Goal: Book appointment/travel/reservation

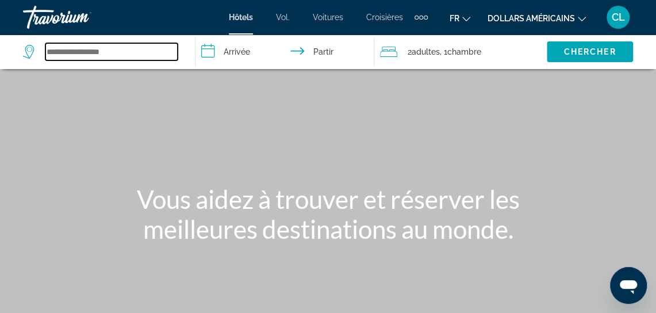
click at [125, 59] on input "Widget de recherche" at bounding box center [111, 51] width 132 height 17
click at [136, 55] on input "Widget de recherche" at bounding box center [111, 51] width 132 height 17
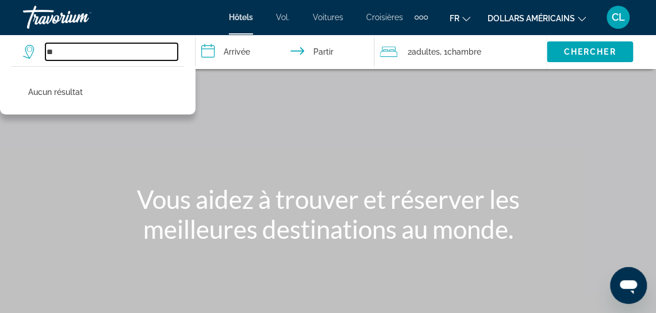
type input "*"
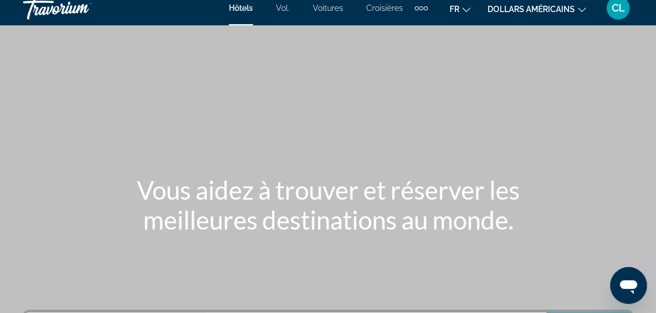
scroll to position [3, 0]
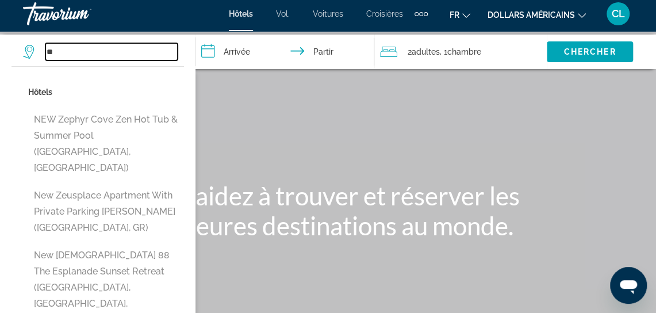
type input "*"
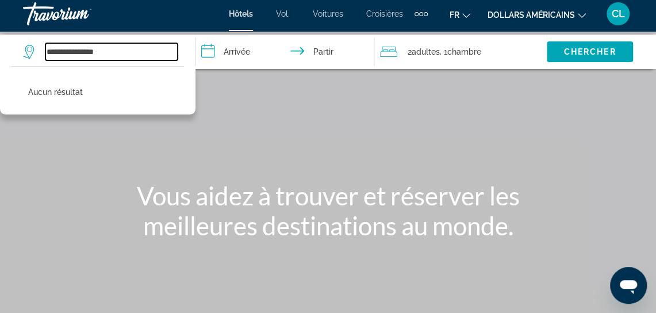
type input "**********"
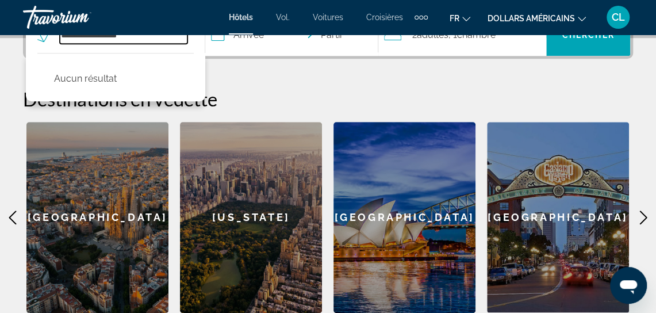
scroll to position [309, 0]
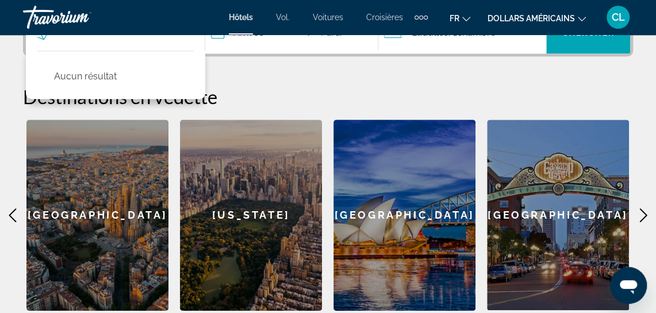
click at [265, 80] on div "**********" at bounding box center [328, 159] width 656 height 301
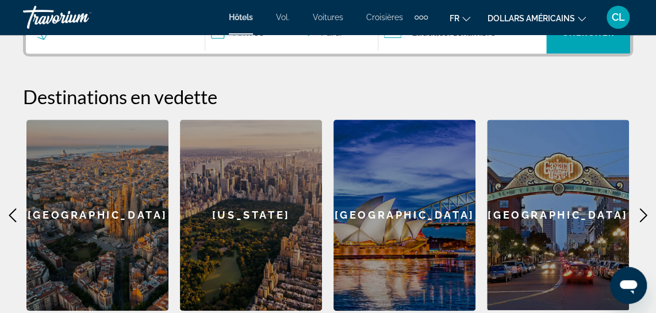
click at [418, 227] on div "Sydney" at bounding box center [404, 215] width 142 height 191
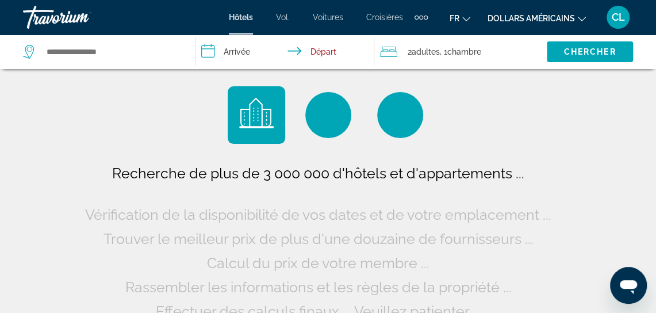
click at [554, 224] on div "Vérification de la disponibilité de vos dates et de votre emplacement ..." at bounding box center [328, 214] width 486 height 24
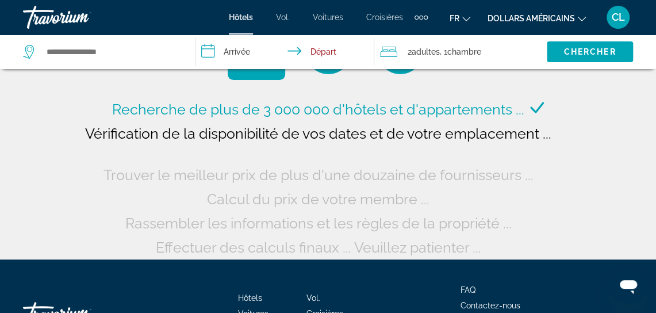
scroll to position [56, 0]
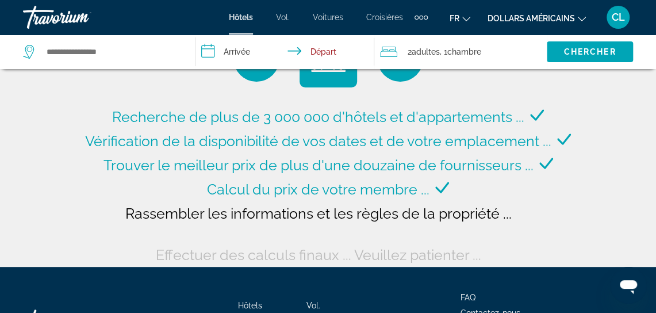
type input "**********"
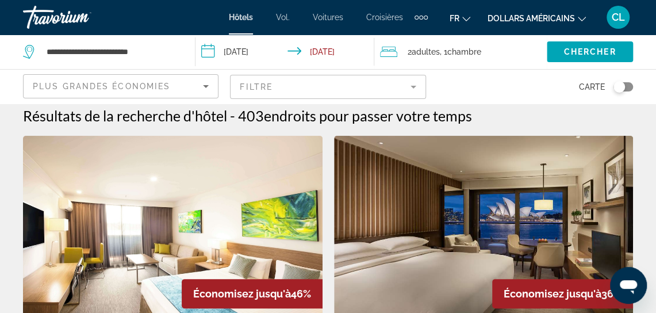
scroll to position [8, 0]
click at [261, 54] on input "**********" at bounding box center [286, 53] width 183 height 38
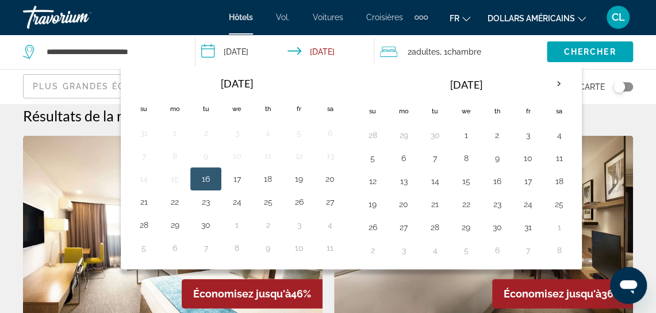
click at [552, 86] on th "Next month" at bounding box center [558, 83] width 31 height 25
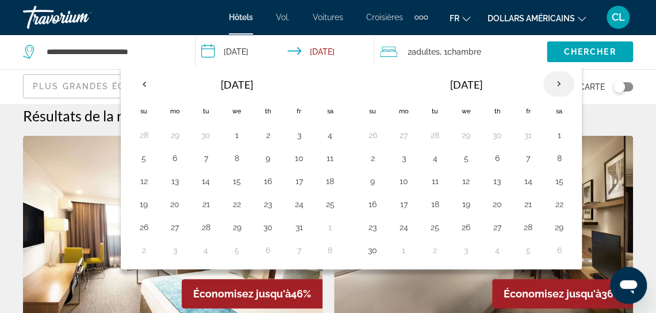
click at [554, 91] on th "Next month" at bounding box center [558, 83] width 31 height 25
click at [526, 184] on button "19" at bounding box center [528, 181] width 18 height 16
click at [371, 250] on button "4" at bounding box center [372, 250] width 18 height 16
type input "**********"
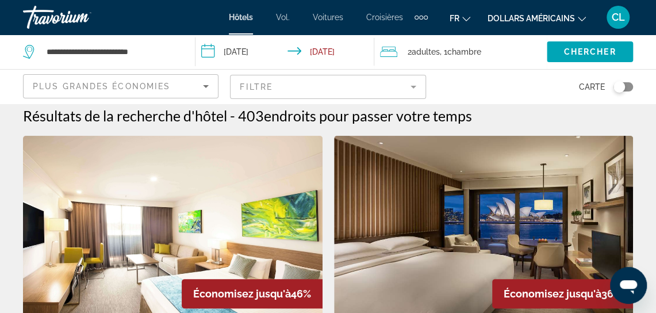
click at [473, 53] on span "Chambre" at bounding box center [464, 51] width 34 height 9
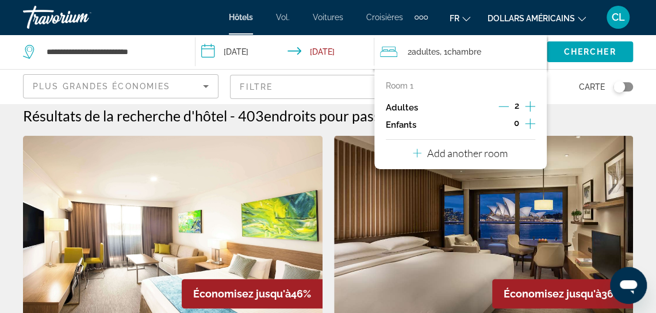
click at [533, 128] on icon "Increment children" at bounding box center [530, 124] width 10 height 14
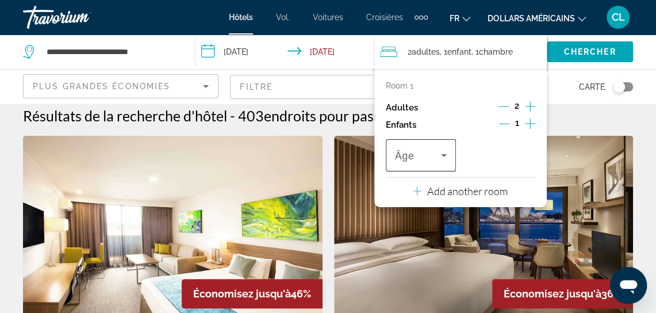
click at [444, 155] on icon "Travelers: 2 adults, 1 child" at bounding box center [444, 155] width 6 height 3
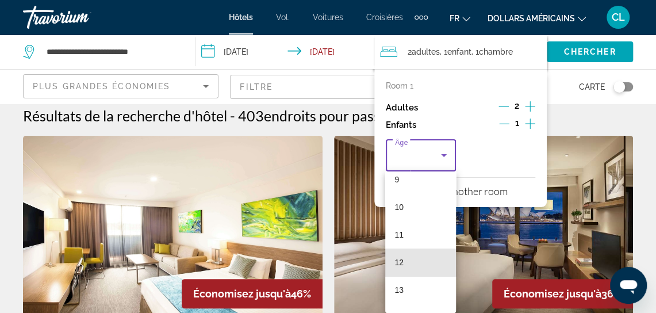
scroll to position [259, 0]
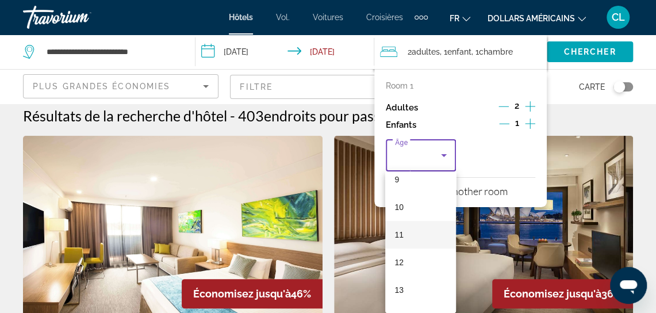
click at [409, 241] on mat-option "11" at bounding box center [420, 235] width 71 height 28
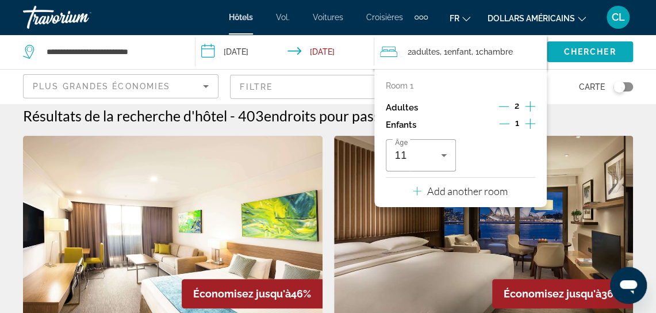
click at [591, 54] on span "Chercher" at bounding box center [590, 51] width 52 height 9
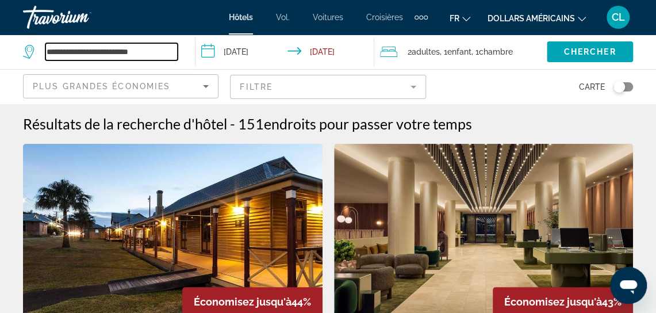
click at [154, 57] on input "**********" at bounding box center [111, 51] width 132 height 17
type input "*"
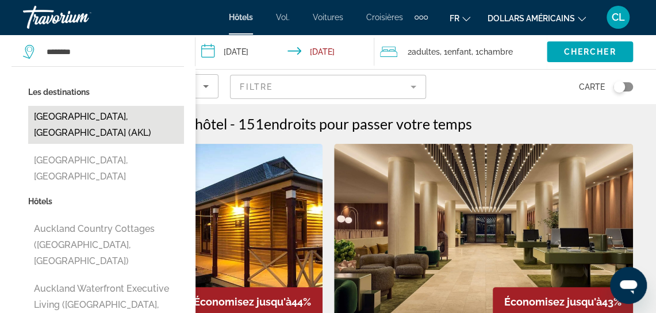
click at [78, 119] on button "Auckland, New Zealand (AKL)" at bounding box center [106, 125] width 156 height 38
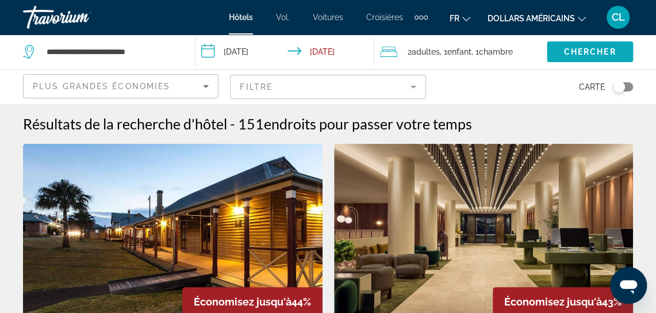
click at [597, 52] on span "Chercher" at bounding box center [590, 51] width 52 height 9
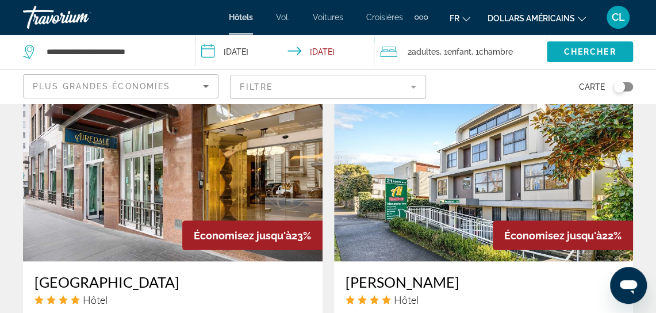
scroll to position [926, 0]
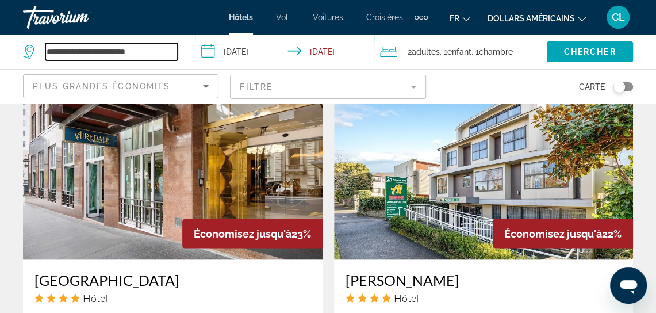
click at [158, 51] on input "**********" at bounding box center [111, 51] width 132 height 17
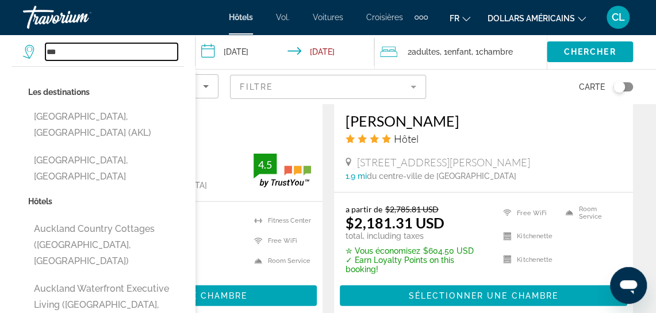
scroll to position [1125, 0]
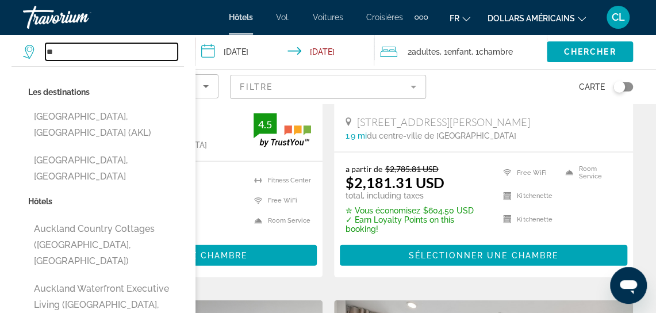
type input "*"
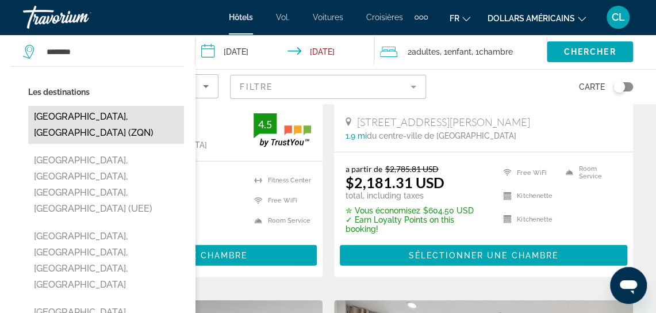
click at [114, 119] on button "Queenstown, New Zealand (ZQN)" at bounding box center [106, 125] width 156 height 38
type input "**********"
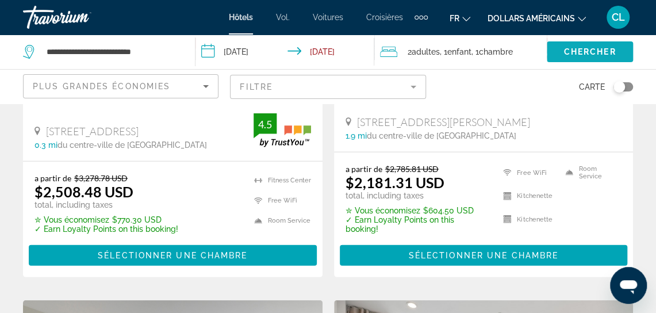
click at [588, 43] on span "Search widget" at bounding box center [590, 52] width 86 height 28
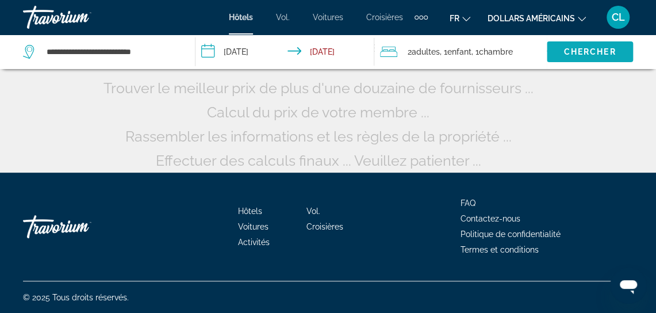
click at [595, 59] on span "Search widget" at bounding box center [590, 52] width 86 height 28
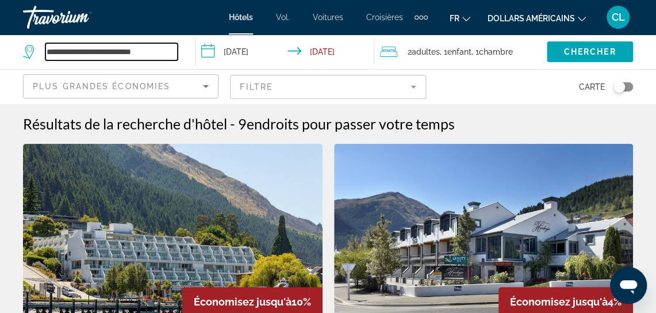
click at [163, 52] on input "**********" at bounding box center [111, 51] width 132 height 17
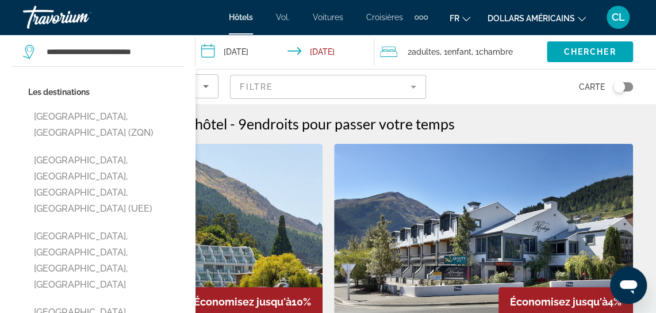
click at [275, 207] on img "Contenu principal" at bounding box center [173, 236] width 300 height 184
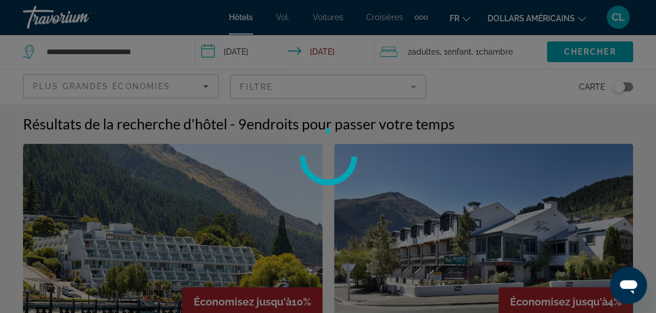
click at [517, 89] on div at bounding box center [328, 156] width 656 height 313
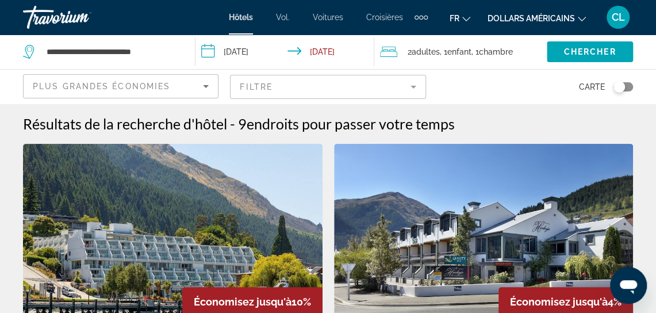
click at [583, 21] on icon "Changer de devise" at bounding box center [582, 19] width 8 height 8
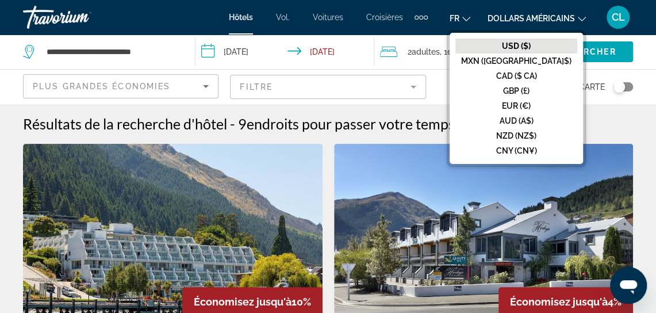
click at [480, 87] on div "Carte" at bounding box center [535, 87] width 195 height 34
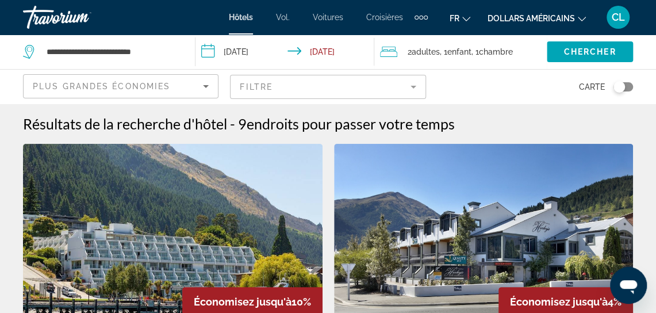
click at [245, 17] on font "Hôtels" at bounding box center [241, 17] width 24 height 9
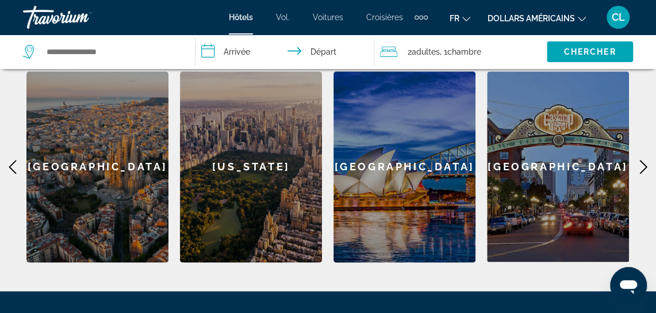
scroll to position [491, 0]
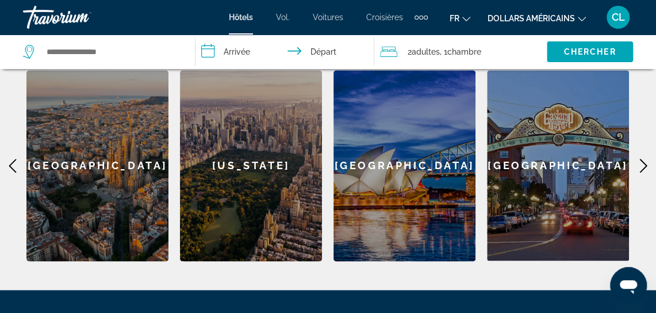
click at [638, 159] on icon "Contenu principal" at bounding box center [643, 166] width 14 height 14
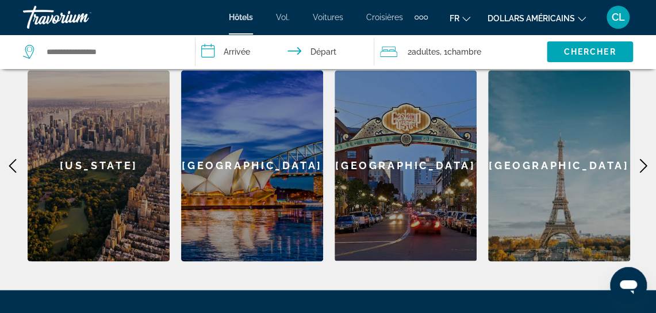
click at [643, 160] on icon "Contenu principal" at bounding box center [643, 166] width 14 height 14
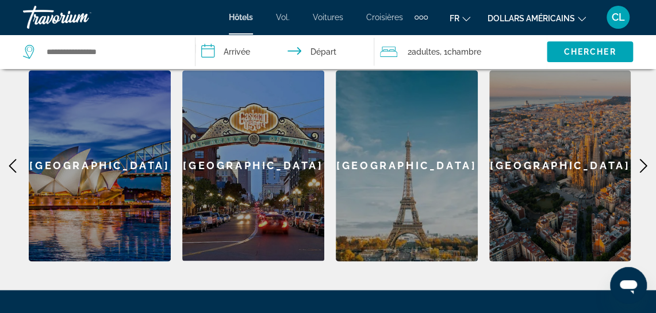
click at [644, 159] on icon "Contenu principal" at bounding box center [643, 166] width 14 height 14
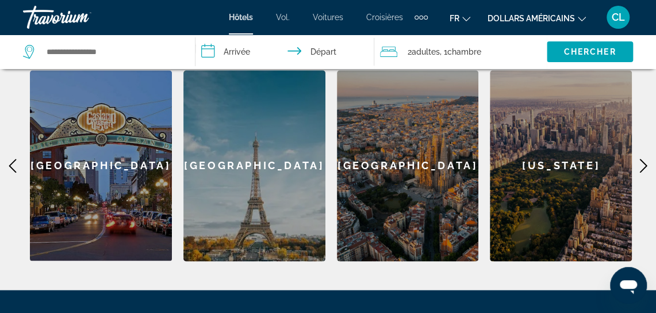
click at [644, 159] on icon "Contenu principal" at bounding box center [643, 166] width 14 height 14
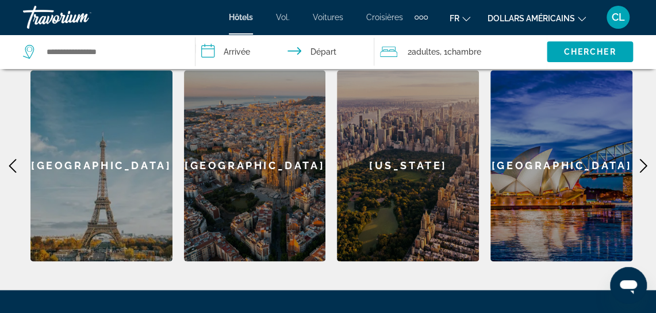
click at [645, 159] on icon "Contenu principal" at bounding box center [643, 166] width 14 height 14
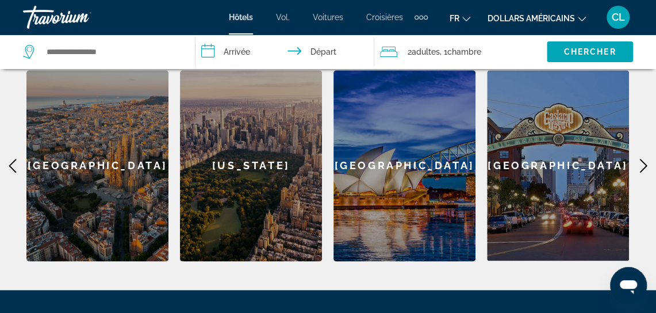
click at [423, 174] on div "Sydney" at bounding box center [404, 165] width 142 height 191
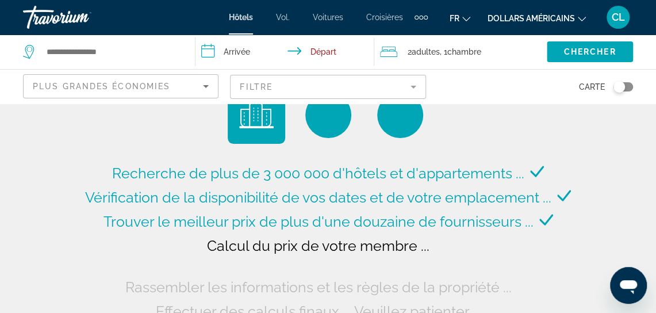
type input "**********"
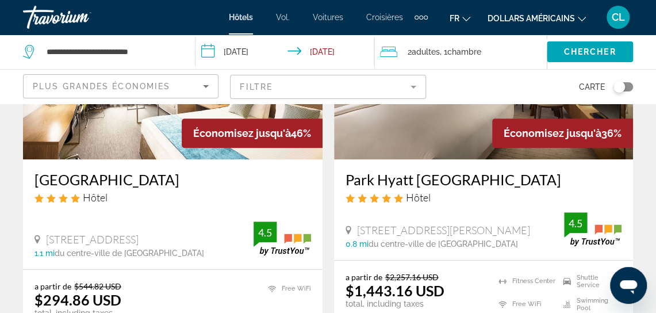
click at [565, 281] on icon "Contenu principal" at bounding box center [567, 281] width 8 height 7
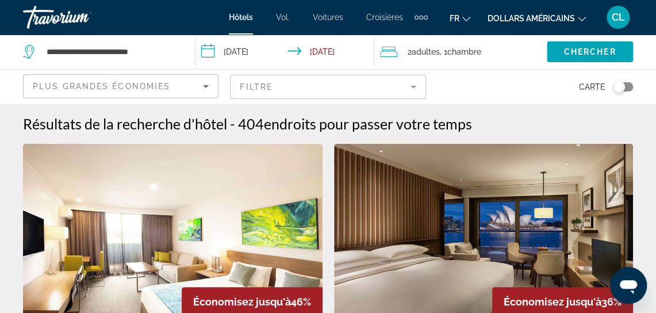
click at [411, 89] on mat-form-field "Filtre" at bounding box center [327, 87] width 195 height 24
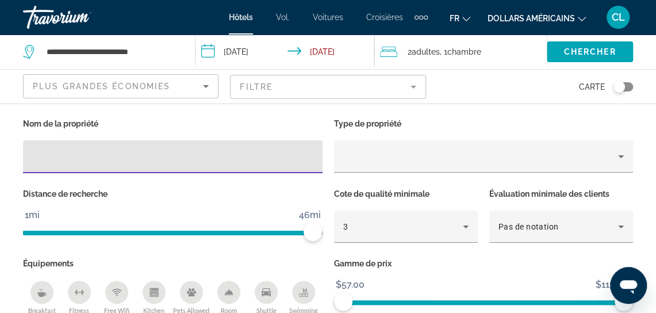
scroll to position [1985, 0]
click at [44, 293] on icon "Breakfast" at bounding box center [41, 294] width 9 height 5
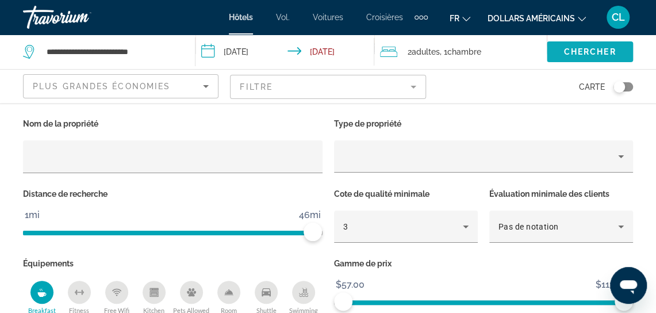
click at [585, 55] on span "Chercher" at bounding box center [590, 51] width 52 height 9
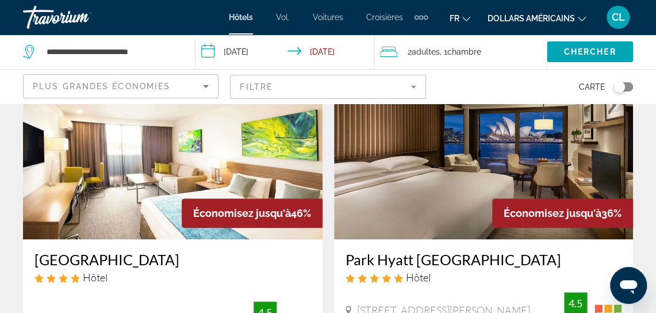
scroll to position [76, 0]
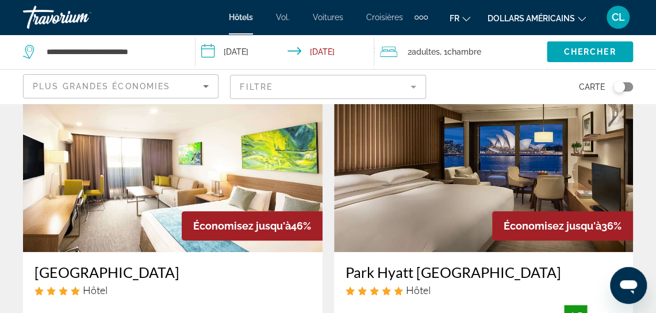
click at [540, 179] on img "Contenu principal" at bounding box center [484, 160] width 300 height 184
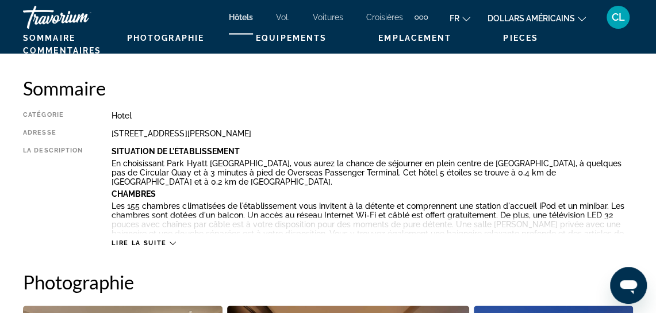
scroll to position [572, 0]
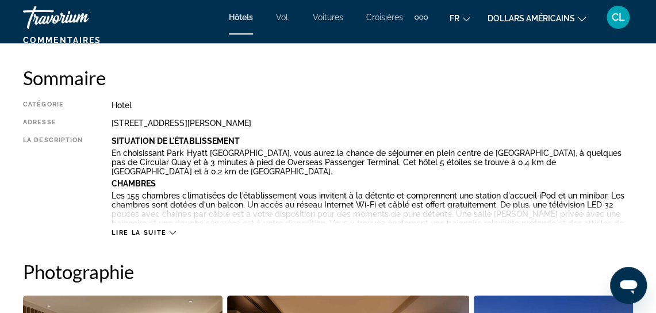
click at [156, 235] on span "Lire la suite" at bounding box center [139, 232] width 55 height 7
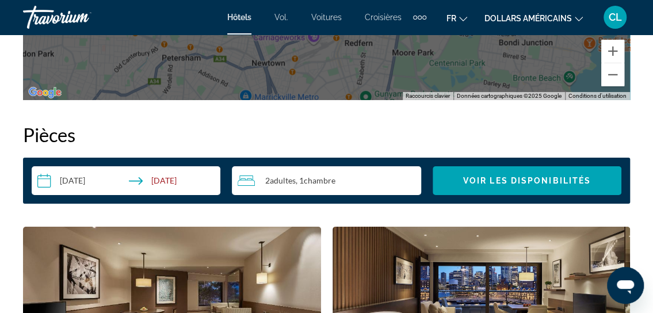
scroll to position [1789, 0]
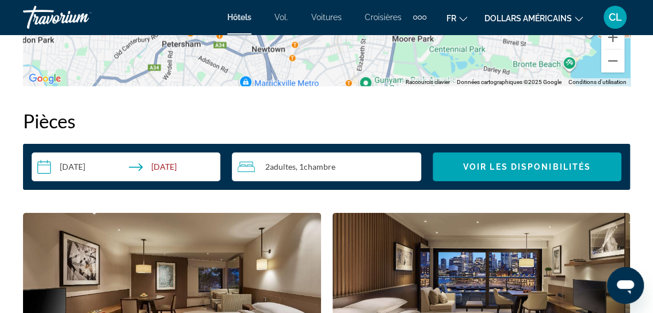
click at [191, 158] on input "**********" at bounding box center [128, 168] width 193 height 32
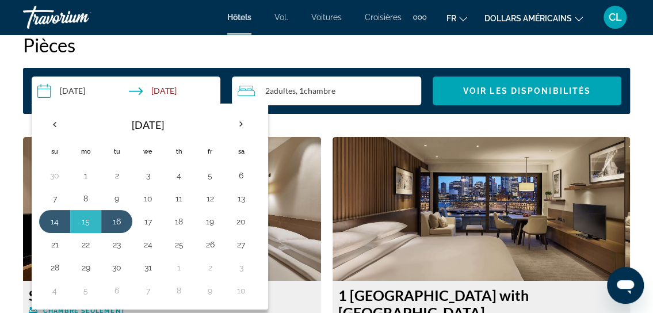
scroll to position [1869, 0]
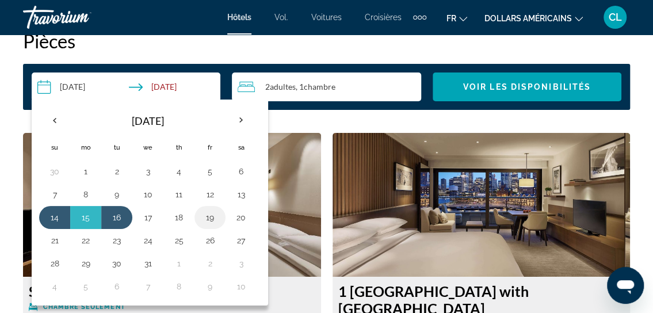
click at [212, 209] on button "19" at bounding box center [210, 217] width 18 height 16
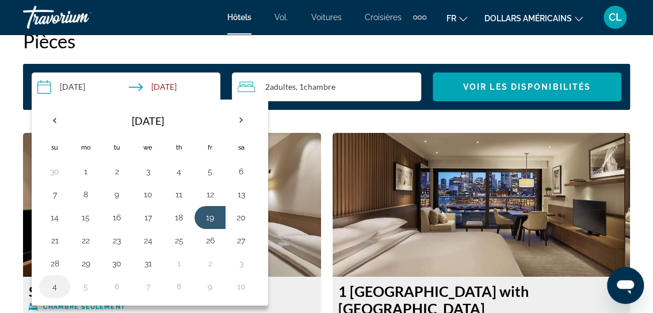
click at [49, 278] on button "4" at bounding box center [54, 286] width 18 height 16
type input "**********"
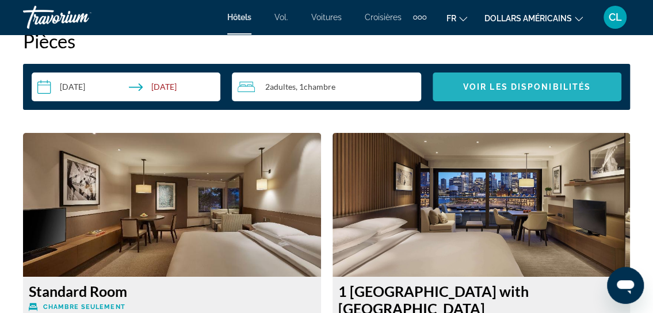
click at [559, 84] on span "Search widget" at bounding box center [526, 87] width 189 height 28
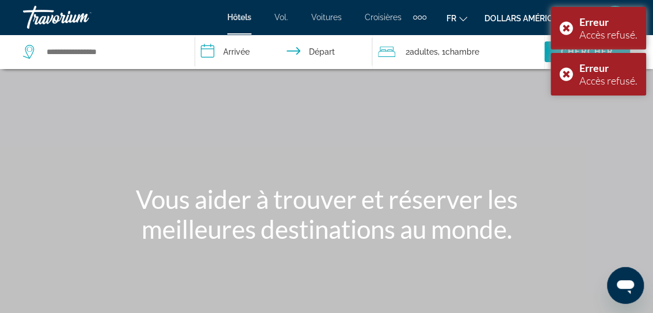
click at [565, 28] on div "Erreur Accès refusé." at bounding box center [597, 28] width 95 height 43
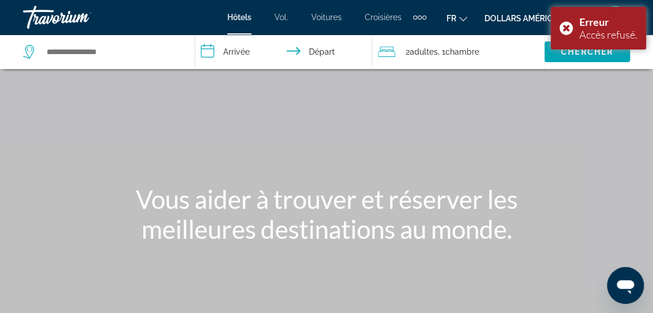
click at [564, 76] on div "Contenu principal" at bounding box center [326, 172] width 653 height 345
click at [564, 28] on div "Erreur Accès refusé." at bounding box center [597, 28] width 95 height 43
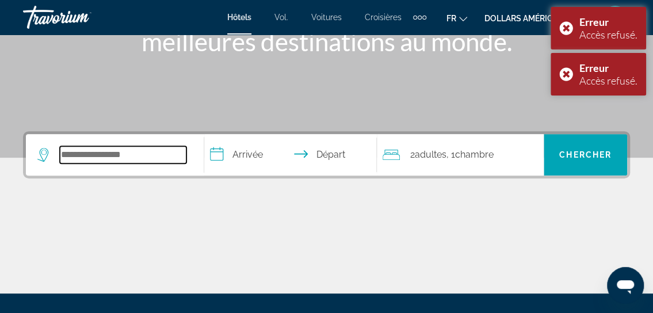
click at [163, 156] on input "Search widget" at bounding box center [123, 154] width 126 height 17
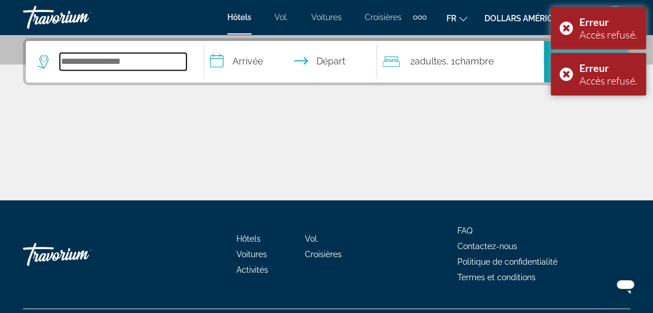
scroll to position [281, 0]
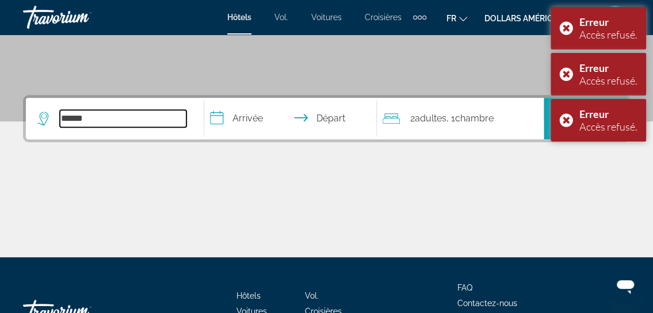
type input "******"
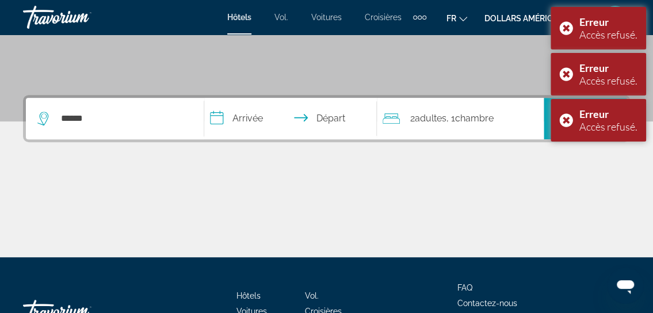
click at [314, 117] on input "**********" at bounding box center [292, 120] width 177 height 45
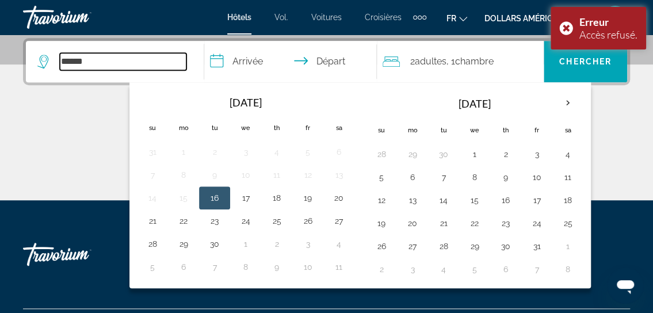
click at [124, 64] on input "******" at bounding box center [123, 61] width 126 height 17
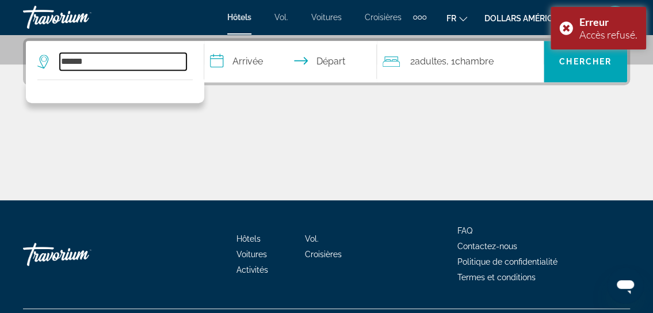
click at [108, 57] on input "******" at bounding box center [123, 61] width 126 height 17
type input "*"
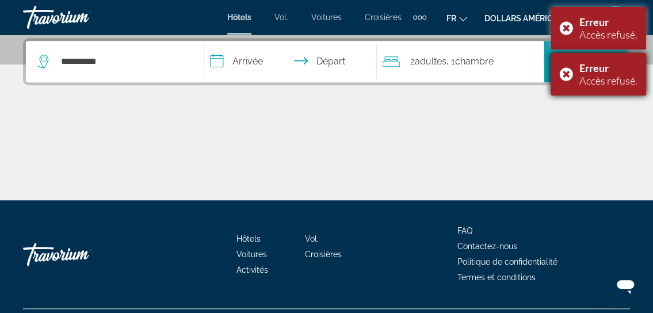
click at [567, 79] on div "Erreur Accès refusé." at bounding box center [597, 74] width 95 height 43
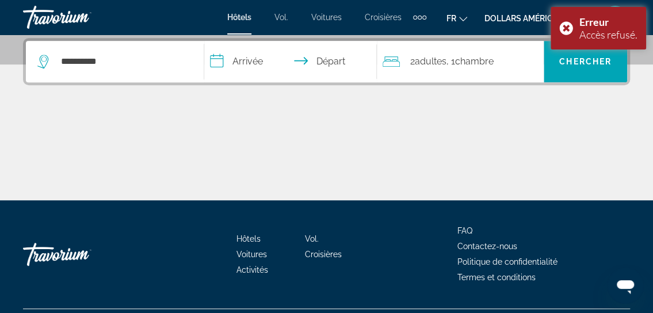
click at [563, 30] on div "Erreur Accès refusé." at bounding box center [597, 28] width 95 height 43
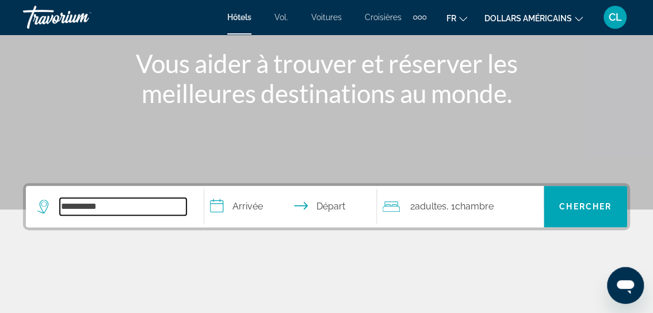
click at [137, 205] on input "**********" at bounding box center [123, 206] width 126 height 17
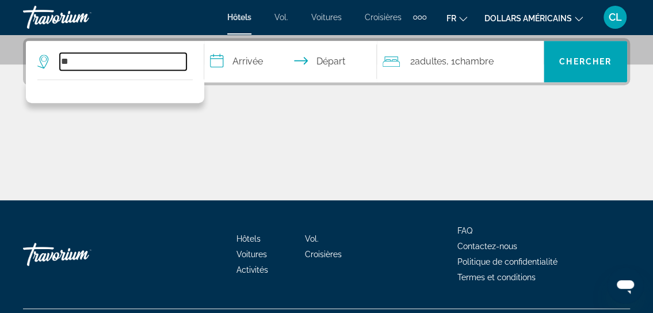
type input "*"
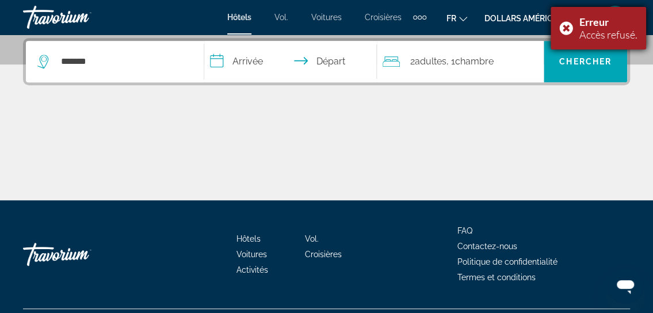
click at [574, 22] on div "Erreur Accès refusé." at bounding box center [597, 28] width 95 height 43
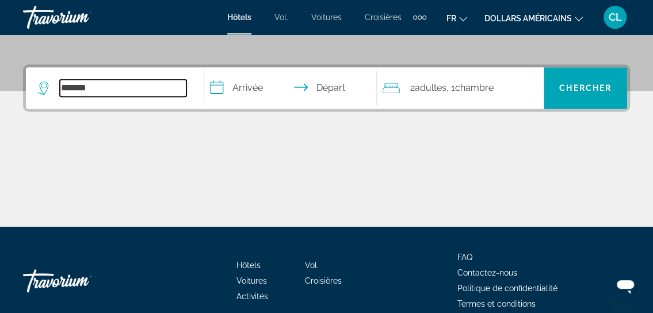
click at [138, 94] on input "*******" at bounding box center [123, 87] width 126 height 17
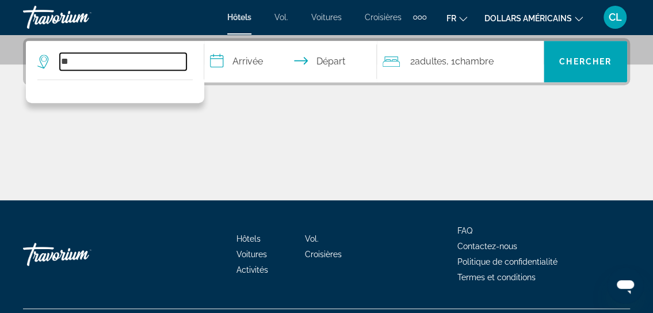
type input "*"
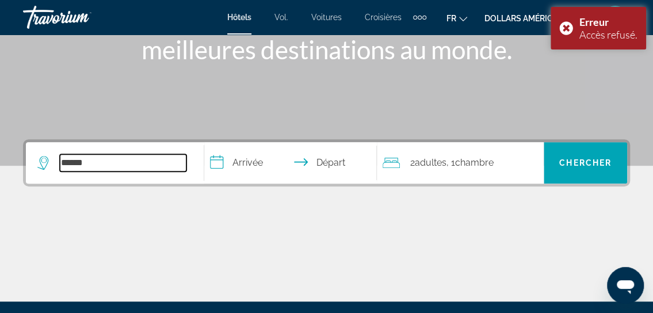
scroll to position [178, 0]
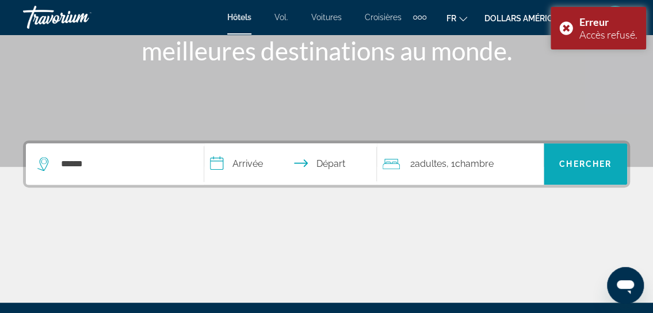
click at [587, 161] on span "Chercher" at bounding box center [585, 163] width 52 height 9
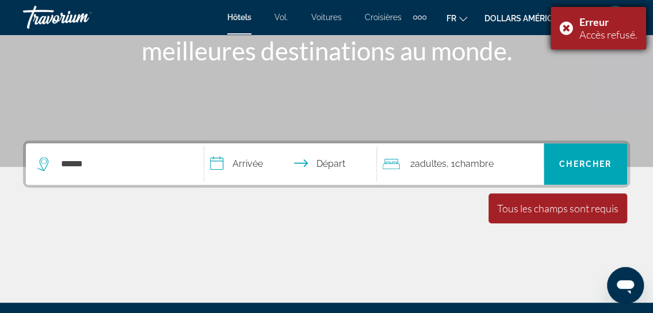
click at [570, 30] on div "Erreur Accès refusé." at bounding box center [597, 28] width 95 height 43
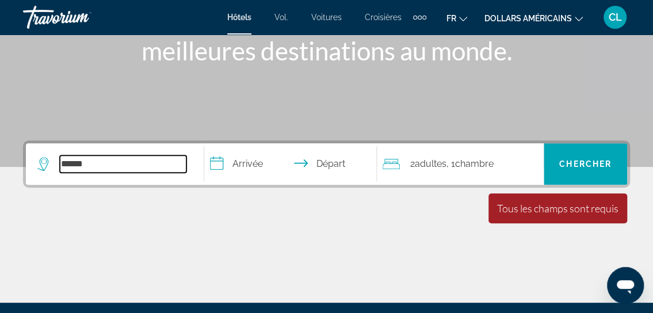
click at [126, 157] on input "******" at bounding box center [123, 163] width 126 height 17
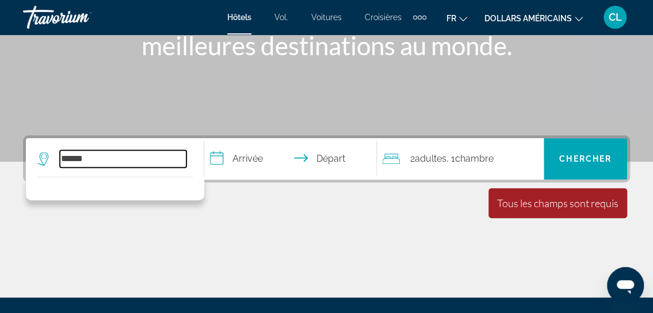
scroll to position [281, 0]
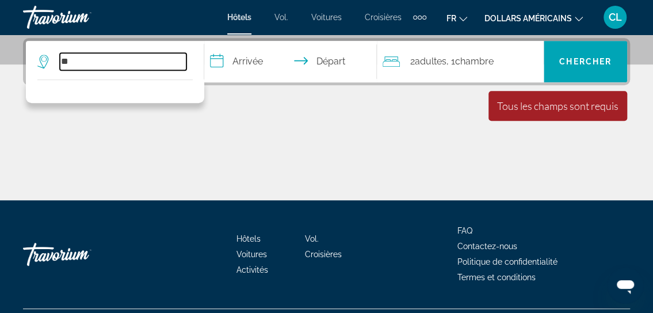
type input "*"
type input "**********"
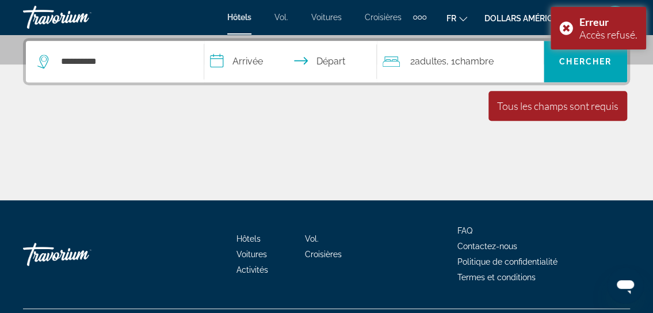
click at [260, 57] on input "**********" at bounding box center [292, 63] width 177 height 45
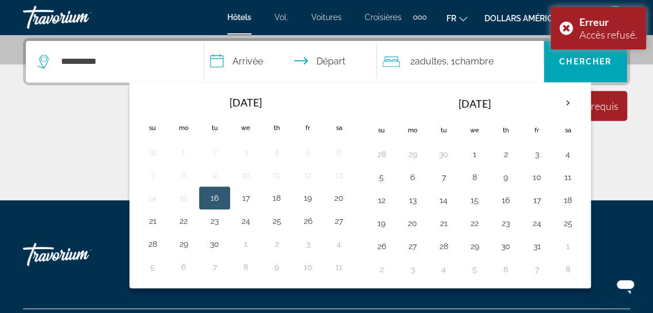
click at [568, 106] on th "Next month" at bounding box center [567, 102] width 31 height 25
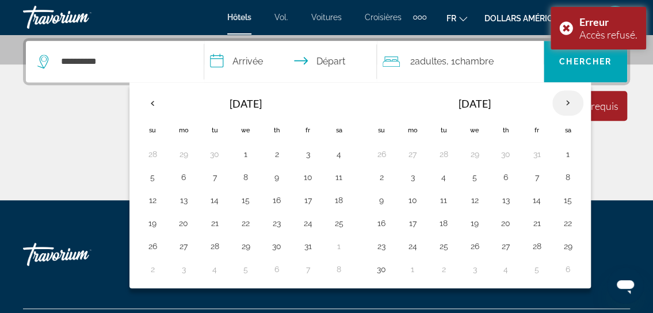
click at [566, 105] on th "Next month" at bounding box center [567, 102] width 31 height 25
click at [534, 202] on button "19" at bounding box center [536, 200] width 18 height 16
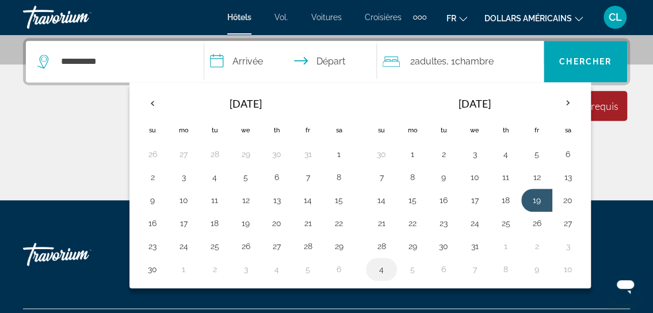
click at [383, 271] on button "4" at bounding box center [381, 269] width 18 height 16
type input "**********"
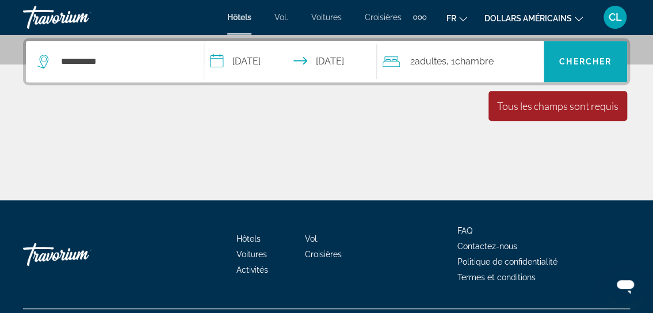
click at [600, 65] on span "Chercher" at bounding box center [585, 61] width 52 height 9
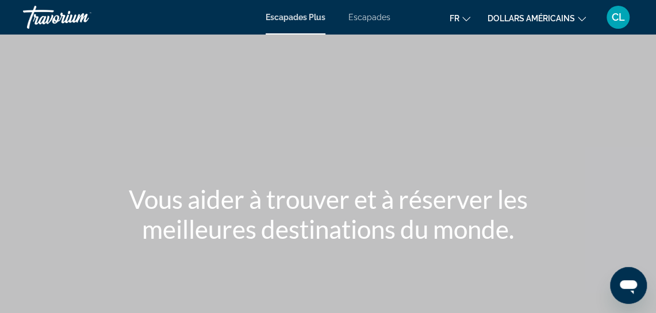
click at [650, 182] on div "Contenu principal" at bounding box center [328, 172] width 656 height 345
click at [374, 20] on font "Escapades" at bounding box center [369, 17] width 42 height 9
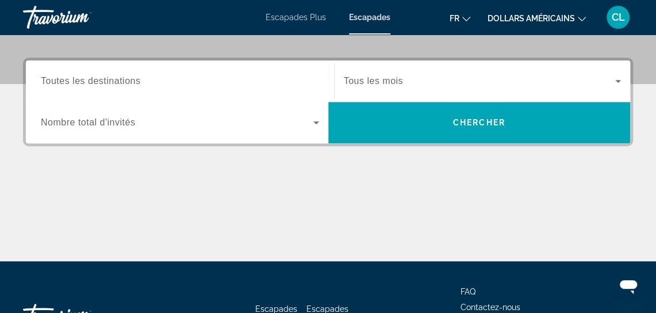
scroll to position [247, 0]
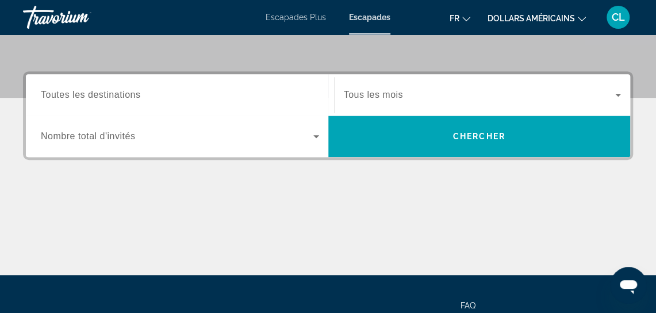
click at [182, 91] on input "Destination Toutes les destinations" at bounding box center [180, 96] width 278 height 14
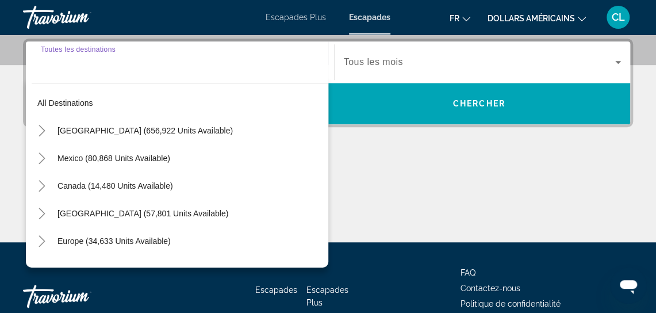
scroll to position [281, 0]
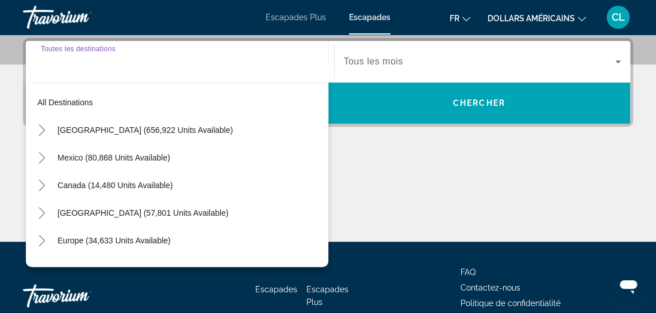
click at [151, 66] on input "Destination Toutes les destinations" at bounding box center [180, 62] width 278 height 14
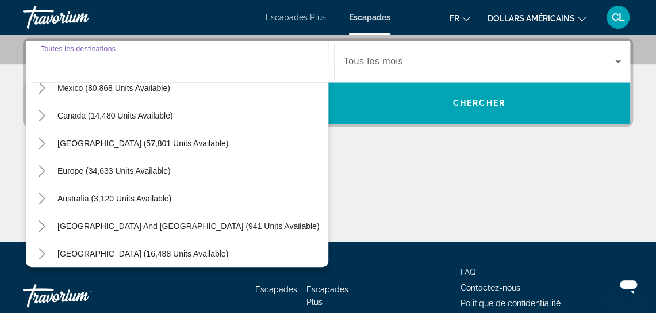
scroll to position [0, 0]
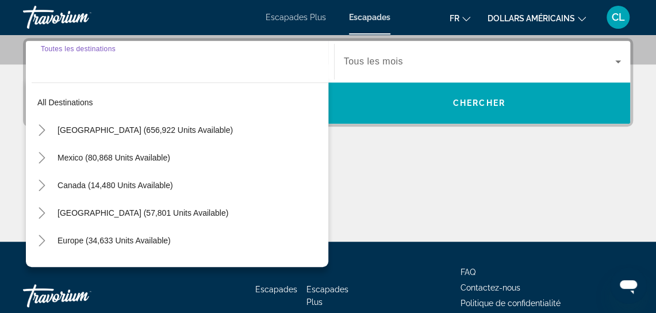
click at [132, 67] on input "Destination Toutes les destinations" at bounding box center [180, 62] width 278 height 14
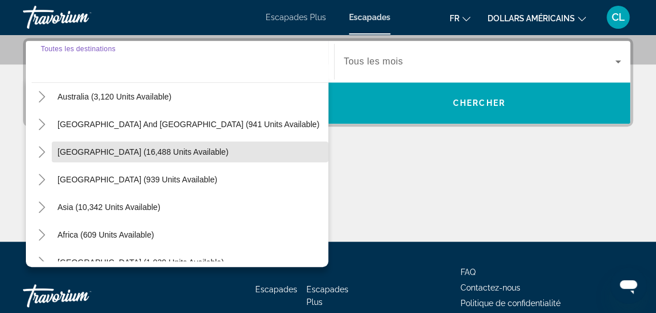
scroll to position [186, 0]
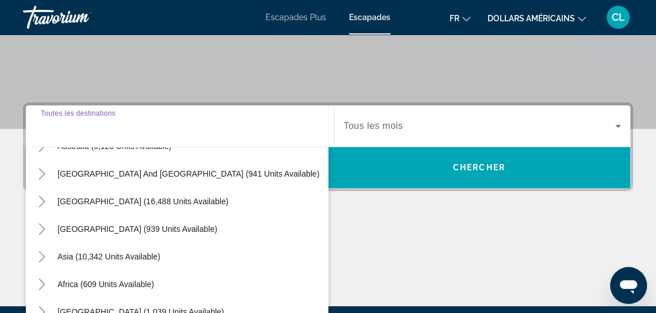
click at [198, 128] on input "Destination Toutes les destinations" at bounding box center [180, 127] width 278 height 14
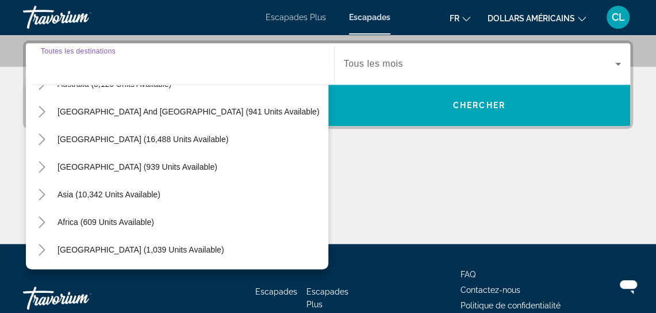
scroll to position [281, 0]
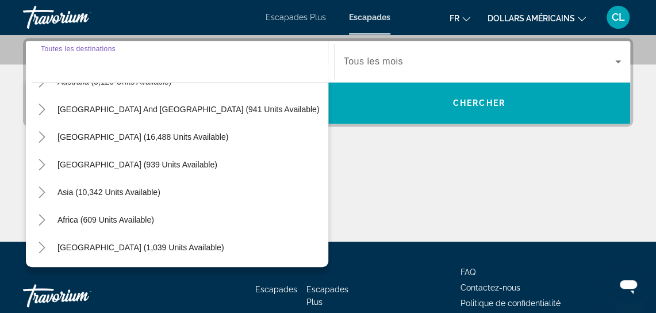
click at [163, 67] on input "Destination Toutes les destinations" at bounding box center [180, 62] width 278 height 14
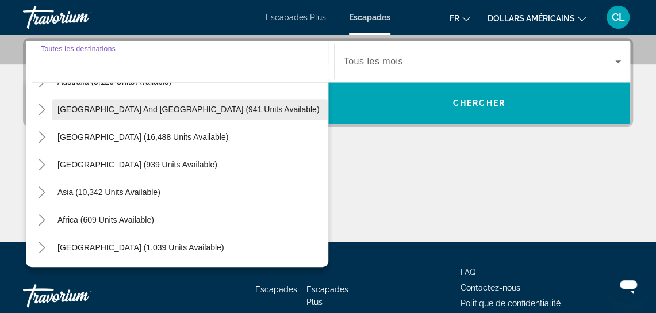
click at [158, 111] on span "[GEOGRAPHIC_DATA] and [GEOGRAPHIC_DATA] (941 units available)" at bounding box center [188, 109] width 262 height 9
type input "**********"
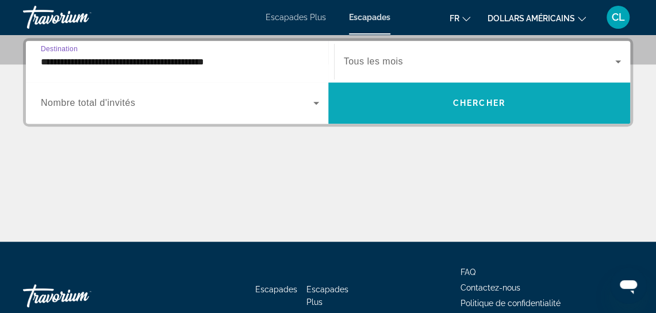
click at [525, 103] on span "Search widget" at bounding box center [479, 103] width 302 height 28
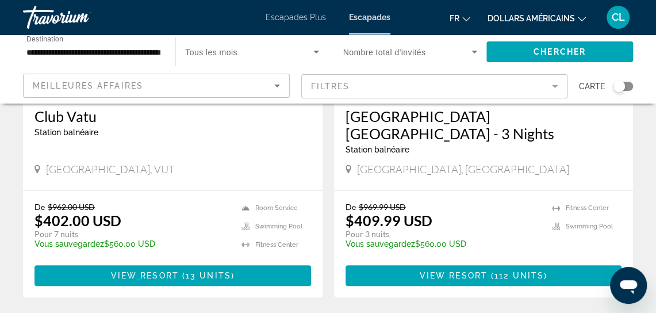
scroll to position [2262, 0]
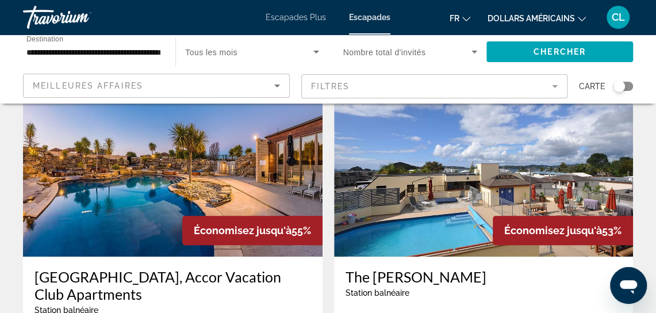
scroll to position [461, 0]
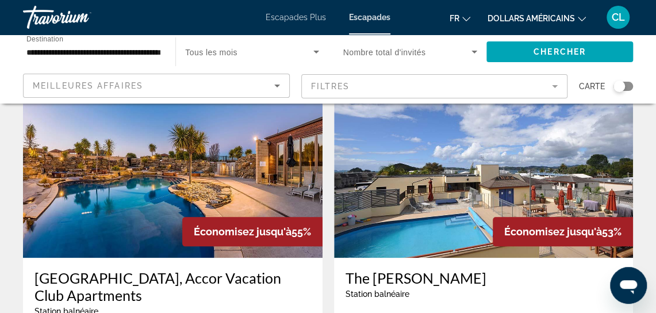
click at [183, 195] on img "Contenu principal" at bounding box center [173, 166] width 300 height 184
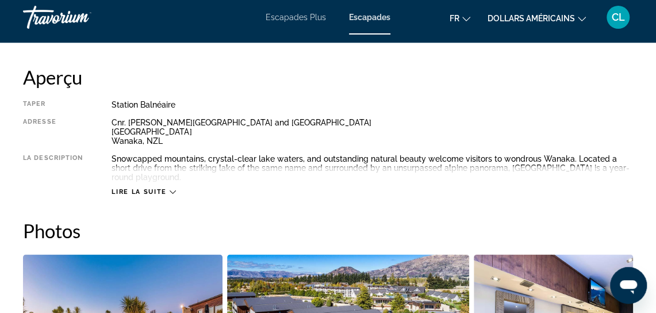
scroll to position [573, 0]
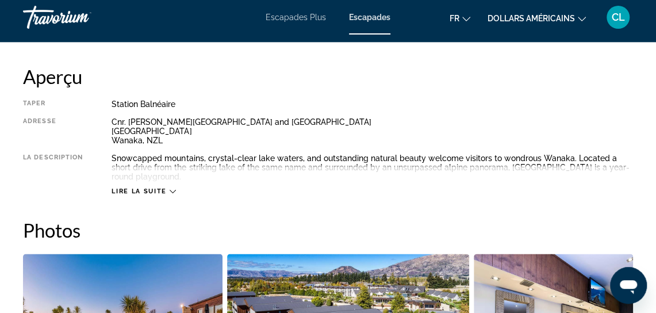
click at [172, 188] on icon "Contenu principal" at bounding box center [173, 191] width 6 height 6
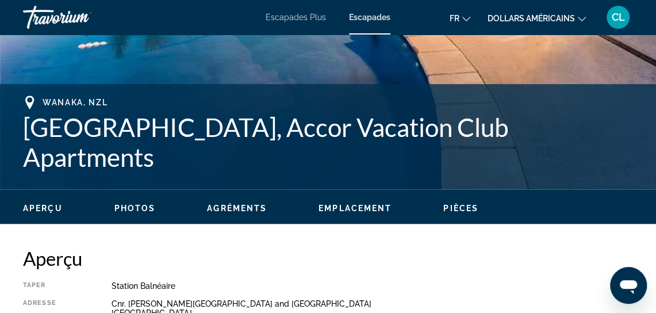
scroll to position [0, 0]
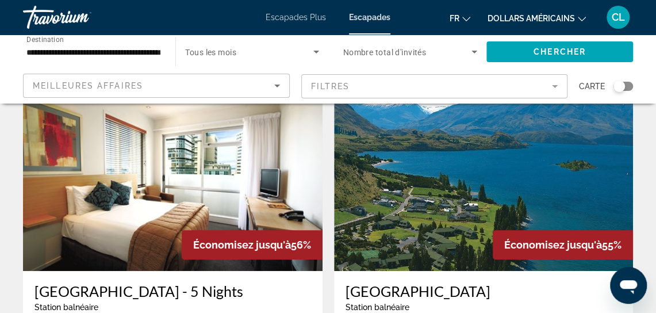
scroll to position [56, 0]
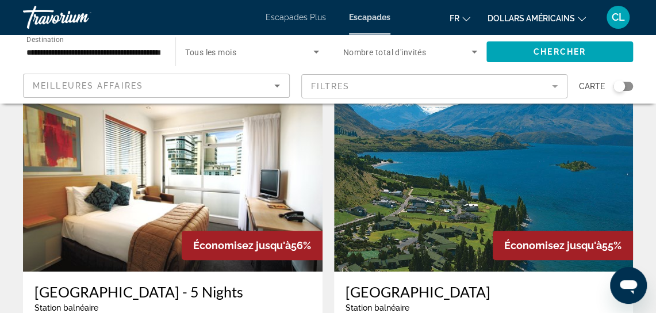
click at [537, 185] on img "Contenu principal" at bounding box center [484, 179] width 300 height 184
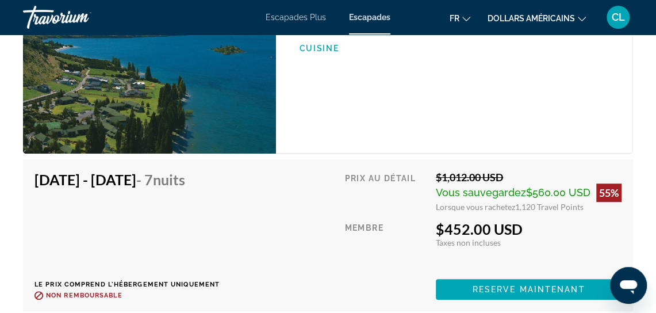
scroll to position [2124, 0]
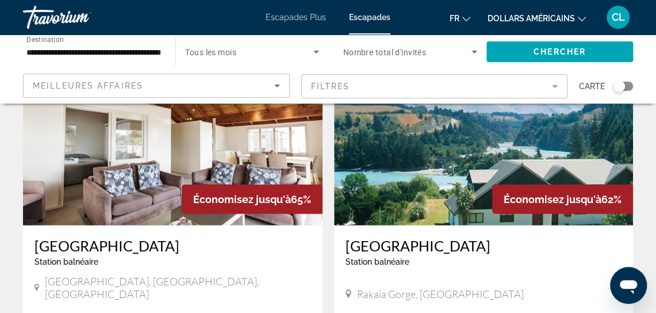
scroll to position [1310, 0]
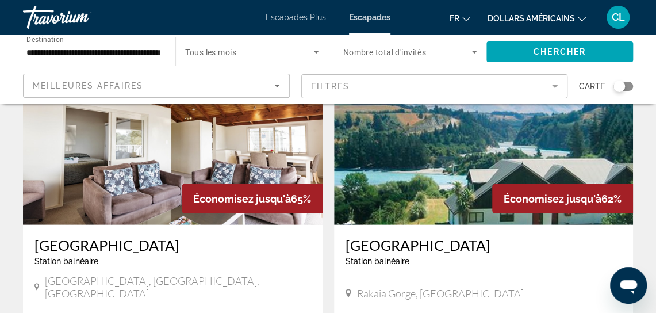
click at [557, 91] on mat-form-field "Filtres" at bounding box center [434, 86] width 267 height 24
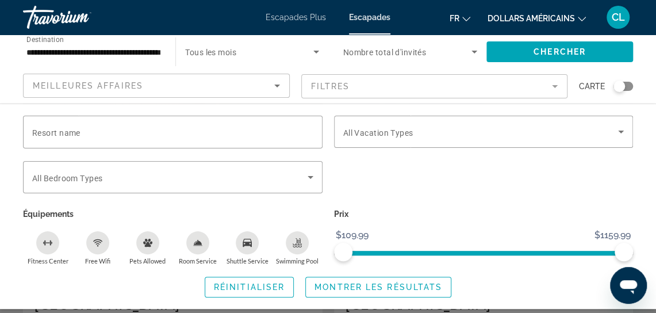
scroll to position [1249, 0]
click at [283, 85] on icon "Sort by" at bounding box center [277, 86] width 14 height 14
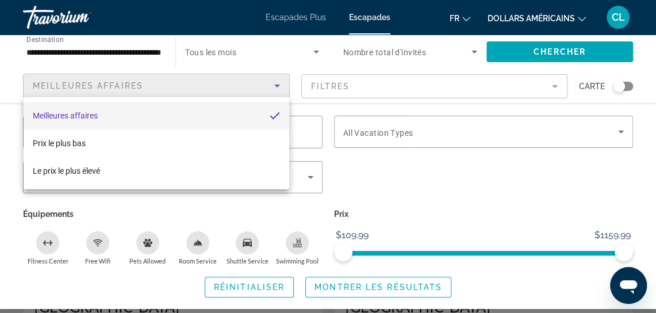
click at [423, 197] on div at bounding box center [328, 156] width 656 height 313
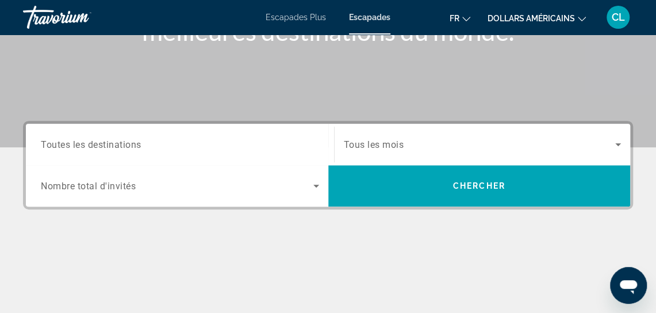
click at [618, 144] on icon "Search widget" at bounding box center [618, 144] width 6 height 3
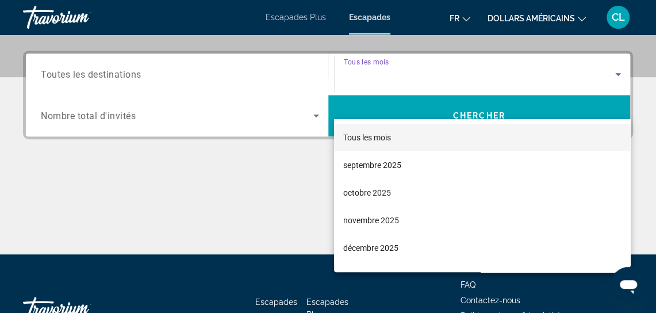
scroll to position [281, 0]
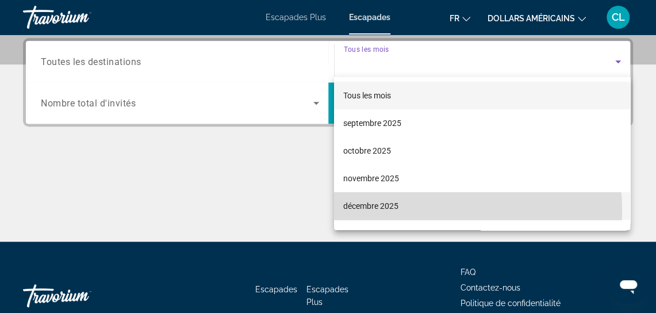
click at [393, 210] on span "décembre 2025" at bounding box center [370, 206] width 55 height 14
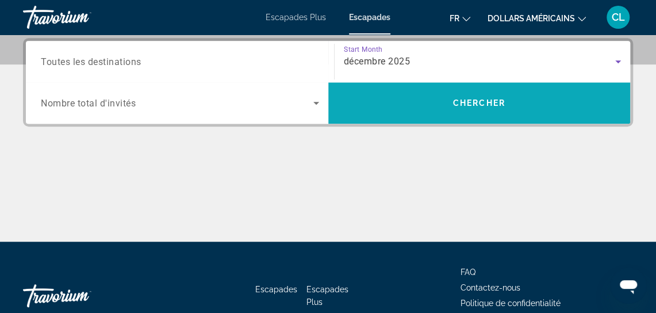
click at [537, 108] on span "Search widget" at bounding box center [479, 103] width 302 height 28
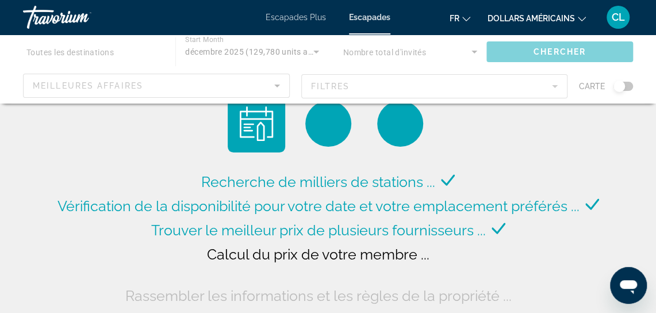
click at [114, 46] on div "Contenu principal" at bounding box center [328, 68] width 656 height 69
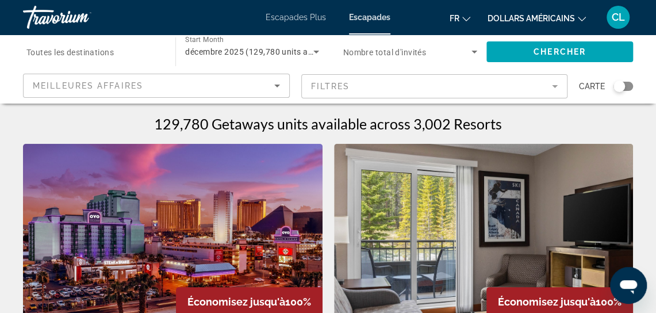
click at [116, 52] on div "Destination Toutes les destinations" at bounding box center [93, 52] width 134 height 33
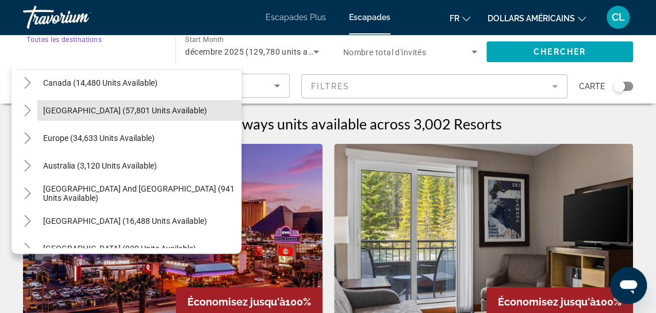
scroll to position [96, 0]
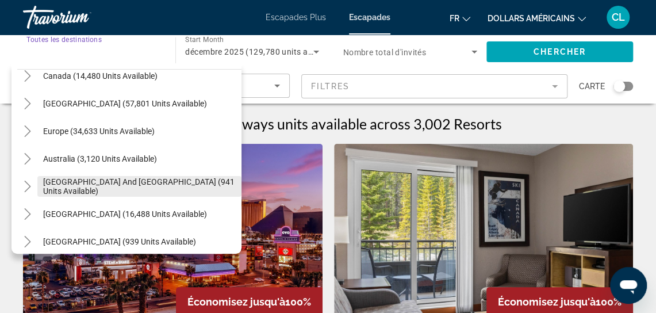
click at [138, 191] on span "Search widget" at bounding box center [139, 186] width 204 height 28
type input "**********"
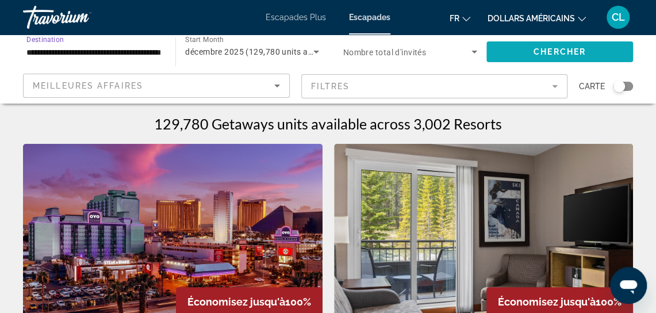
click at [573, 55] on span "Chercher" at bounding box center [560, 51] width 52 height 9
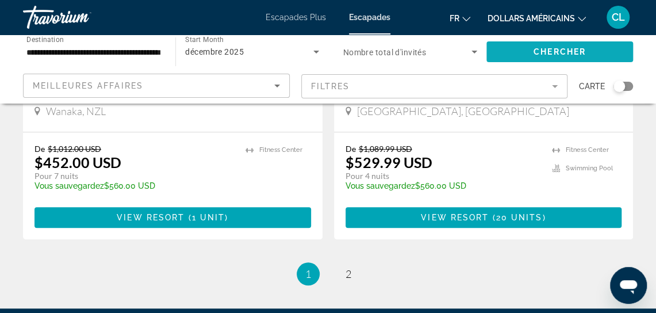
scroll to position [2313, 0]
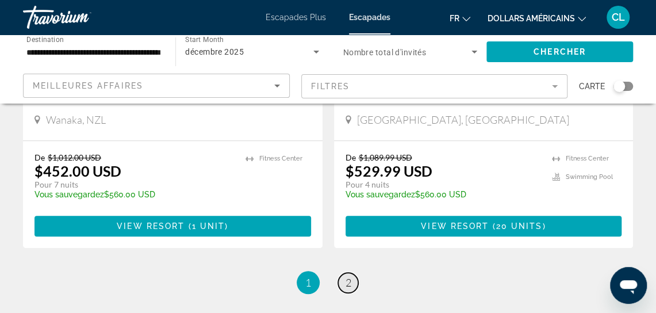
click at [348, 276] on span "2" at bounding box center [349, 282] width 6 height 13
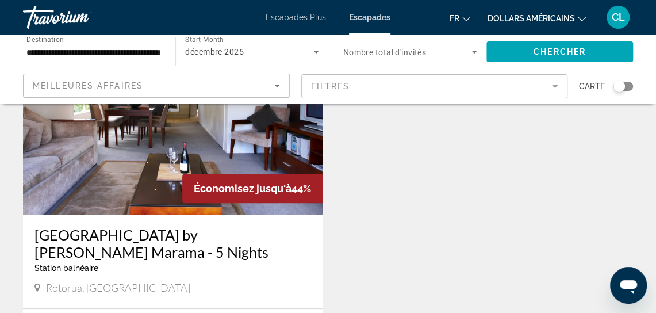
scroll to position [106, 0]
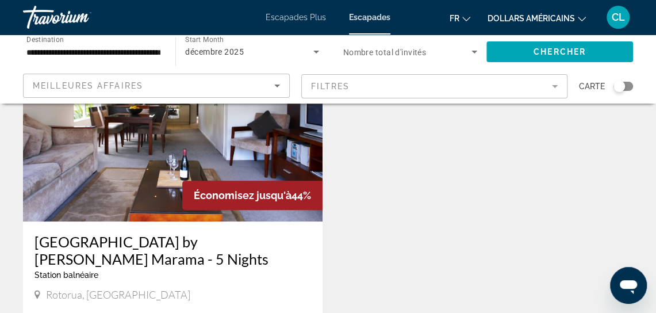
click at [79, 172] on img "Contenu principal" at bounding box center [173, 129] width 300 height 184
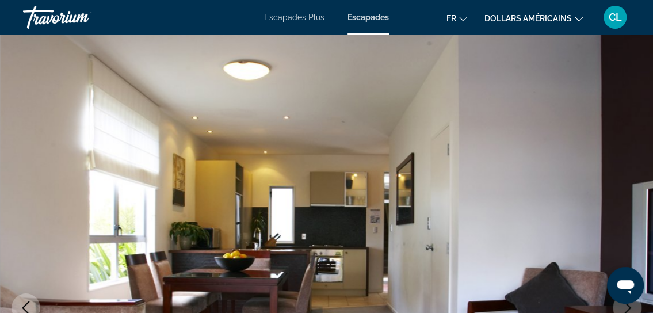
click at [281, 29] on div "Escapades Plus Escapades fr English Español Français Italiano Português русский…" at bounding box center [326, 17] width 653 height 30
click at [299, 20] on font "Escapades Plus" at bounding box center [294, 17] width 60 height 9
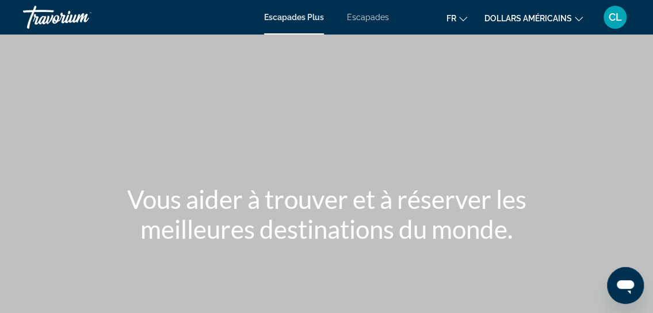
click at [588, 237] on div "Vous aider à trouver et à réserver les meilleures destinations du monde." at bounding box center [326, 214] width 653 height 60
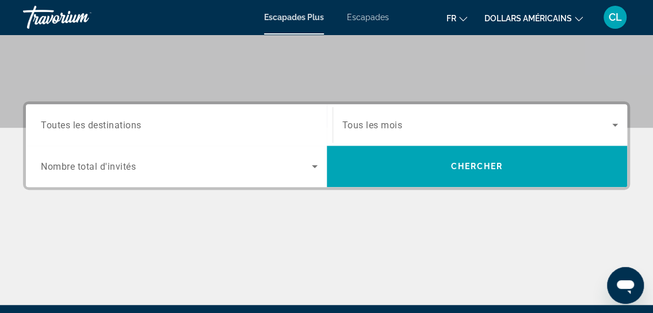
click at [285, 120] on input "Destination Toutes les destinations" at bounding box center [179, 125] width 277 height 14
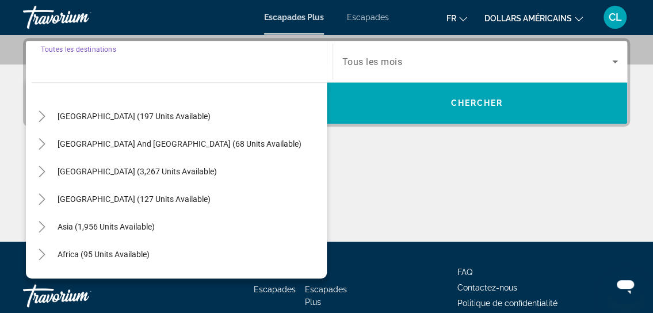
scroll to position [165, 0]
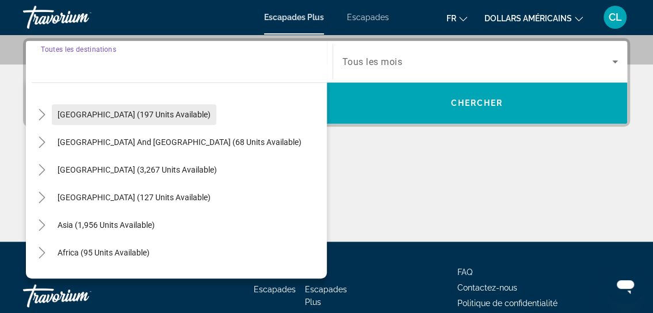
click at [130, 112] on span "Australia (197 units available)" at bounding box center [133, 114] width 153 height 9
type input "**********"
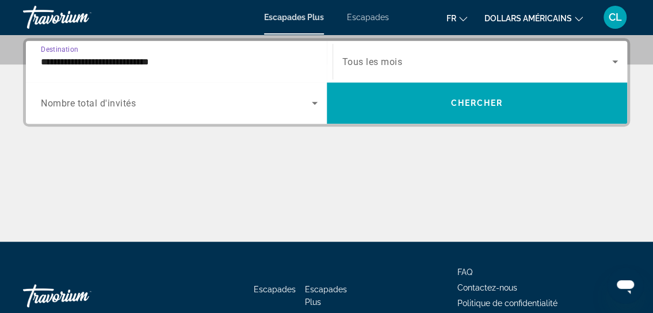
click at [615, 58] on icon "Search widget" at bounding box center [615, 62] width 14 height 14
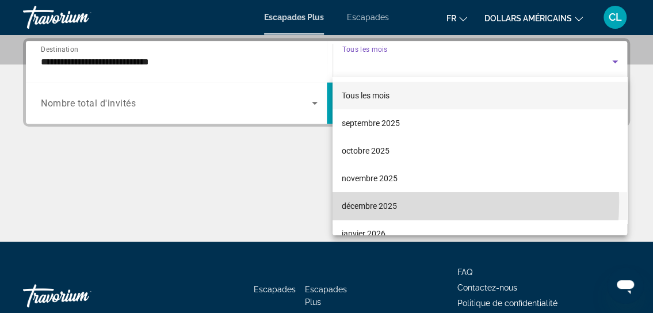
click at [356, 201] on font "décembre 2025" at bounding box center [369, 205] width 55 height 9
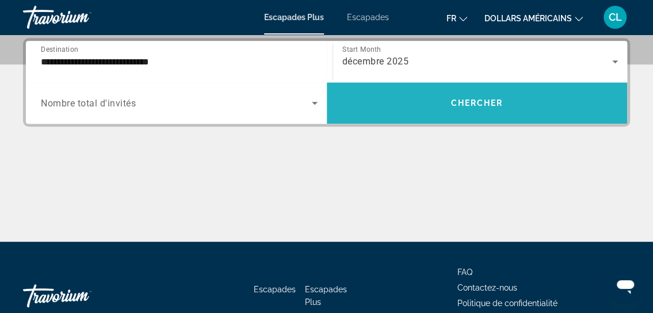
click at [473, 99] on span "Chercher" at bounding box center [476, 102] width 52 height 9
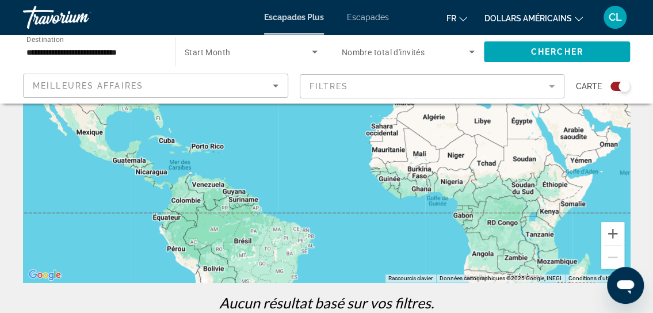
scroll to position [176, 0]
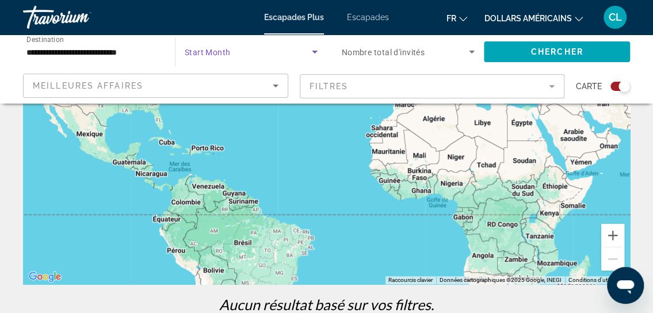
click at [315, 52] on icon "Search widget" at bounding box center [315, 52] width 6 height 3
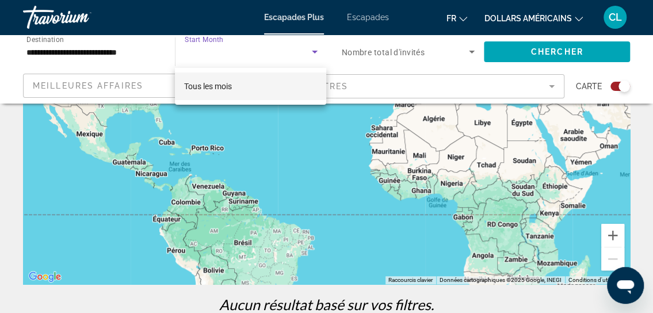
click at [216, 52] on div at bounding box center [326, 156] width 653 height 313
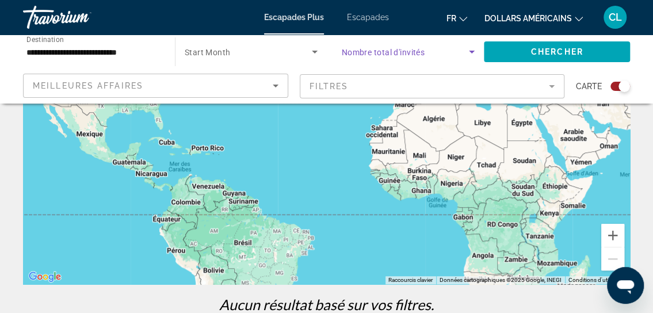
click at [471, 53] on icon "Search widget" at bounding box center [472, 52] width 6 height 3
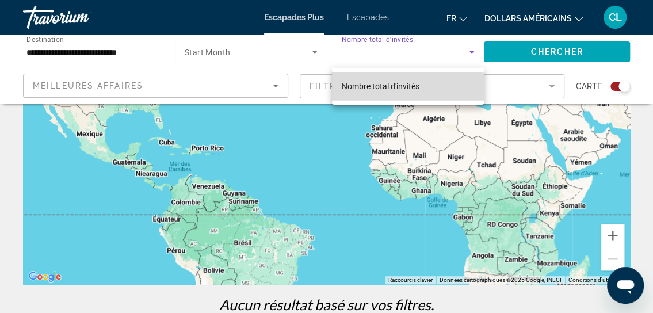
click at [392, 89] on font "Nombre total d'invités" at bounding box center [380, 86] width 78 height 9
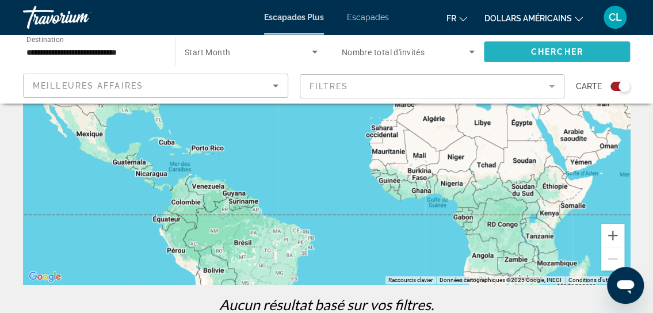
click at [547, 52] on span "Chercher" at bounding box center [557, 51] width 52 height 9
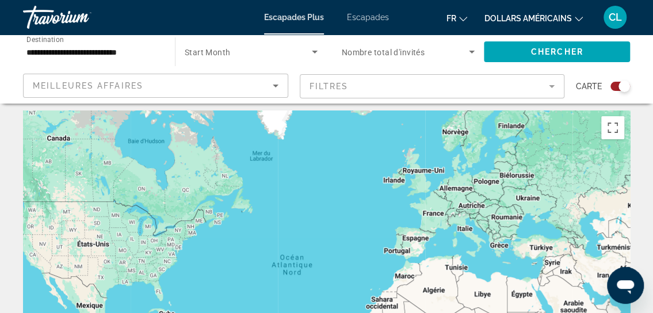
scroll to position [0, 0]
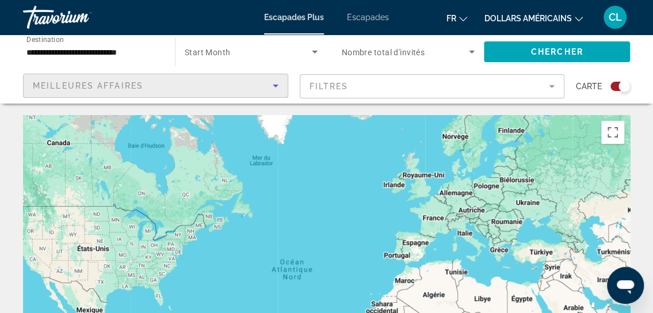
click at [273, 81] on icon "Sort by" at bounding box center [276, 86] width 14 height 14
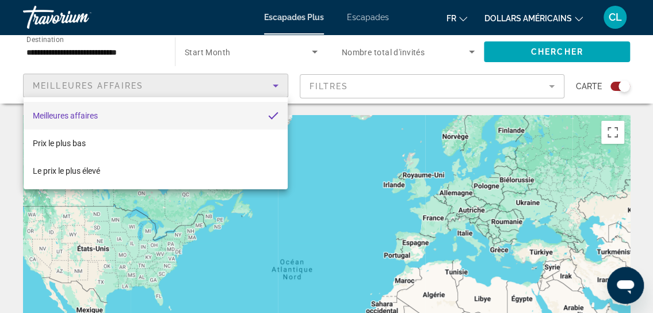
click at [97, 47] on div at bounding box center [326, 156] width 653 height 313
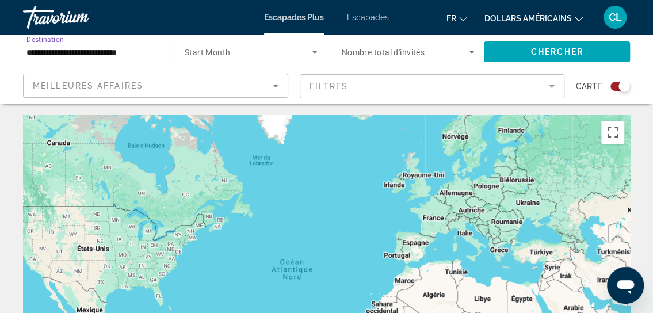
click at [97, 47] on input "**********" at bounding box center [92, 52] width 133 height 14
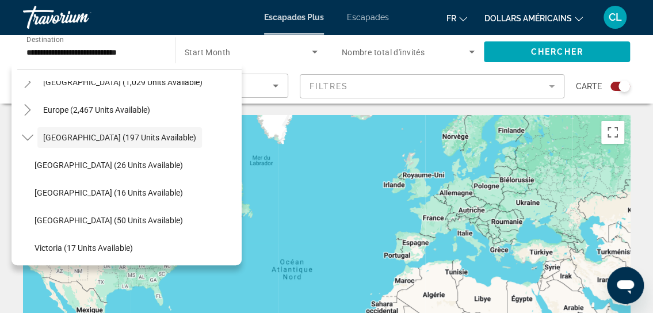
scroll to position [118, 0]
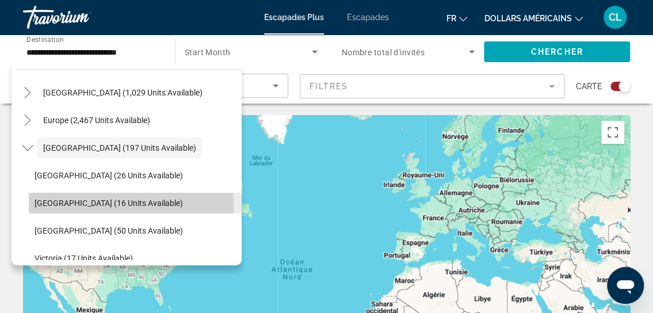
click at [111, 203] on span "Queensland (16 units available)" at bounding box center [108, 202] width 148 height 9
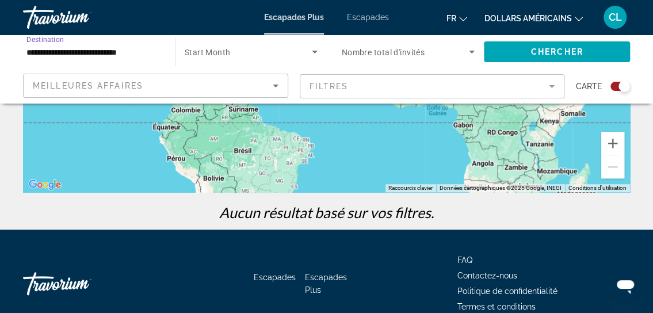
scroll to position [0, 0]
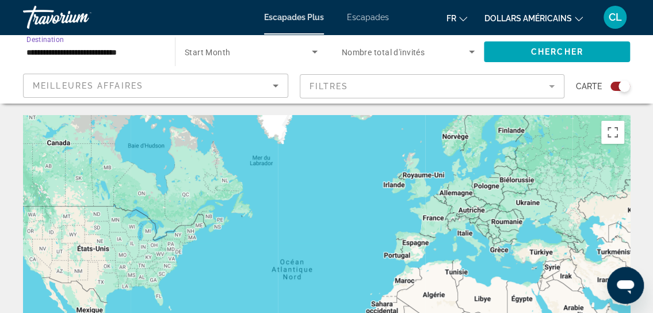
click at [156, 52] on input "**********" at bounding box center [92, 52] width 133 height 14
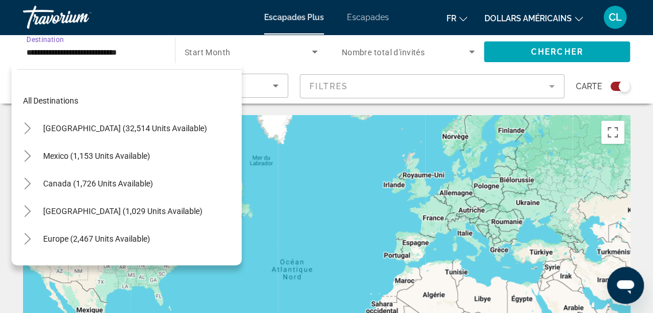
scroll to position [151, 0]
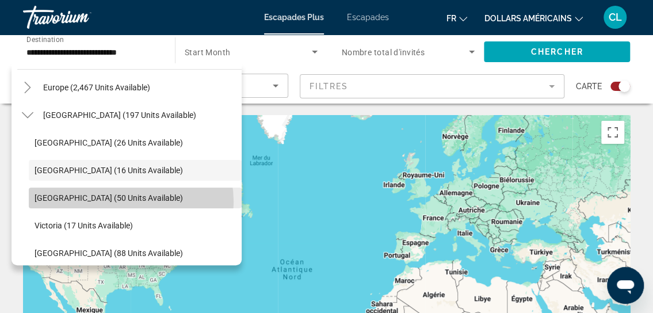
click at [128, 201] on span "South Australia (50 units available)" at bounding box center [108, 197] width 148 height 9
type input "**********"
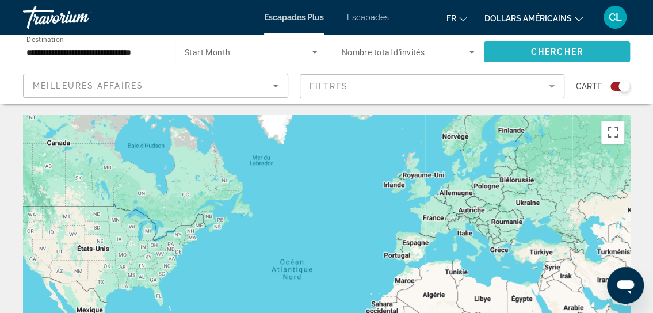
click at [549, 55] on span "Chercher" at bounding box center [557, 51] width 52 height 9
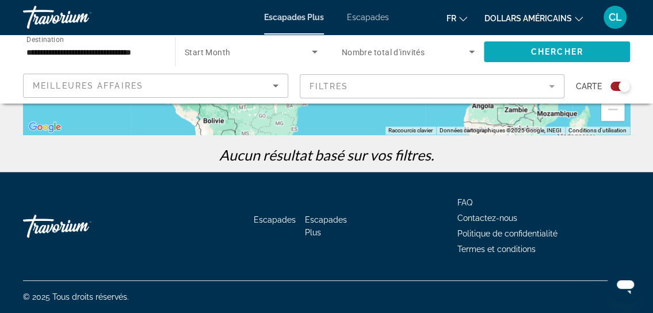
scroll to position [200, 0]
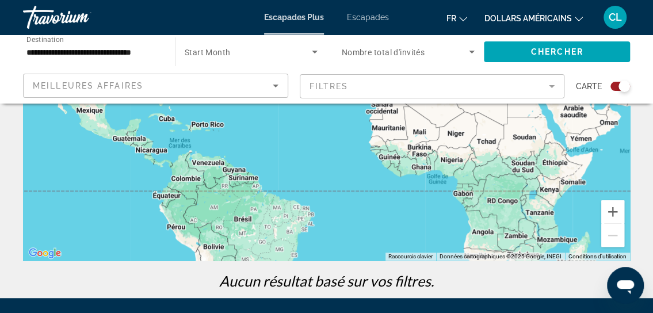
click at [369, 18] on font "Escapades" at bounding box center [368, 17] width 42 height 9
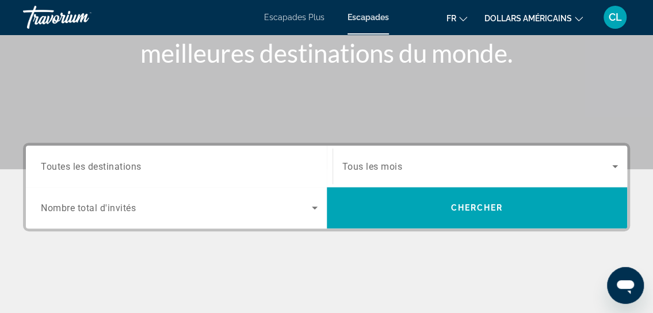
scroll to position [224, 0]
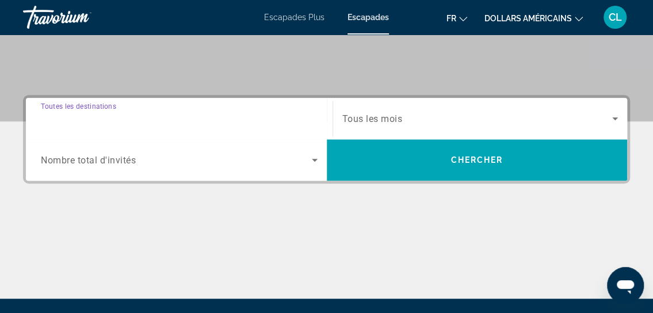
click at [159, 117] on input "Destination Toutes les destinations" at bounding box center [179, 119] width 277 height 14
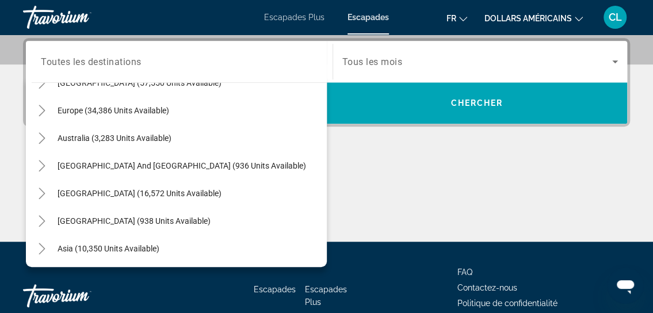
scroll to position [138, 0]
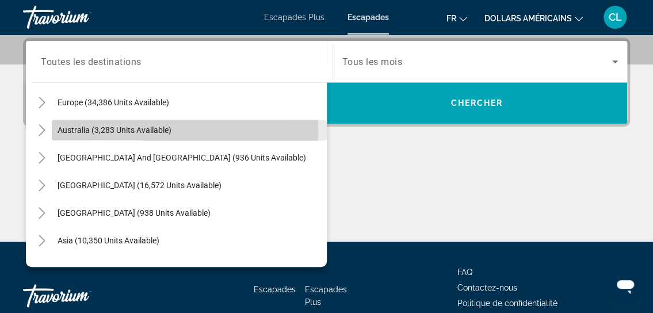
click at [83, 128] on span "Australia (3,283 units available)" at bounding box center [114, 129] width 114 height 9
type input "**********"
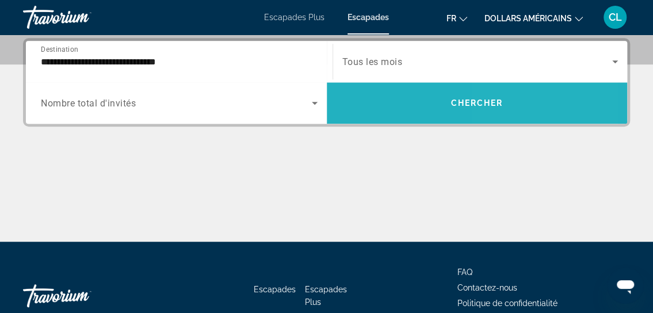
click at [500, 105] on span "Chercher" at bounding box center [476, 102] width 52 height 9
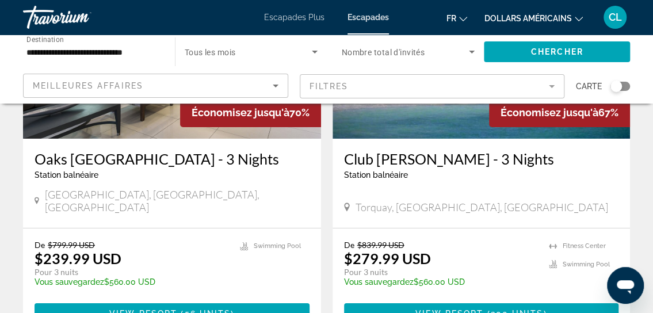
scroll to position [1876, 0]
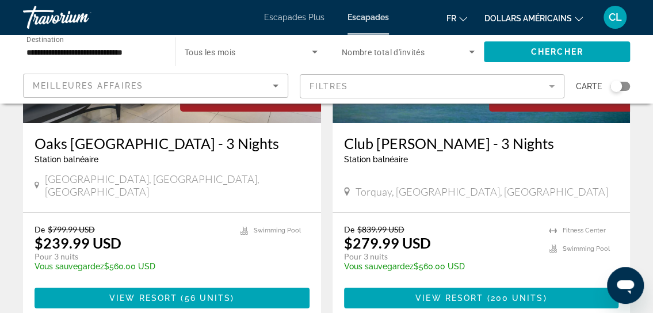
click at [554, 85] on mat-form-field "Filtres" at bounding box center [432, 86] width 265 height 24
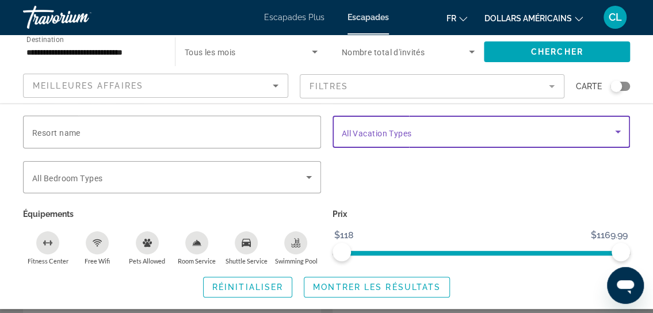
click at [619, 133] on icon "Search widget" at bounding box center [618, 132] width 14 height 14
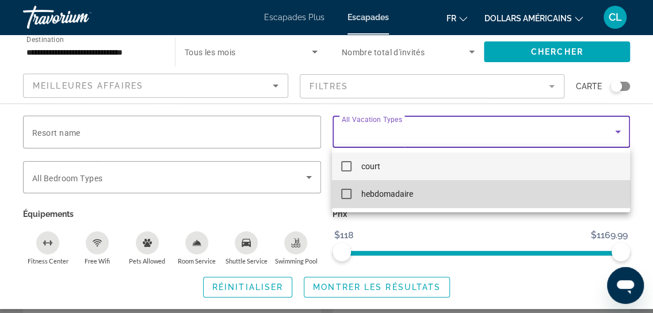
click at [366, 191] on font "hebdomadaire" at bounding box center [387, 193] width 52 height 9
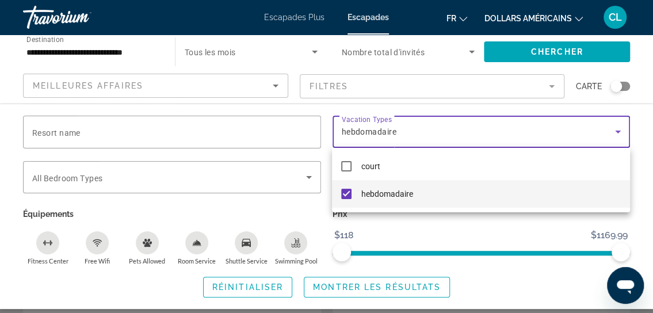
click at [309, 177] on div at bounding box center [326, 156] width 653 height 313
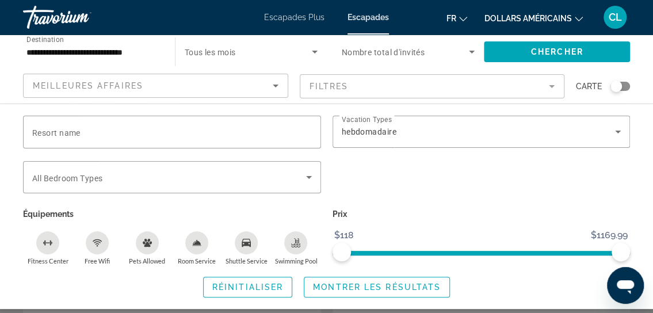
click at [309, 177] on icon "Search widget" at bounding box center [309, 177] width 6 height 3
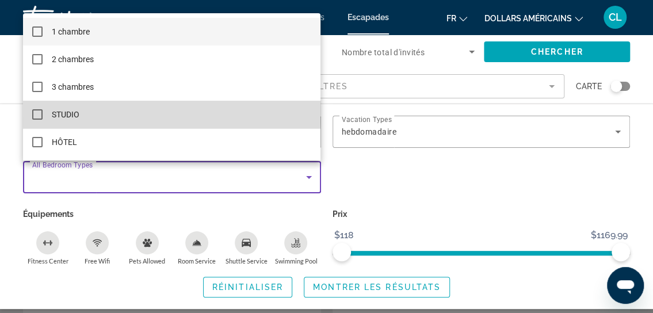
click at [37, 113] on mat-pseudo-checkbox at bounding box center [37, 114] width 10 height 10
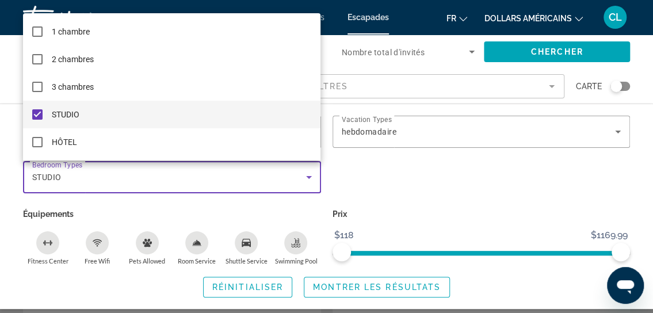
click at [385, 286] on div at bounding box center [326, 156] width 653 height 313
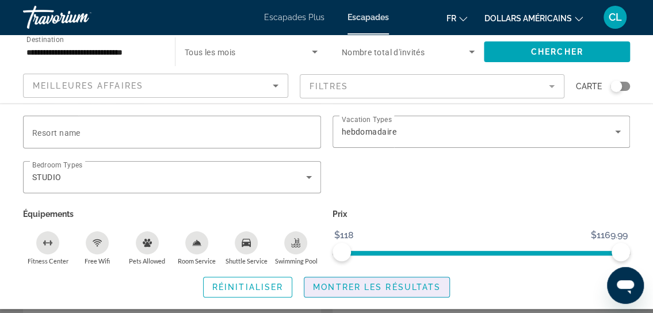
click at [385, 286] on span "Montrer les résultats" at bounding box center [377, 286] width 128 height 9
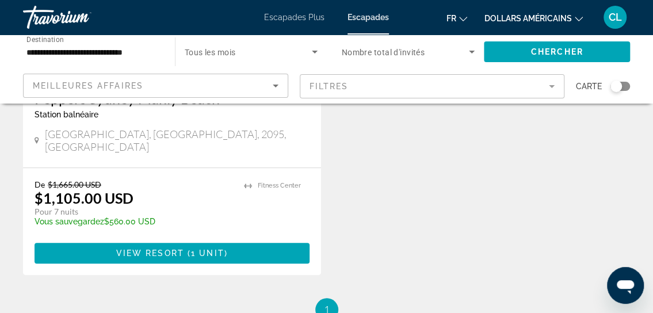
scroll to position [2300, 0]
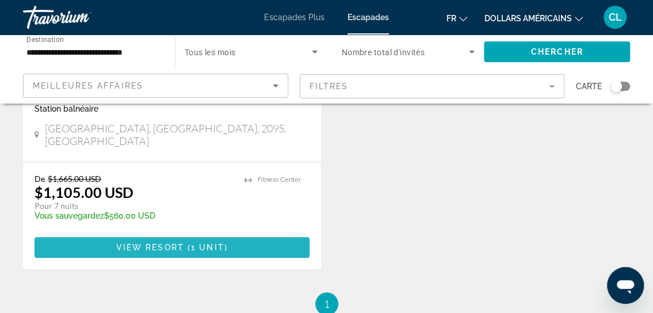
click at [177, 243] on span "View Resort" at bounding box center [150, 247] width 68 height 9
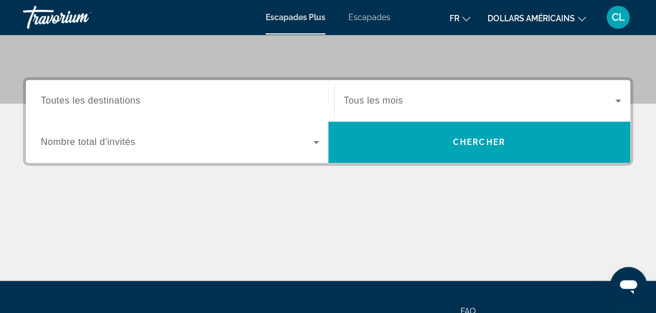
click at [229, 98] on input "Destination Toutes les destinations" at bounding box center [180, 101] width 278 height 14
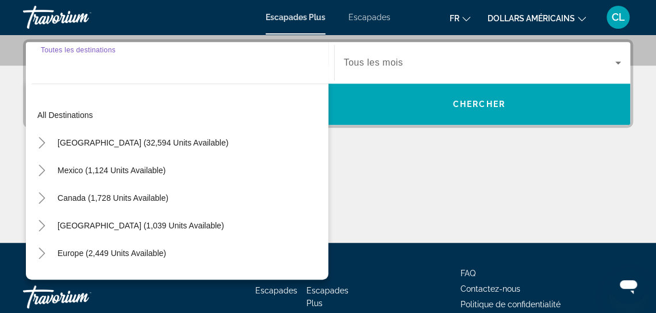
scroll to position [281, 0]
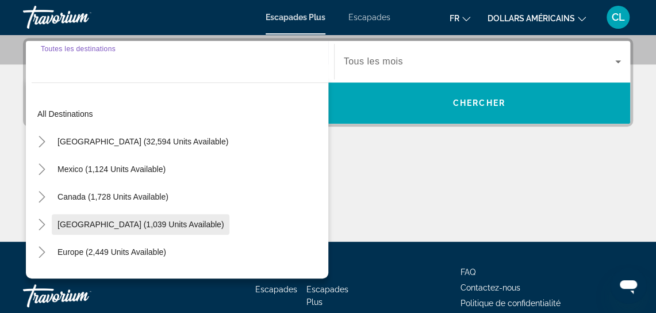
click at [222, 229] on span "Widget de recherche" at bounding box center [141, 224] width 178 height 28
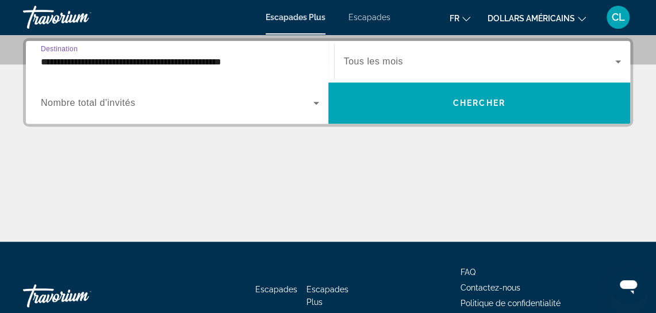
click at [297, 64] on input "**********" at bounding box center [180, 62] width 278 height 14
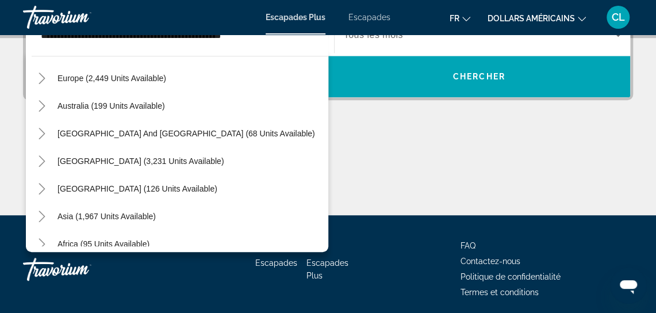
scroll to position [425, 0]
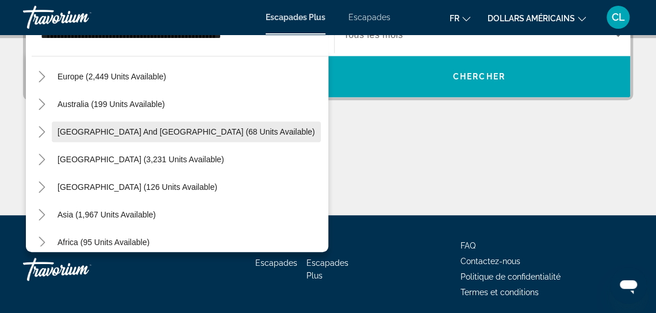
click at [195, 140] on span "Widget de recherche" at bounding box center [186, 132] width 269 height 28
type input "**********"
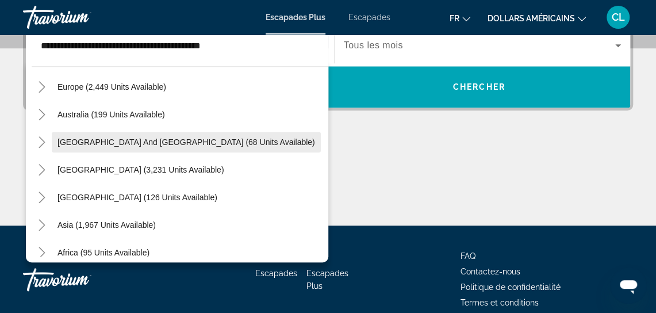
scroll to position [281, 0]
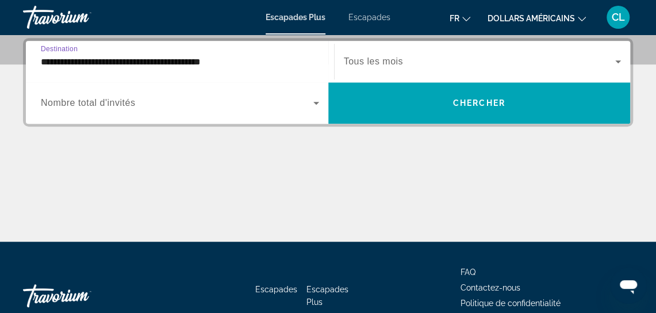
click at [618, 61] on icon "Widget de recherche" at bounding box center [618, 61] width 6 height 3
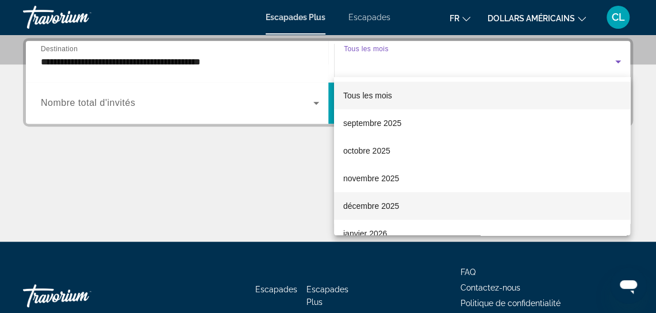
click at [386, 214] on mat-option "décembre 2025" at bounding box center [482, 206] width 296 height 28
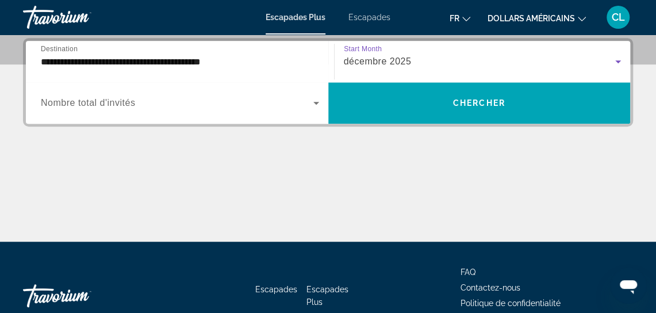
click at [315, 102] on icon "Widget de recherche" at bounding box center [316, 103] width 6 height 3
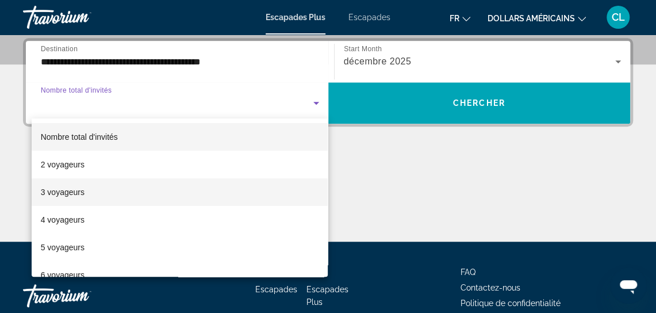
click at [61, 191] on font "3 voyageurs" at bounding box center [63, 191] width 44 height 9
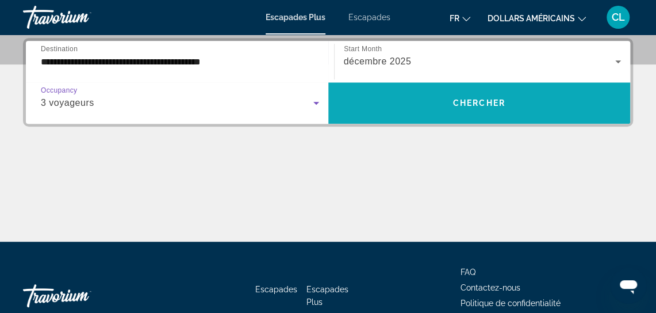
click at [501, 99] on span "Chercher" at bounding box center [479, 102] width 52 height 9
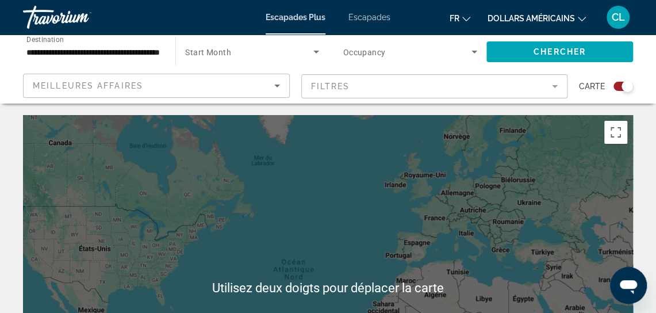
click at [61, 51] on input "**********" at bounding box center [93, 52] width 134 height 14
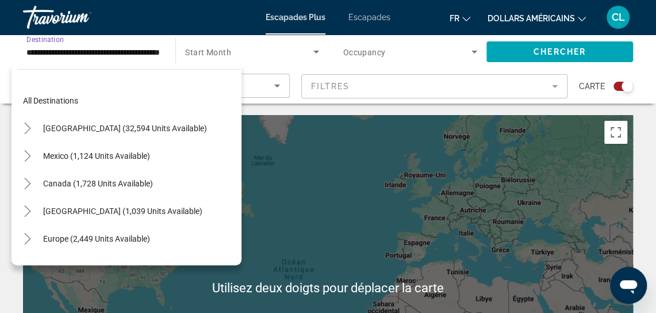
scroll to position [124, 0]
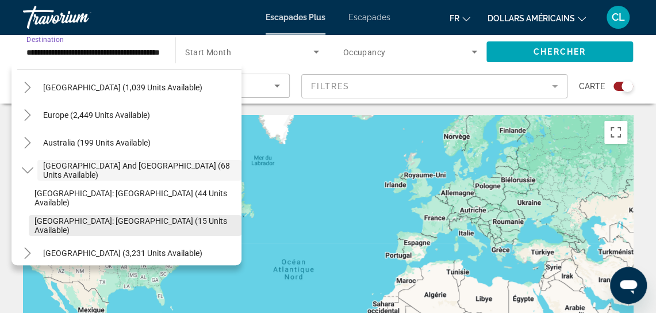
click at [81, 228] on span "[GEOGRAPHIC_DATA]: [GEOGRAPHIC_DATA] (15 units available)" at bounding box center [134, 225] width 201 height 18
type input "**********"
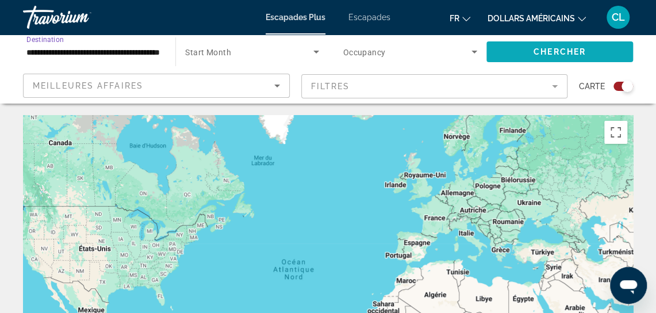
click at [572, 59] on span "Search widget" at bounding box center [559, 52] width 147 height 28
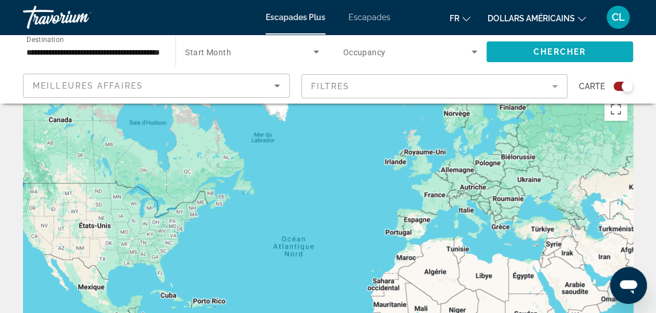
scroll to position [22, 0]
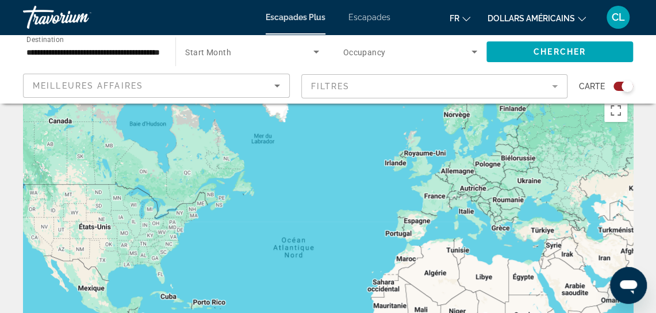
click at [272, 90] on icon "Sort by" at bounding box center [277, 86] width 14 height 14
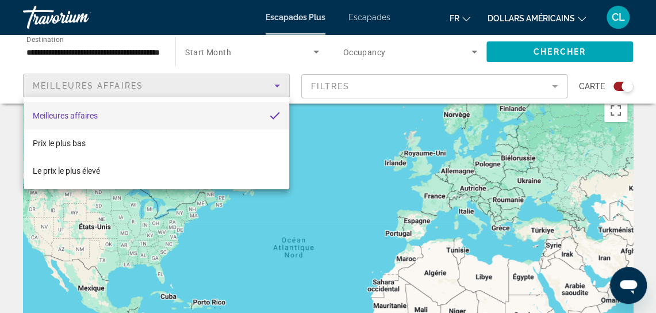
click at [271, 120] on mat-pseudo-checkbox "Trier par" at bounding box center [275, 115] width 10 height 10
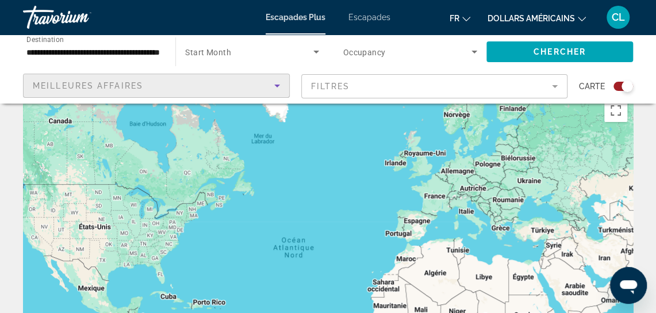
click at [554, 92] on mat-form-field "Filtres" at bounding box center [434, 86] width 267 height 24
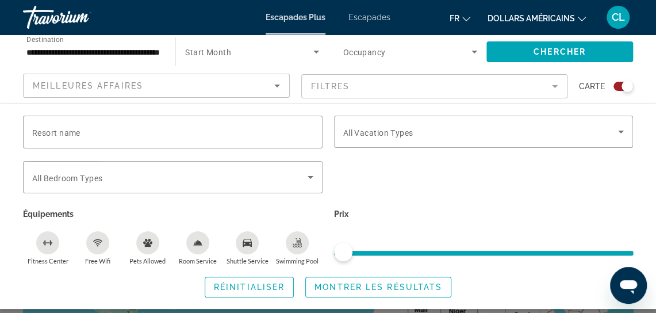
click at [252, 53] on span "Search widget" at bounding box center [249, 52] width 128 height 14
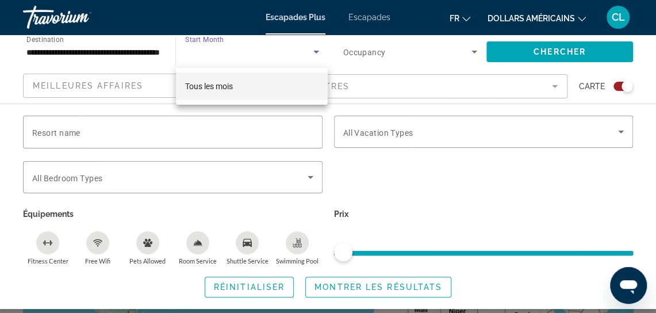
click at [290, 94] on mat-option "Tous les mois" at bounding box center [252, 86] width 152 height 28
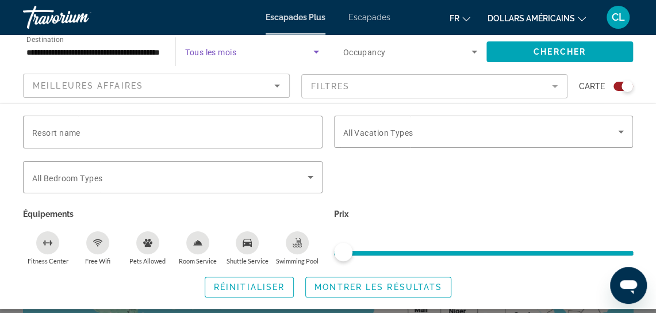
click at [479, 57] on icon "Search widget" at bounding box center [474, 52] width 14 height 14
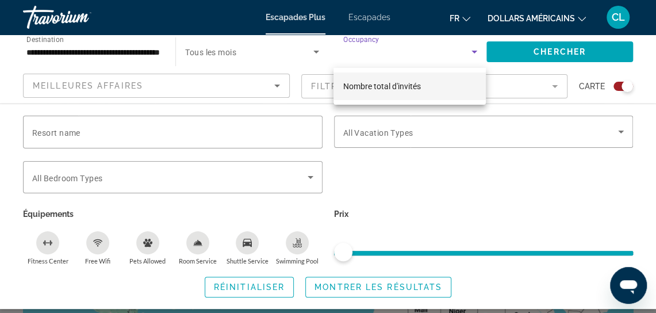
click at [425, 91] on mat-option "Nombre total d'invités" at bounding box center [409, 86] width 152 height 28
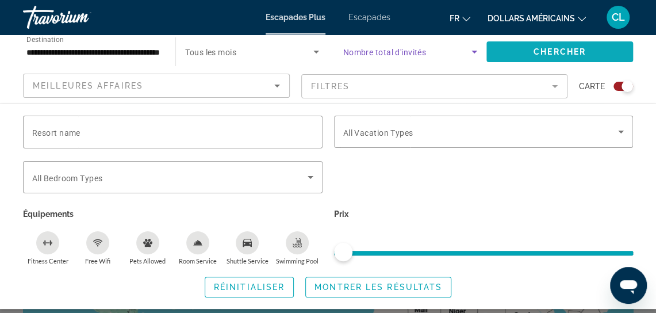
click at [564, 56] on span "Chercher" at bounding box center [560, 51] width 52 height 9
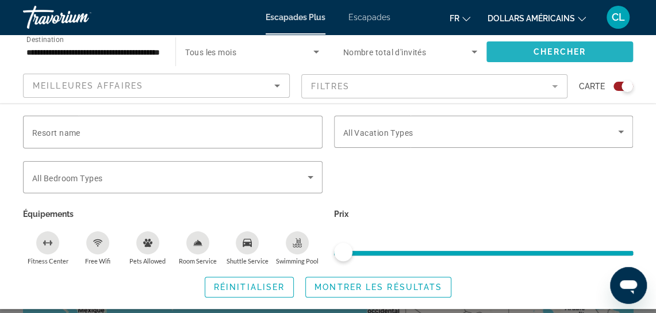
click at [583, 57] on span "Search widget" at bounding box center [559, 52] width 147 height 28
click at [590, 237] on div "Prix" at bounding box center [483, 235] width 311 height 59
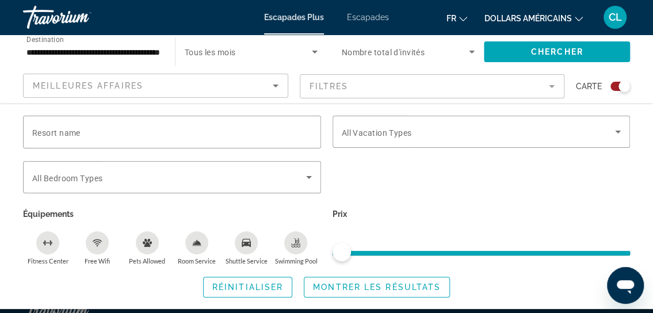
scroll to position [782, 0]
click at [269, 285] on span "Réinitialiser" at bounding box center [247, 286] width 71 height 9
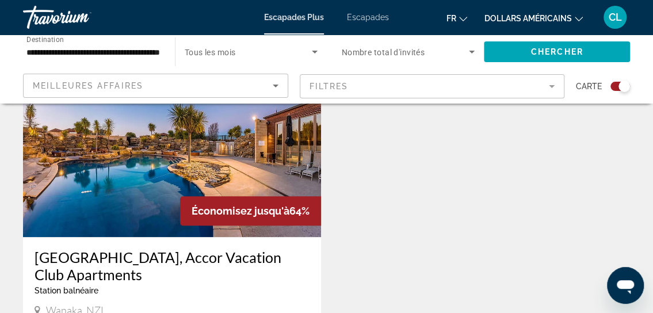
scroll to position [446, 0]
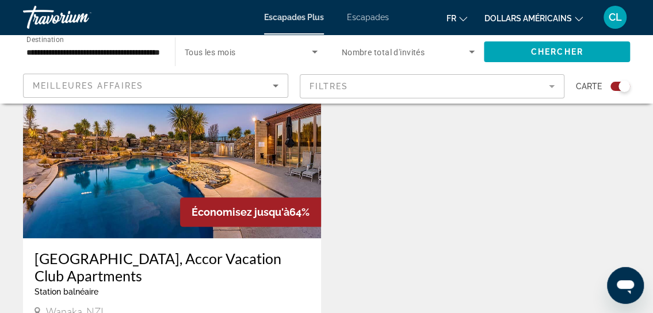
click at [212, 153] on img "Contenu principal" at bounding box center [172, 146] width 298 height 184
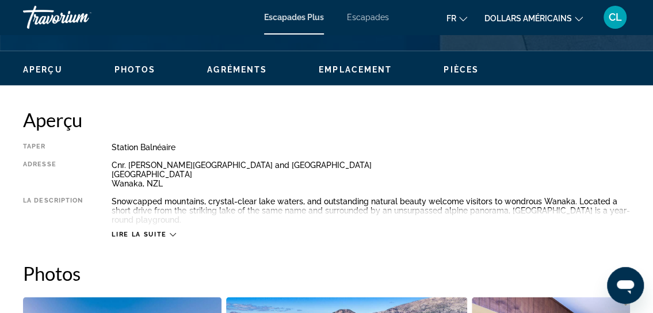
scroll to position [515, 0]
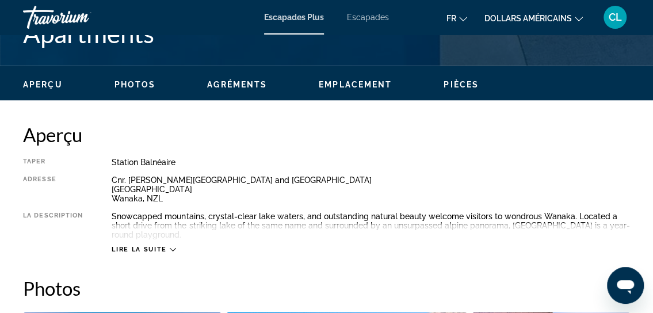
click at [377, 14] on font "Escapades" at bounding box center [368, 17] width 42 height 9
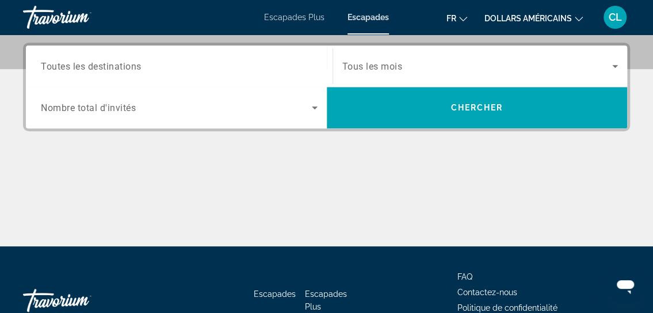
click at [213, 66] on input "Destination Toutes les destinations" at bounding box center [179, 67] width 277 height 14
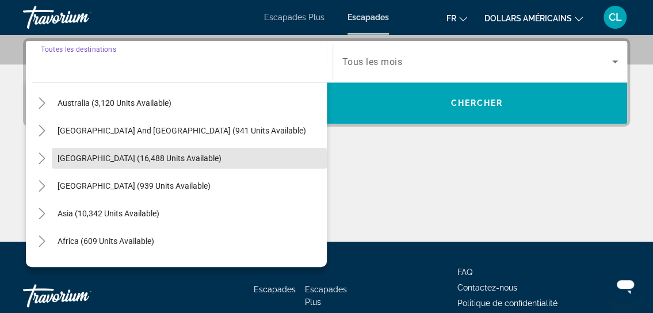
scroll to position [186, 0]
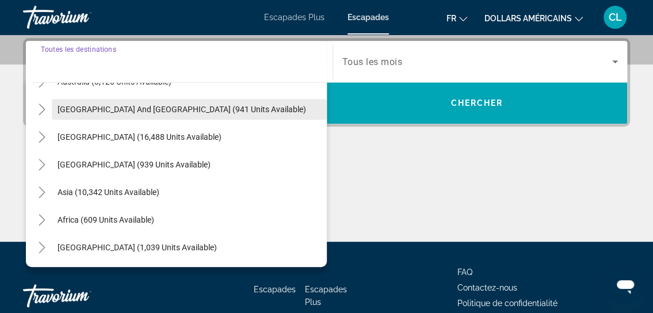
click at [202, 110] on span "[GEOGRAPHIC_DATA] and [GEOGRAPHIC_DATA] (941 units available)" at bounding box center [181, 109] width 248 height 9
type input "**********"
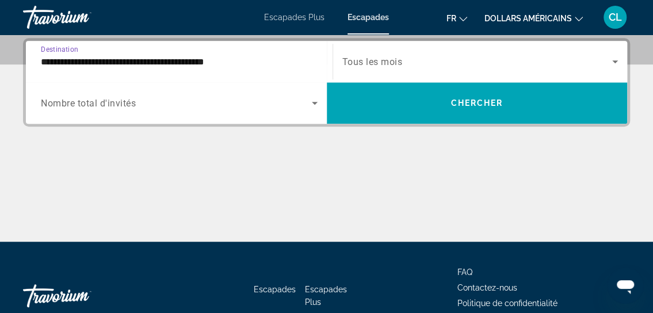
click at [435, 66] on span "Search widget" at bounding box center [477, 62] width 270 height 14
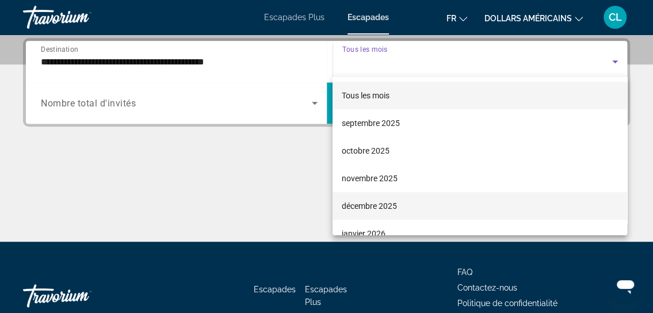
click at [390, 212] on span "décembre 2025" at bounding box center [369, 206] width 55 height 14
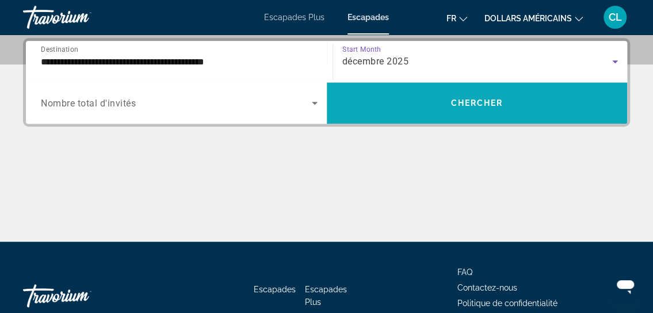
click at [488, 110] on span "Search widget" at bounding box center [477, 103] width 301 height 28
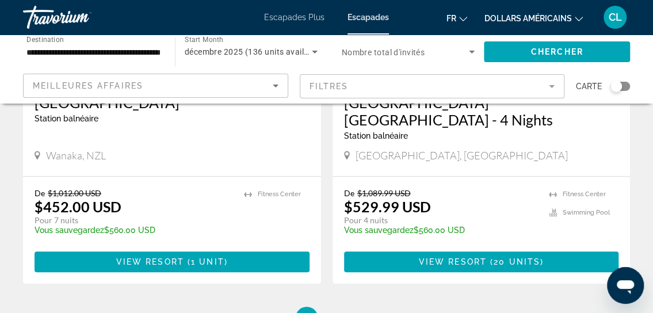
scroll to position [2276, 0]
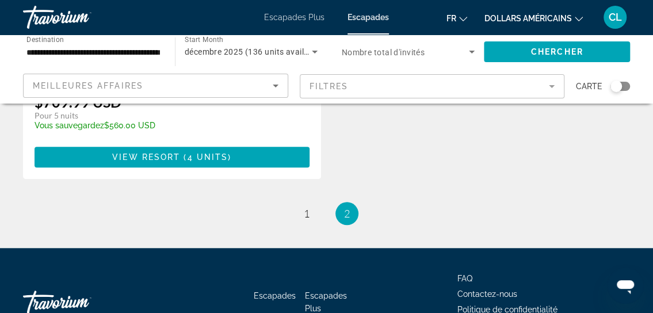
scroll to position [353, 0]
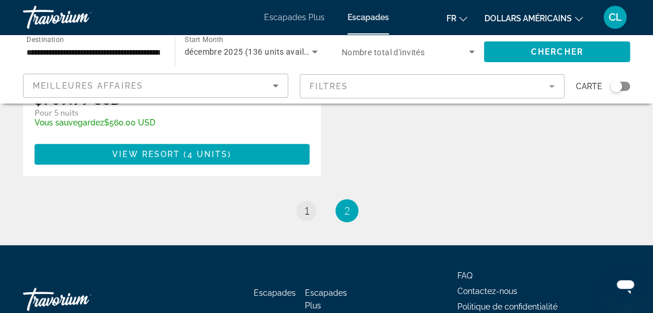
click at [302, 216] on link "page 1" at bounding box center [306, 211] width 20 height 20
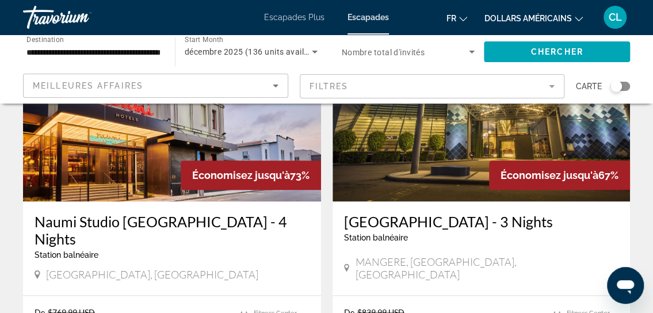
scroll to position [527, 0]
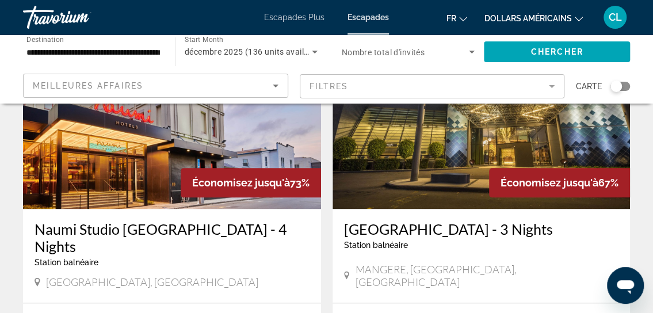
click at [552, 89] on mat-form-field "Filtres" at bounding box center [432, 86] width 265 height 24
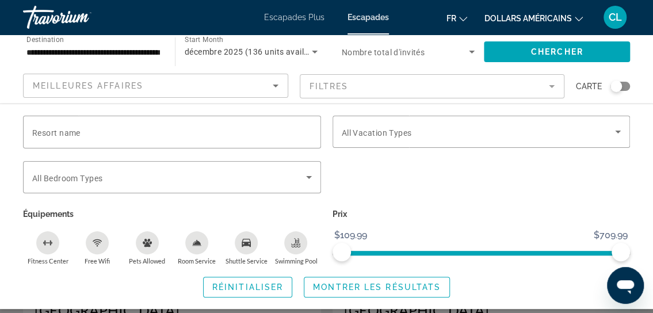
scroll to position [867, 0]
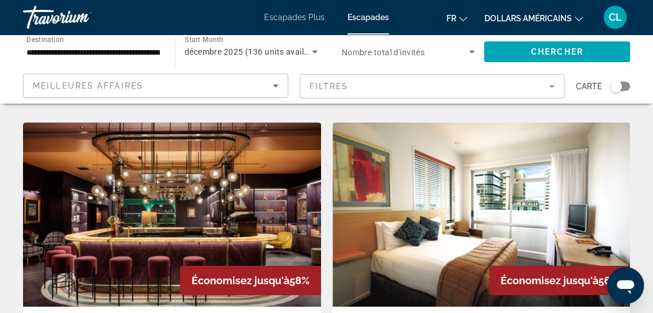
scroll to position [1643, 0]
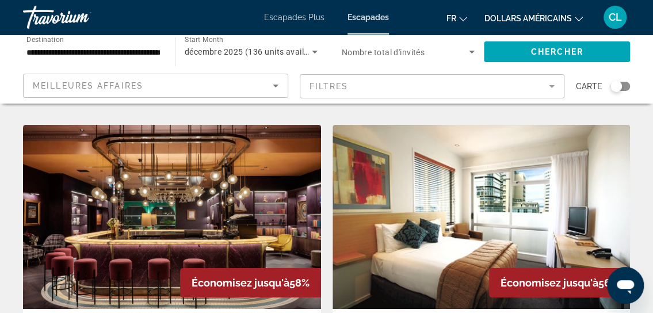
click at [549, 186] on img "Contenu principal" at bounding box center [481, 217] width 298 height 184
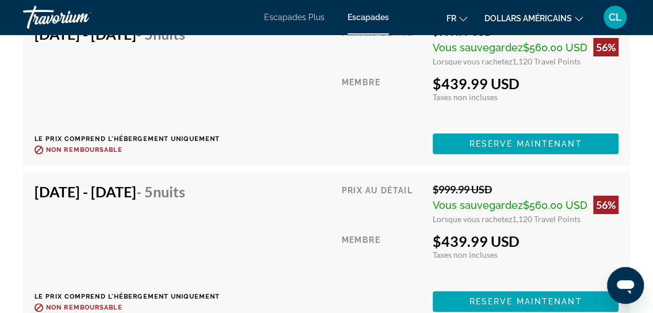
scroll to position [1960, 0]
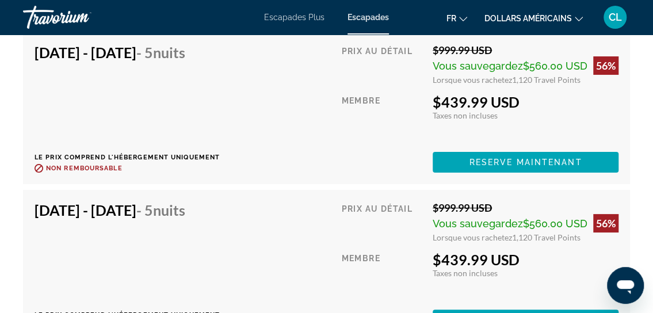
click at [532, 237] on span "1,120 Travel Points" at bounding box center [546, 237] width 68 height 10
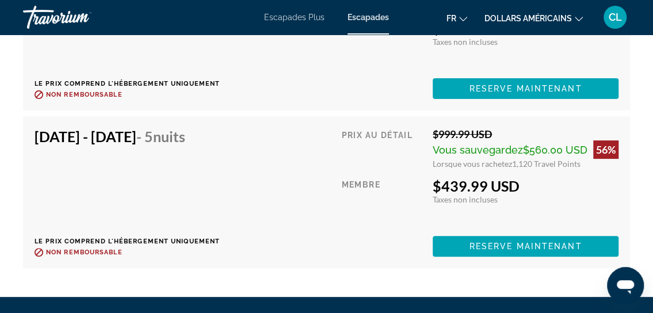
scroll to position [2050, 0]
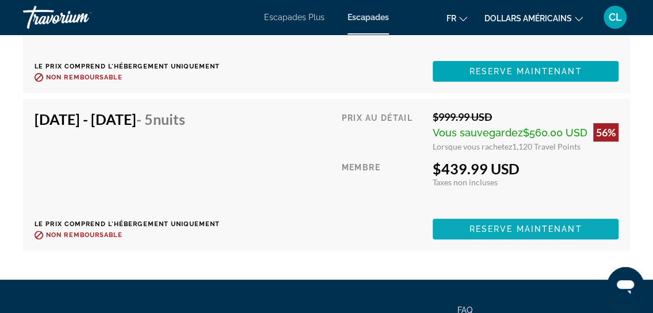
click at [532, 238] on span "Contenu principal" at bounding box center [525, 229] width 186 height 28
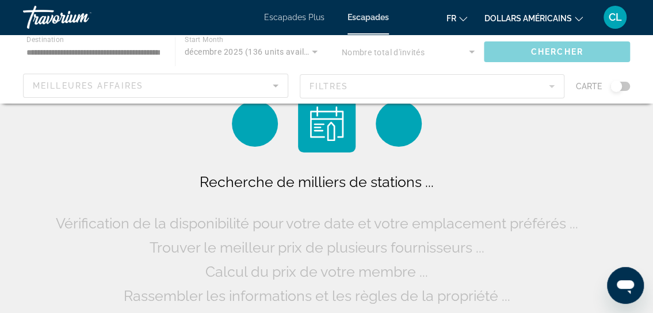
click at [463, 60] on div "Contenu principal" at bounding box center [326, 68] width 653 height 69
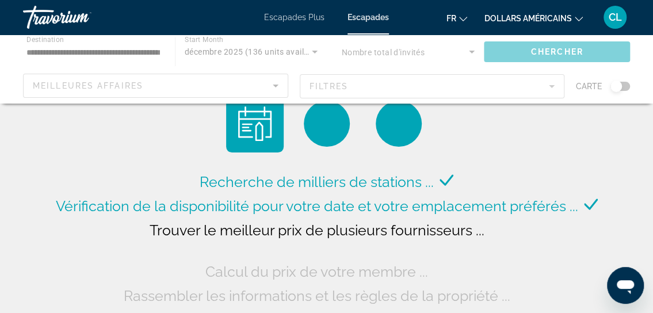
click at [471, 48] on div "Contenu principal" at bounding box center [326, 68] width 653 height 69
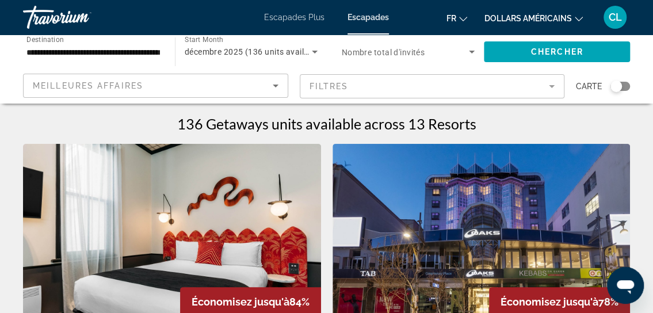
click at [471, 52] on icon "Search widget" at bounding box center [472, 52] width 6 height 3
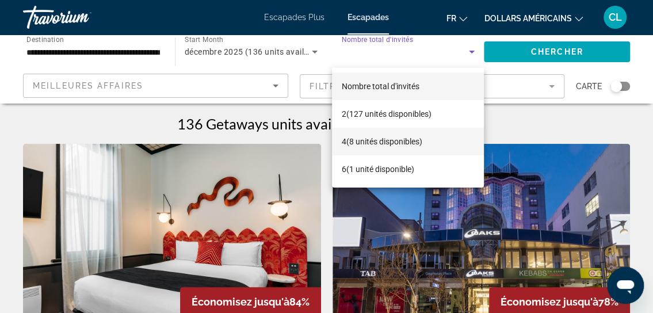
click at [379, 143] on font "(8 unités disponibles)" at bounding box center [384, 141] width 76 height 9
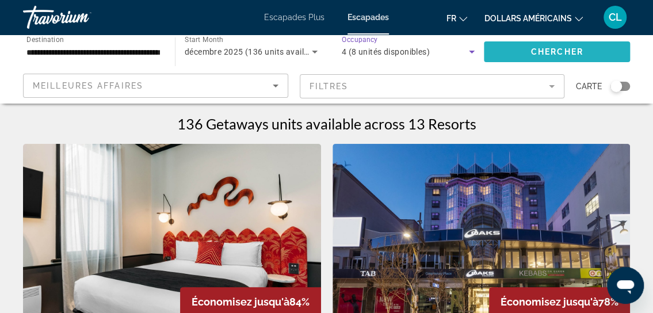
click at [570, 58] on span "Search widget" at bounding box center [557, 52] width 146 height 28
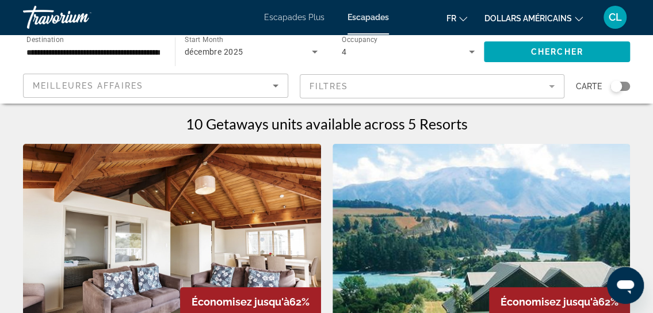
click at [99, 56] on input "**********" at bounding box center [92, 52] width 133 height 14
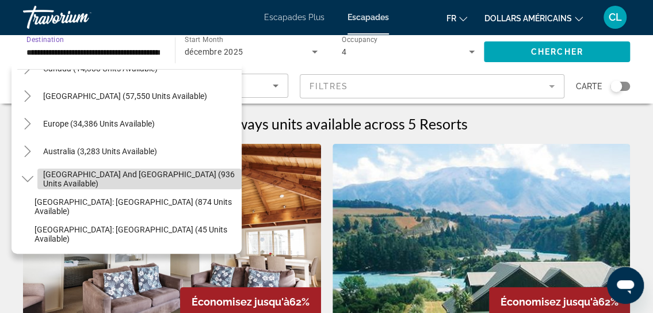
scroll to position [104, 0]
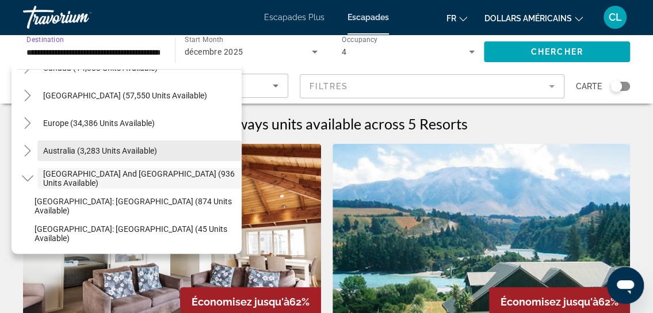
click at [133, 154] on span "Australia (3,283 units available)" at bounding box center [100, 150] width 114 height 9
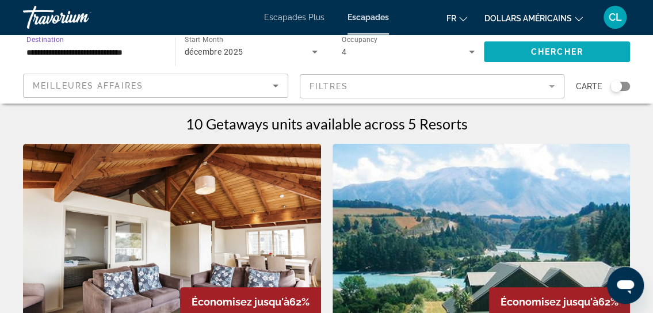
click at [572, 54] on span "Chercher" at bounding box center [557, 51] width 52 height 9
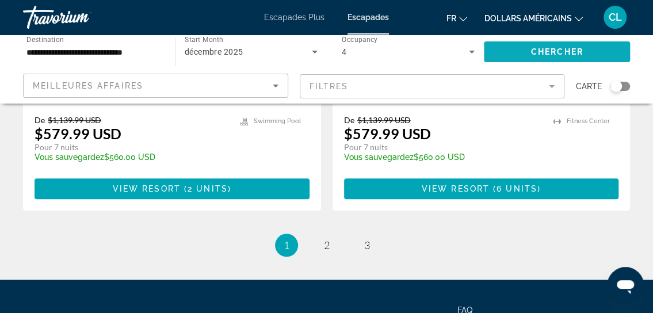
scroll to position [2396, 0]
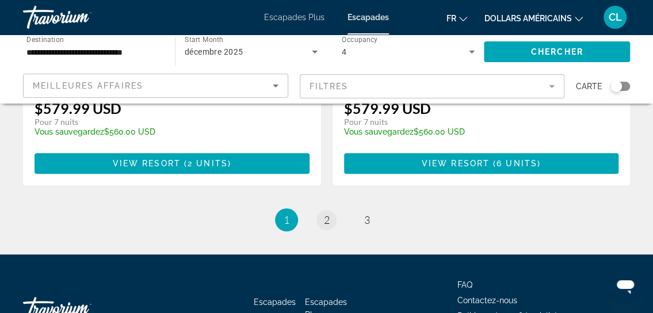
click at [327, 213] on span "2" at bounding box center [327, 219] width 6 height 13
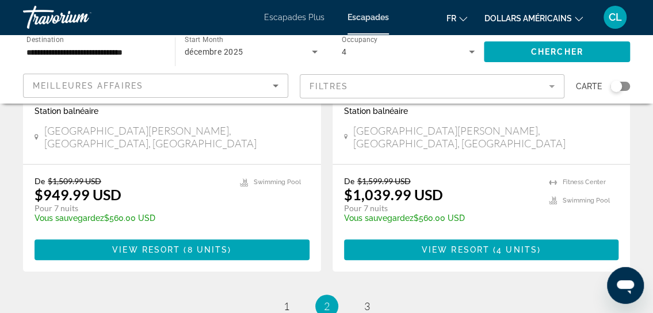
scroll to position [2320, 0]
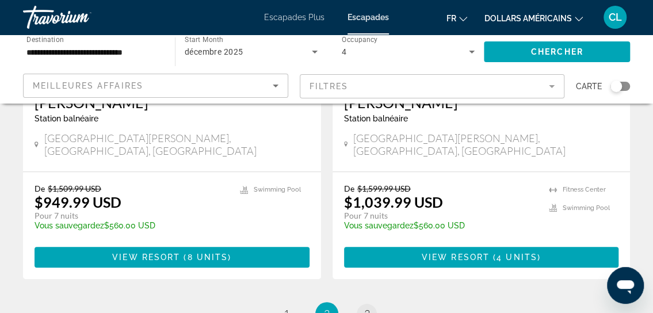
click at [374, 304] on link "page 3" at bounding box center [366, 314] width 20 height 20
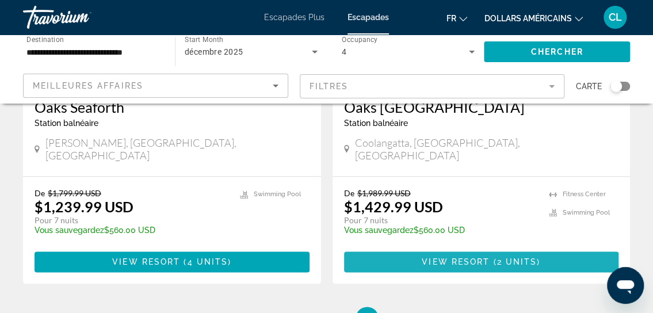
scroll to position [674, 0]
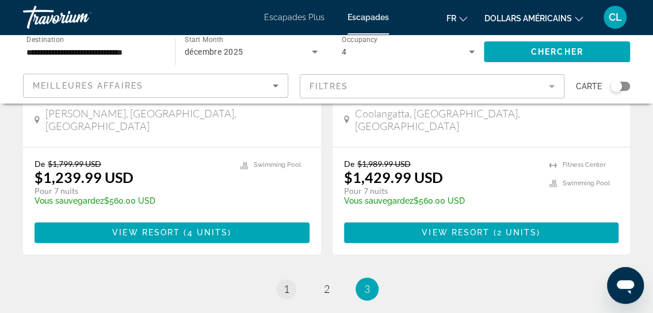
click at [286, 282] on span "1" at bounding box center [286, 288] width 6 height 13
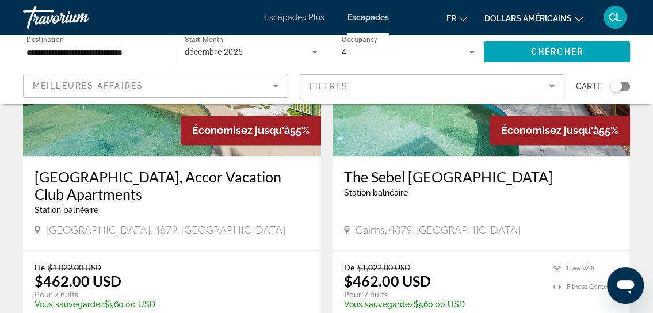
scroll to position [233, 0]
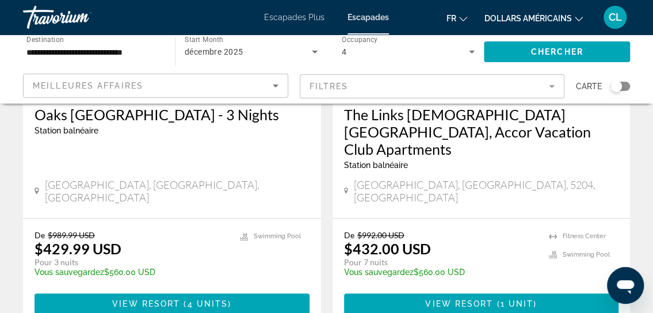
click at [138, 50] on input "**********" at bounding box center [92, 52] width 133 height 14
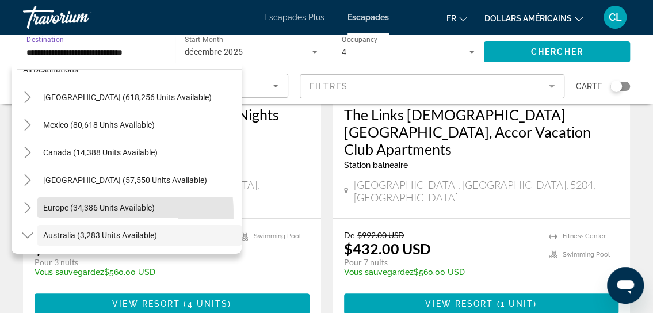
scroll to position [0, 0]
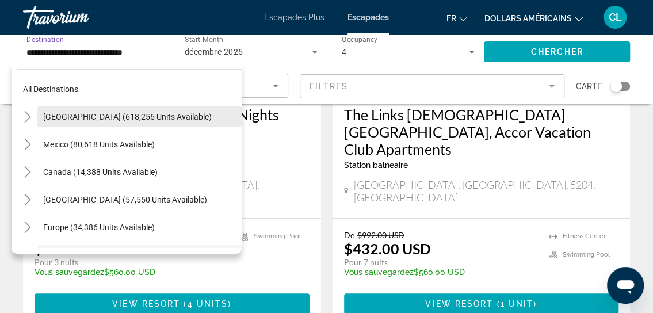
click at [94, 123] on span "Search widget" at bounding box center [139, 117] width 204 height 28
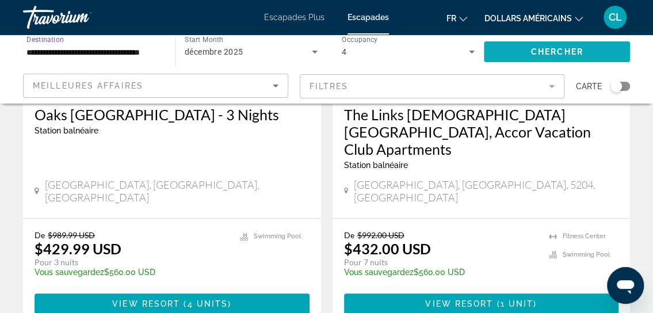
click at [562, 57] on span "Search widget" at bounding box center [557, 52] width 146 height 28
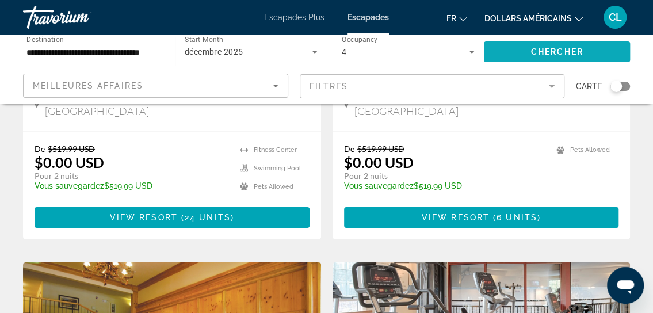
scroll to position [1513, 0]
click at [550, 90] on mat-form-field "Filtres" at bounding box center [432, 86] width 265 height 24
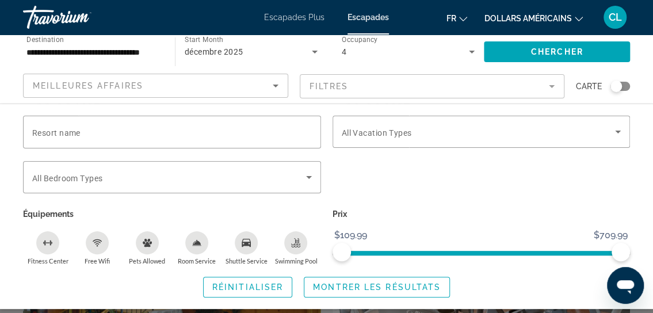
scroll to position [1569, 0]
click at [474, 199] on div "Search widget" at bounding box center [481, 183] width 309 height 45
click at [570, 51] on span "Chercher" at bounding box center [557, 51] width 52 height 9
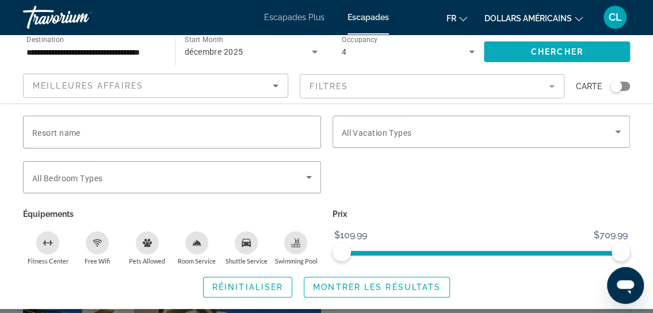
scroll to position [304, 0]
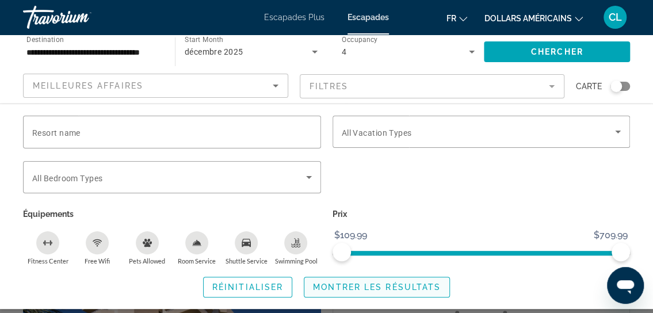
click at [402, 282] on span "Montrer les résultats" at bounding box center [377, 286] width 128 height 9
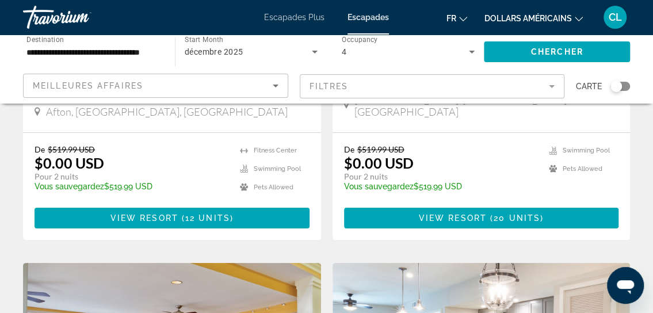
scroll to position [1918, 0]
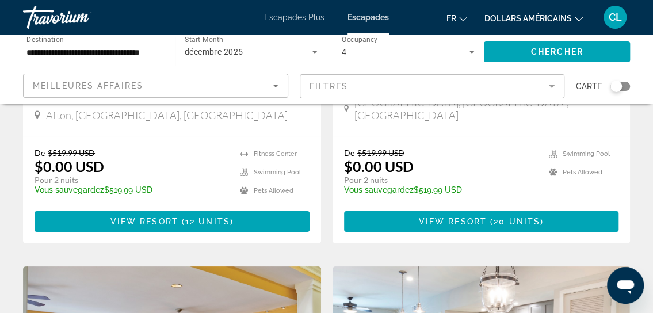
click at [275, 85] on icon "Sort by" at bounding box center [276, 86] width 6 height 3
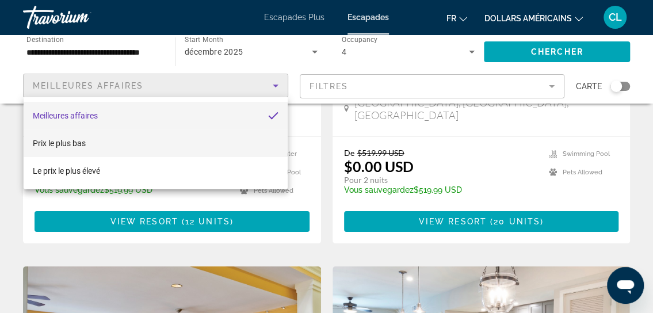
click at [82, 148] on span "Prix ​​le plus bas" at bounding box center [59, 143] width 53 height 14
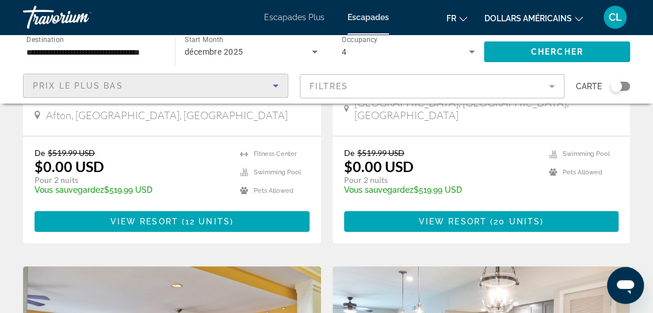
click at [550, 86] on mat-form-field "Filtres" at bounding box center [432, 86] width 265 height 24
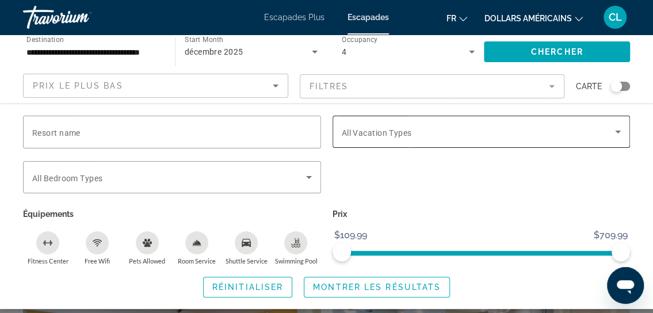
click at [617, 132] on icon "Search widget" at bounding box center [618, 132] width 6 height 3
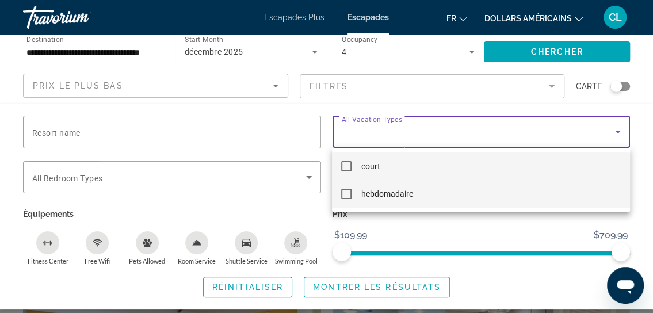
click at [350, 202] on mat-option "hebdomadaire" at bounding box center [480, 194] width 297 height 28
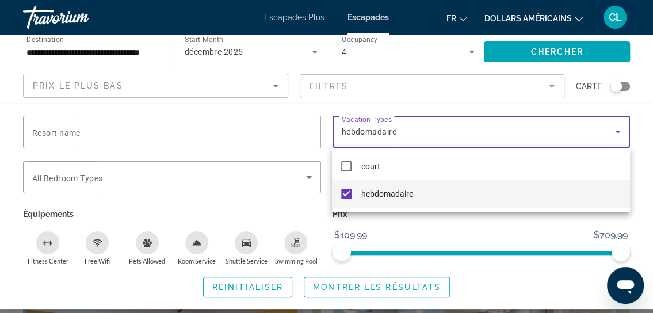
click at [415, 290] on div at bounding box center [326, 156] width 653 height 313
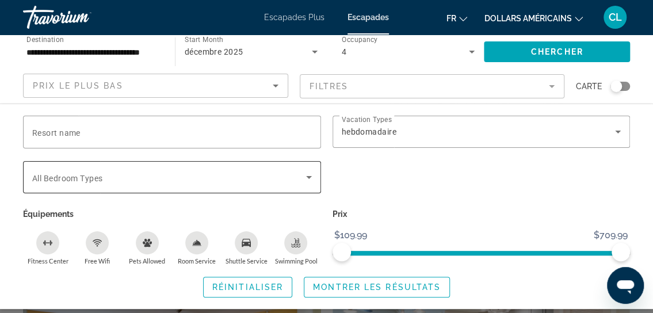
click at [310, 182] on icon "Search widget" at bounding box center [309, 177] width 14 height 14
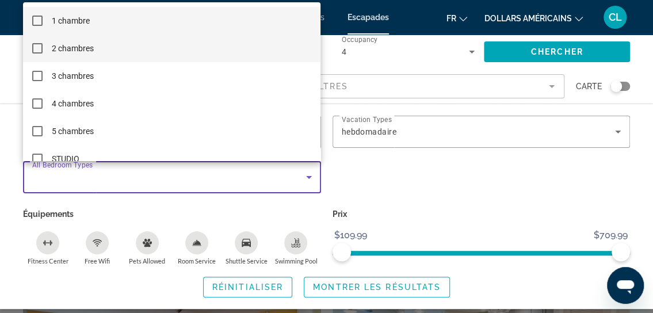
click at [36, 47] on mat-pseudo-checkbox at bounding box center [37, 48] width 10 height 10
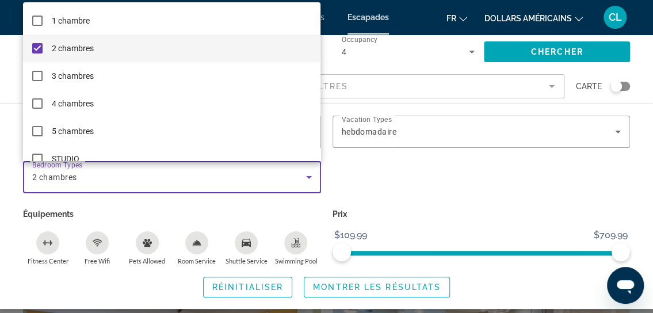
click at [494, 214] on div at bounding box center [326, 156] width 653 height 313
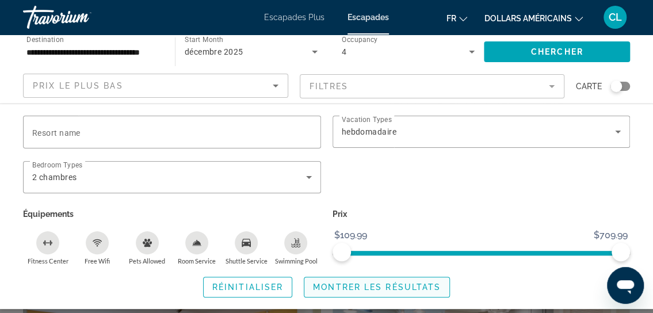
click at [399, 287] on span "Montrer les résultats" at bounding box center [377, 286] width 128 height 9
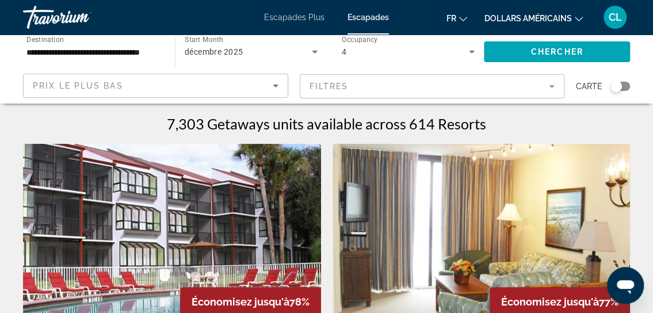
click at [551, 89] on mat-form-field "Filtres" at bounding box center [432, 86] width 265 height 24
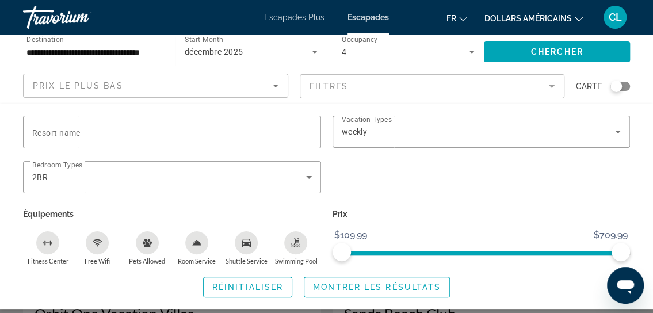
scroll to position [39, 0]
click at [555, 86] on mat-form-field "Filtres" at bounding box center [432, 86] width 265 height 24
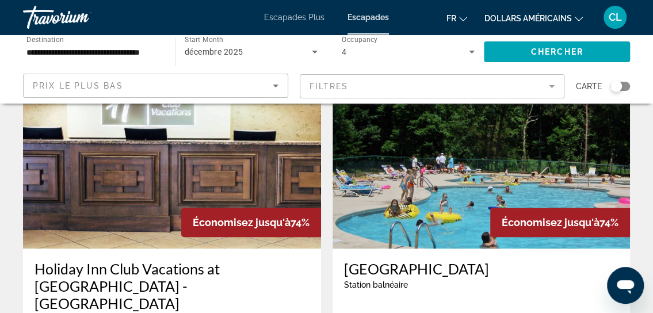
scroll to position [2167, 0]
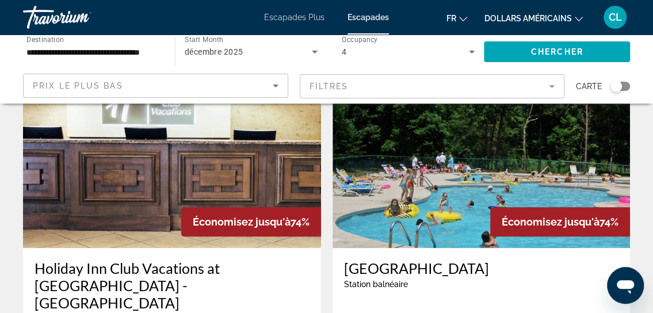
click at [143, 51] on input "**********" at bounding box center [92, 52] width 133 height 14
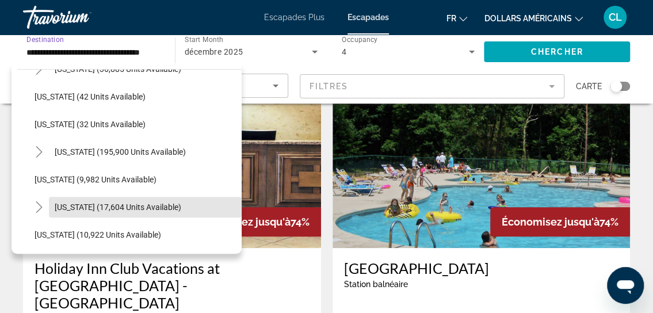
scroll to position [184, 0]
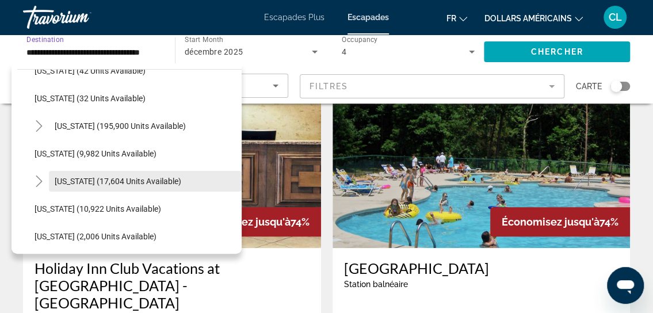
click at [121, 183] on span "[US_STATE] (17,604 units available)" at bounding box center [118, 181] width 126 height 9
type input "**********"
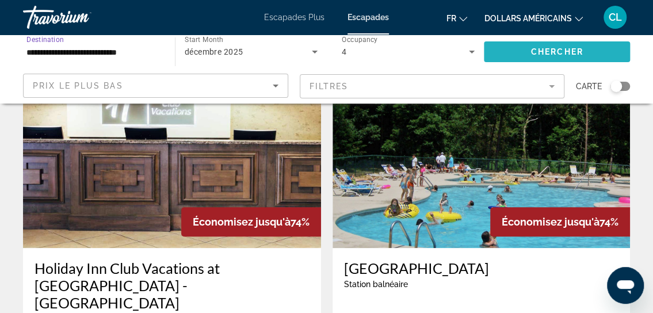
click at [580, 53] on span "Chercher" at bounding box center [557, 51] width 52 height 9
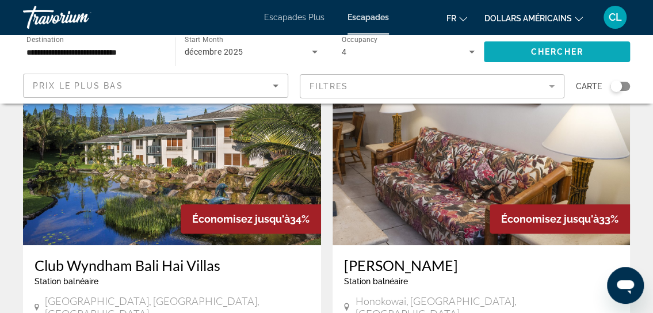
scroll to position [85, 0]
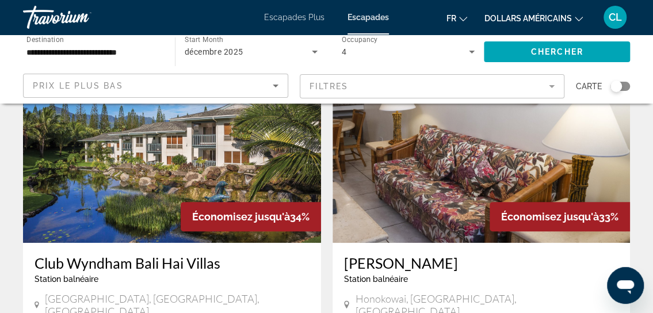
click at [553, 89] on mat-form-field "Filtres" at bounding box center [432, 86] width 265 height 24
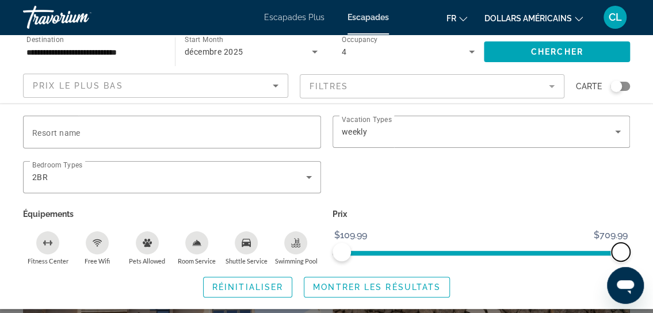
scroll to position [275, 0]
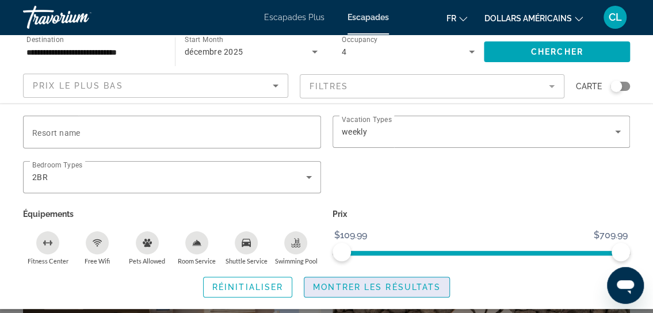
click at [388, 289] on span "Montrer les résultats" at bounding box center [377, 286] width 128 height 9
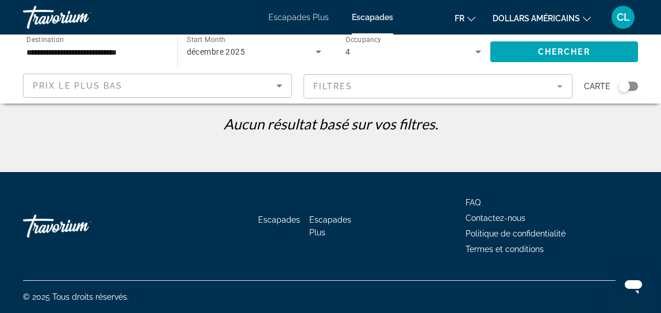
click at [559, 93] on mat-form-field "Filtres" at bounding box center [438, 86] width 269 height 24
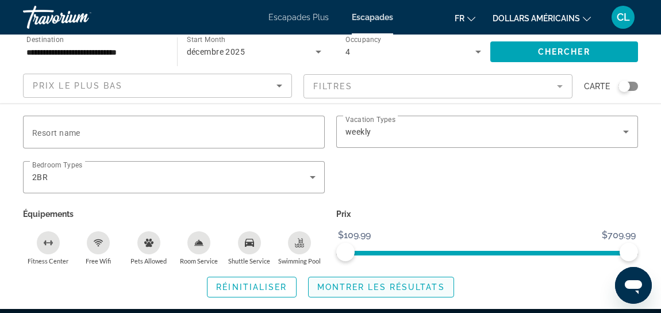
click at [397, 286] on span "Montrer les résultats" at bounding box center [381, 286] width 128 height 9
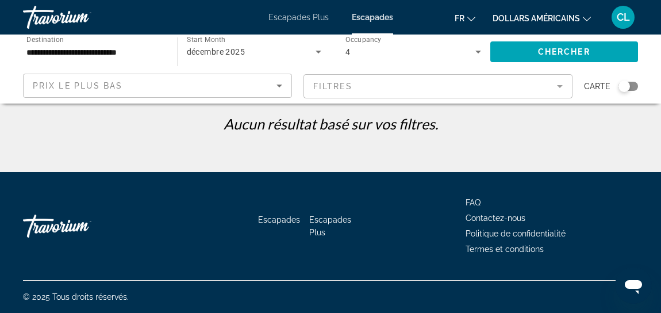
click at [279, 80] on icon "Sort by" at bounding box center [280, 86] width 14 height 14
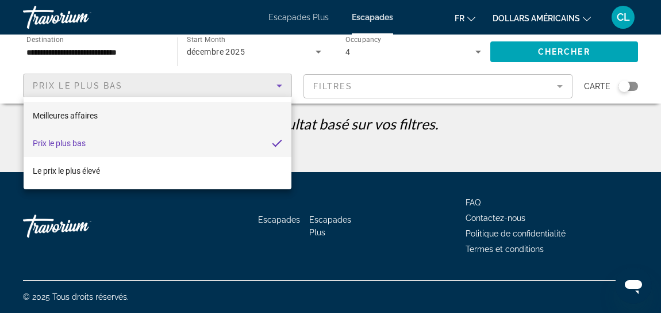
click at [108, 118] on mat-option "Meilleures affaires" at bounding box center [158, 116] width 269 height 28
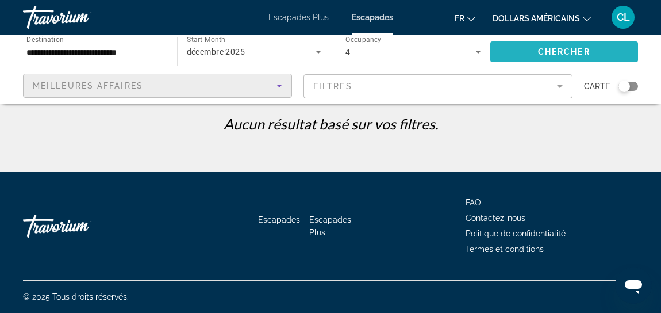
click at [574, 53] on span "Chercher" at bounding box center [564, 51] width 52 height 9
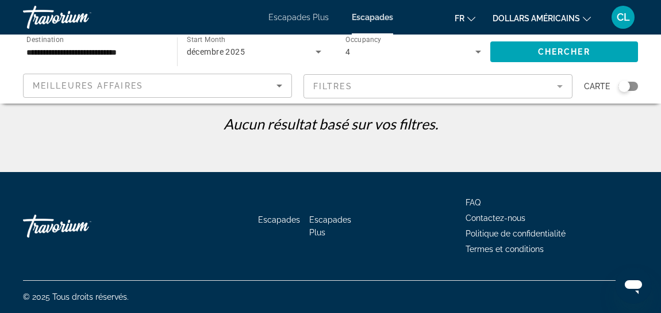
click at [558, 89] on mat-form-field "Filtres" at bounding box center [438, 86] width 269 height 24
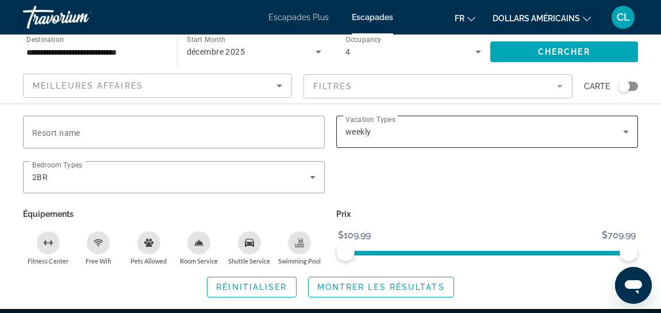
click at [627, 137] on icon "Search widget" at bounding box center [626, 132] width 14 height 14
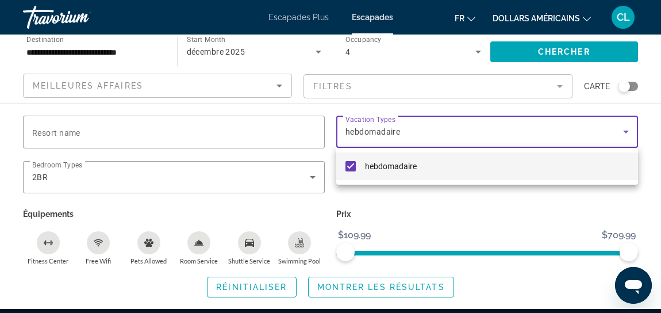
click at [314, 179] on div at bounding box center [330, 156] width 661 height 313
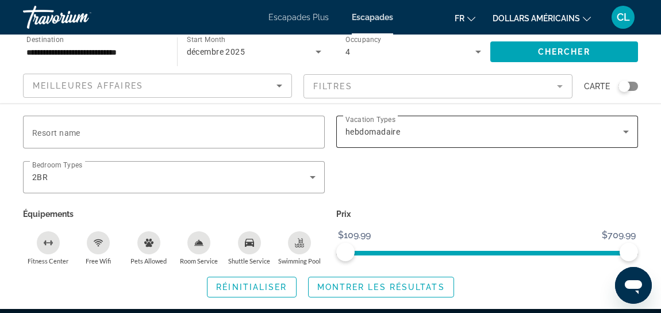
click at [631, 137] on icon "Search widget" at bounding box center [626, 132] width 14 height 14
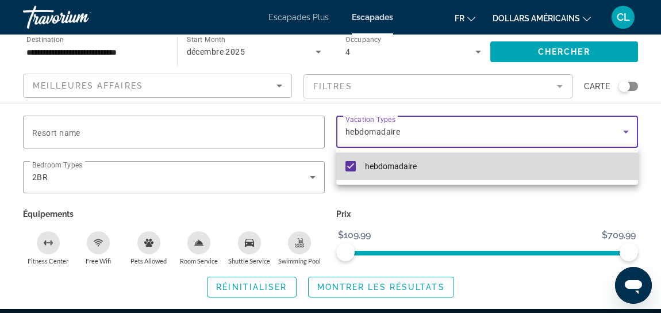
click at [356, 167] on mat-option "hebdomadaire" at bounding box center [487, 166] width 302 height 28
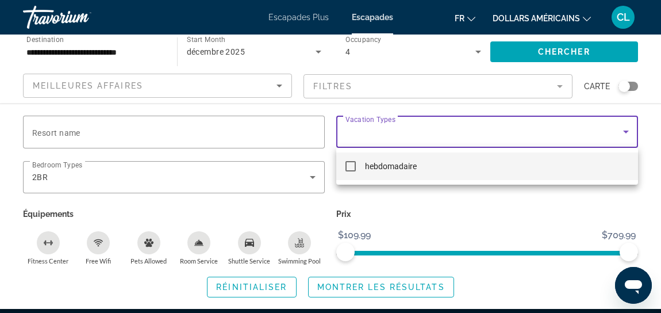
click at [420, 129] on div at bounding box center [330, 156] width 661 height 313
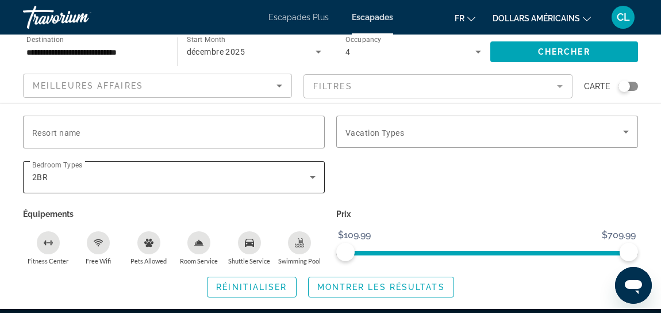
click at [312, 177] on icon "Search widget" at bounding box center [313, 177] width 6 height 3
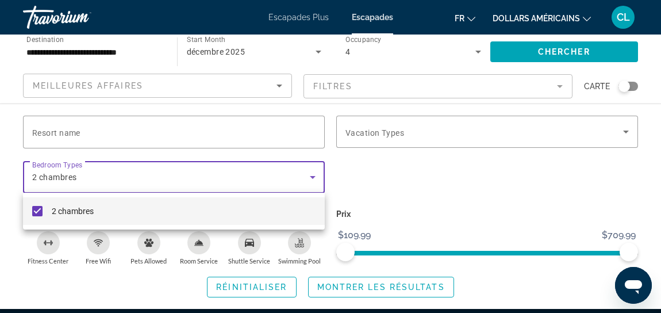
click at [98, 179] on div at bounding box center [330, 156] width 661 height 313
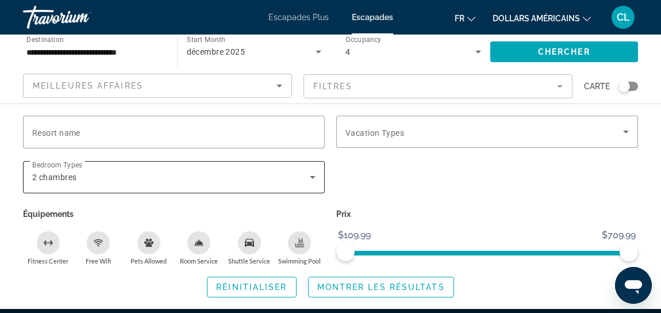
click at [86, 174] on div "2 chambres" at bounding box center [171, 177] width 278 height 14
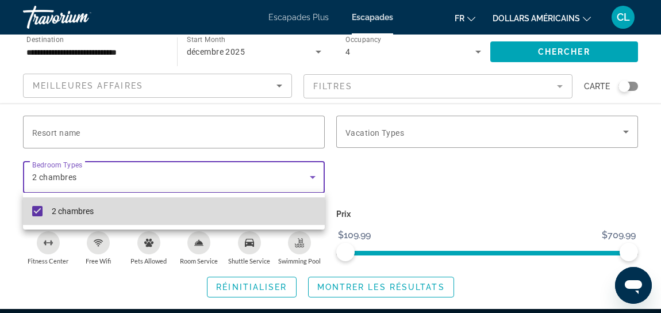
click at [40, 206] on mat-pseudo-checkbox at bounding box center [37, 211] width 10 height 10
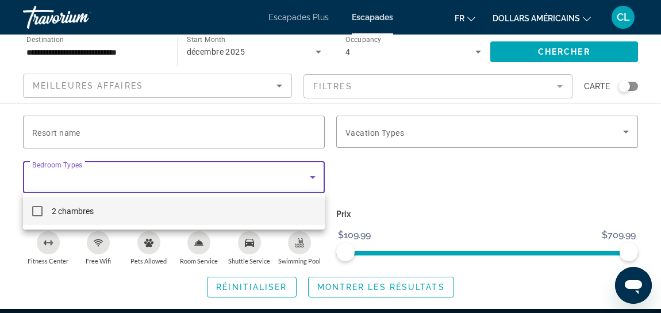
click at [458, 137] on div at bounding box center [330, 156] width 661 height 313
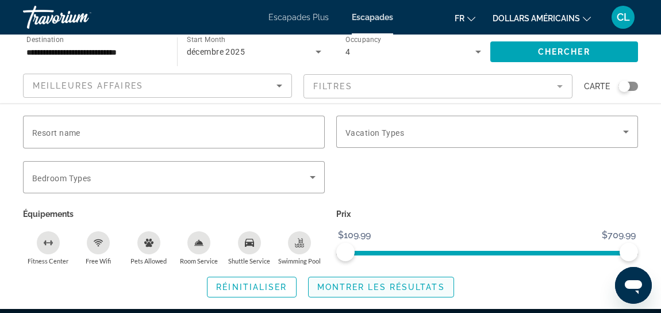
click at [424, 299] on span "Search widget" at bounding box center [381, 287] width 145 height 28
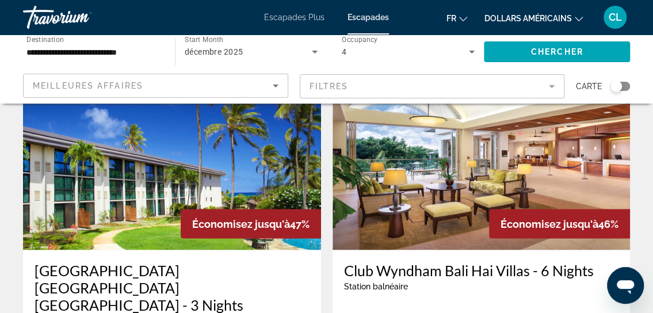
scroll to position [882, 0]
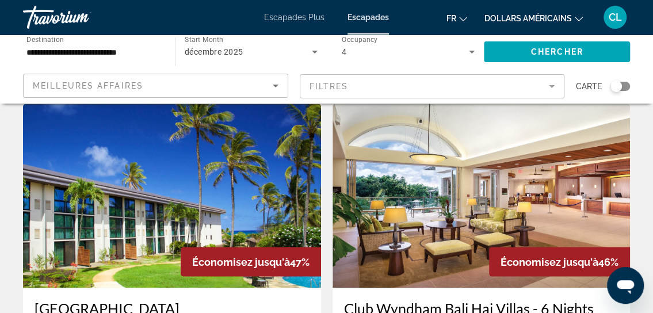
click at [513, 166] on img "Contenu principal" at bounding box center [481, 195] width 298 height 184
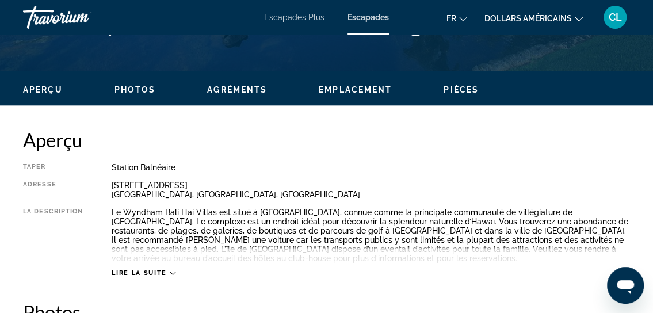
scroll to position [531, 0]
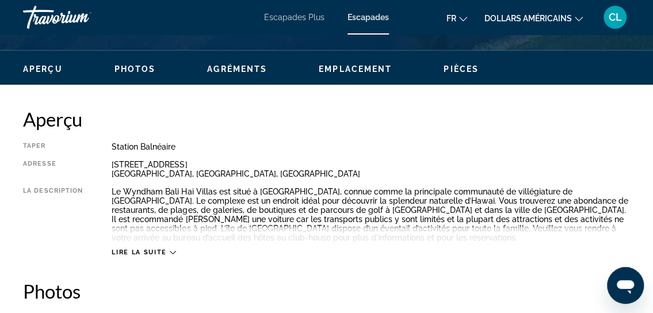
click at [162, 254] on span "Lire la suite" at bounding box center [139, 251] width 55 height 7
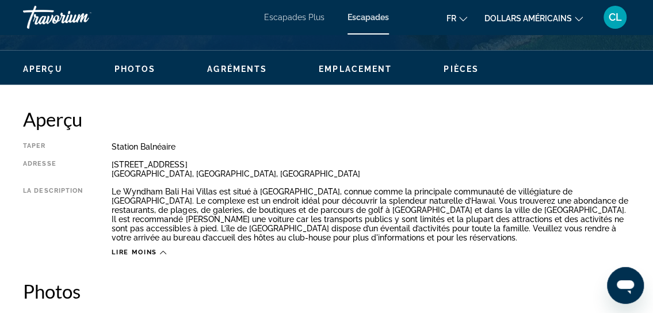
click at [149, 255] on span "Lire moins" at bounding box center [134, 251] width 45 height 7
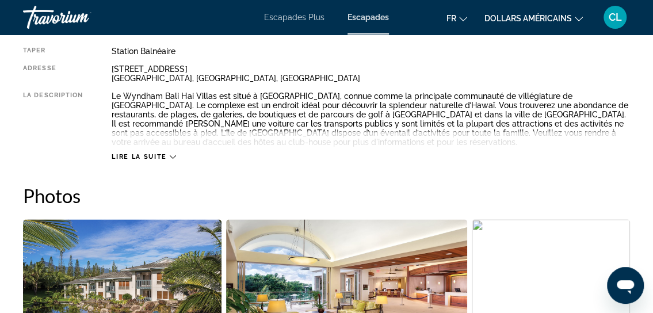
click at [168, 154] on div "Lire la suite" at bounding box center [144, 156] width 64 height 7
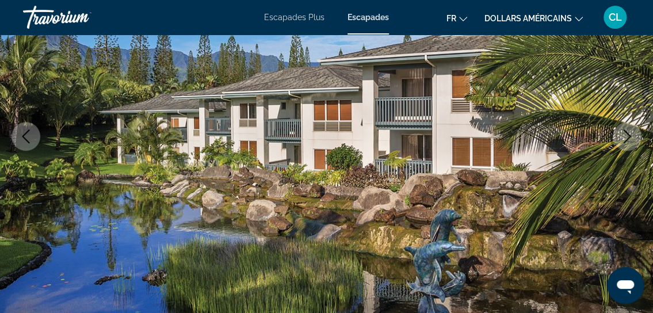
scroll to position [0, 0]
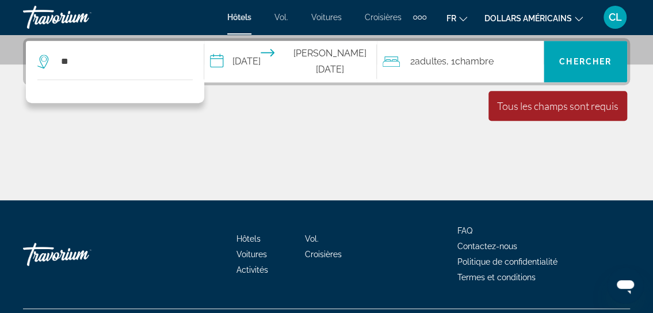
type input "*"
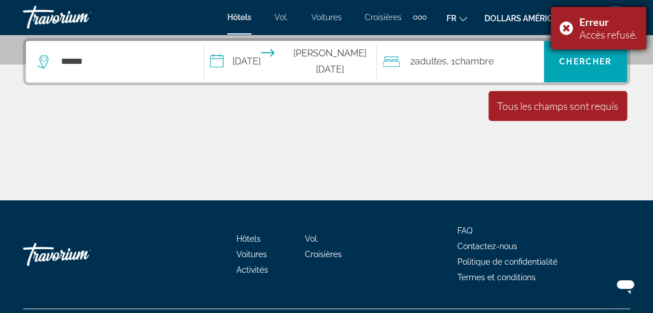
click at [570, 34] on div "Erreur Accès refusé." at bounding box center [597, 28] width 95 height 43
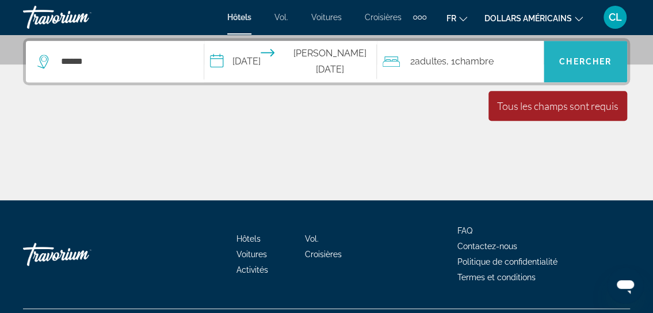
click at [597, 71] on span "Search widget" at bounding box center [584, 62] width 83 height 28
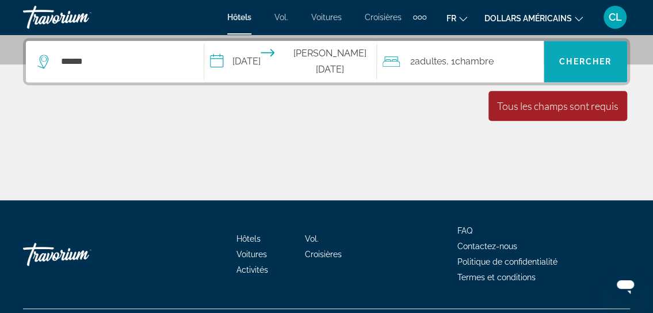
click at [588, 55] on span "Search widget" at bounding box center [584, 62] width 83 height 28
click at [572, 51] on span "Search widget" at bounding box center [584, 62] width 83 height 28
click at [584, 63] on span "Chercher" at bounding box center [585, 61] width 52 height 9
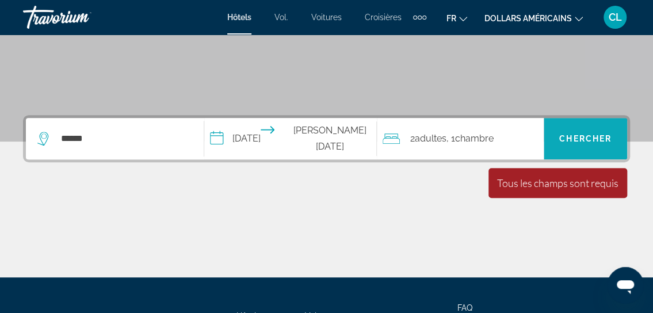
scroll to position [206, 0]
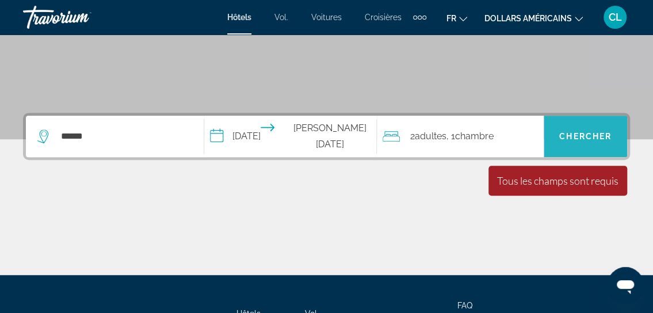
click at [570, 139] on span "Chercher" at bounding box center [585, 136] width 52 height 9
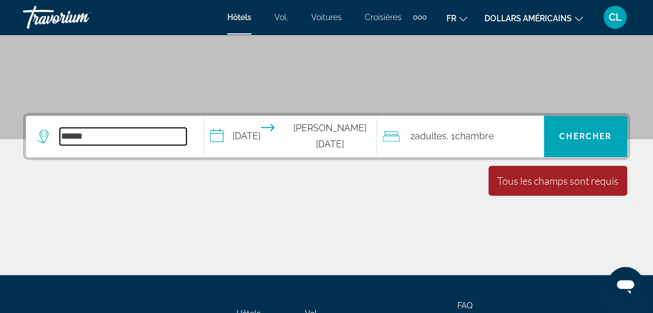
click at [101, 132] on input "******" at bounding box center [123, 136] width 126 height 17
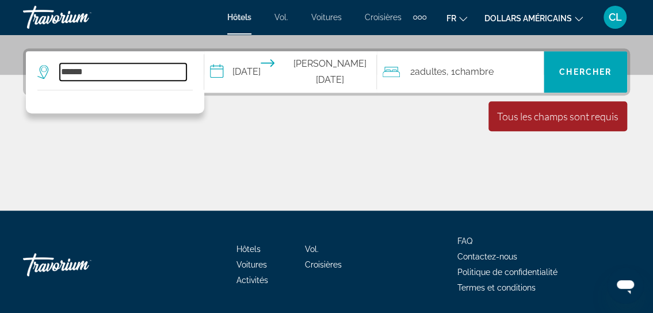
scroll to position [281, 0]
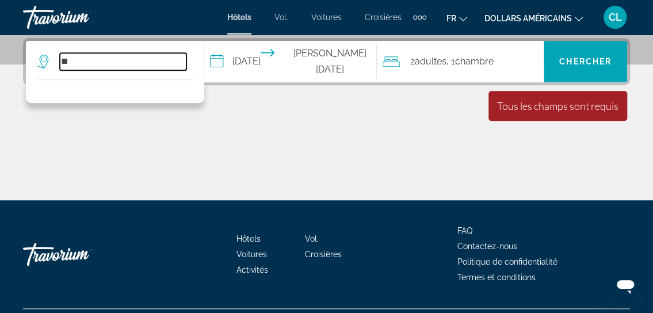
type input "*"
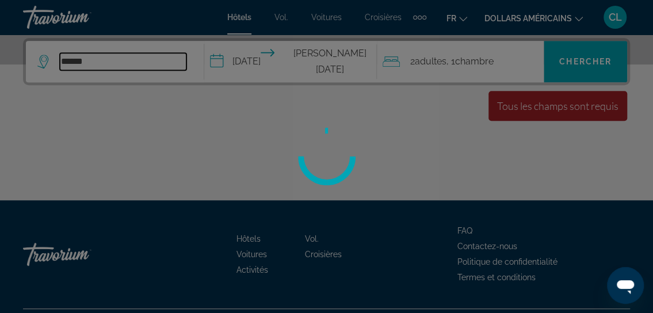
type input "******"
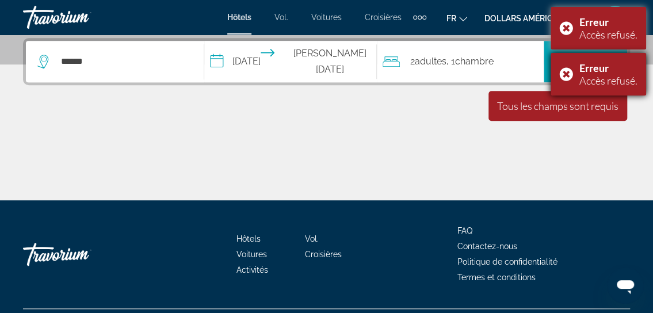
click at [566, 82] on div "Erreur Accès refusé." at bounding box center [597, 74] width 95 height 43
click at [563, 28] on div "Erreur Accès refusé." at bounding box center [597, 28] width 95 height 43
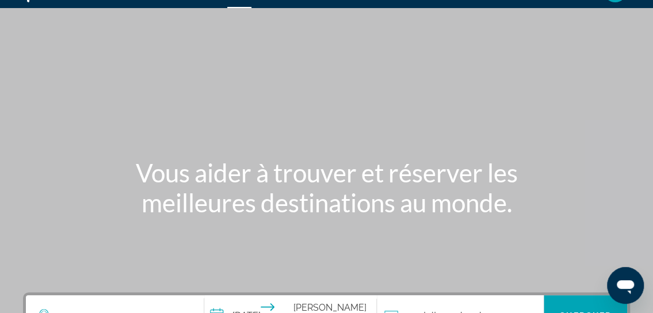
scroll to position [24, 0]
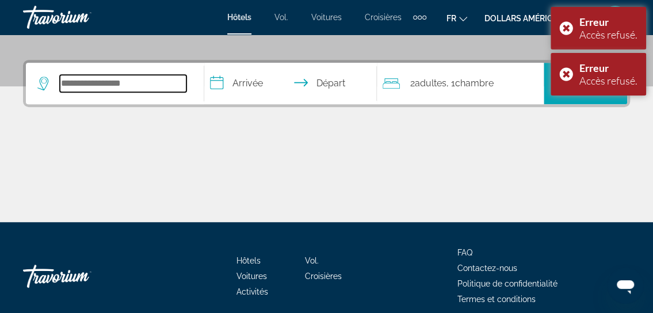
click at [102, 78] on input "Search widget" at bounding box center [123, 83] width 126 height 17
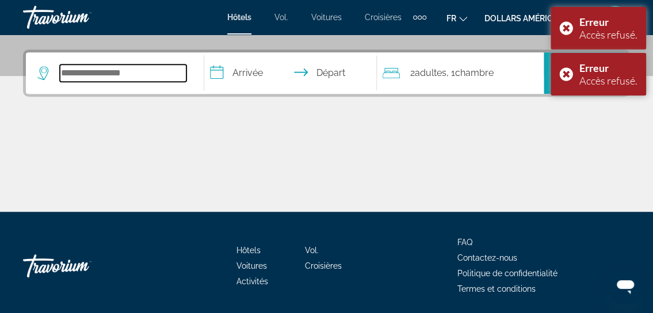
scroll to position [281, 0]
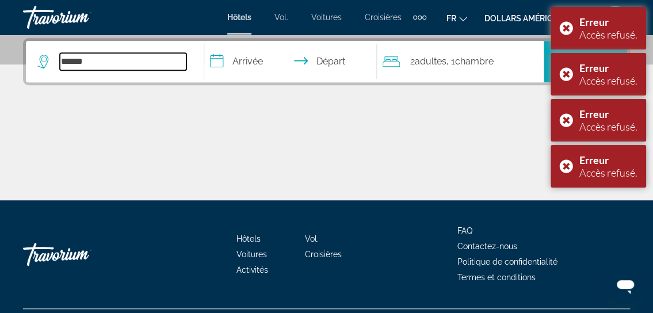
type input "******"
click at [245, 57] on input "**********" at bounding box center [292, 63] width 177 height 45
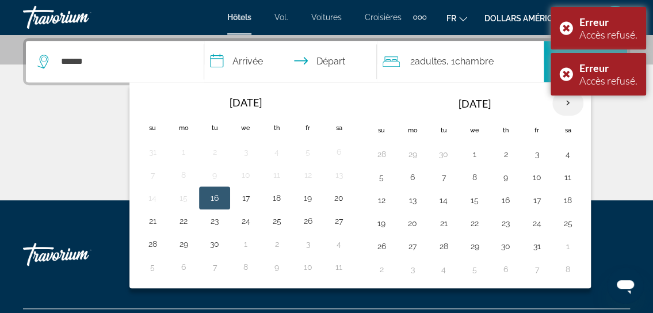
click at [565, 103] on th "Next month" at bounding box center [567, 102] width 31 height 25
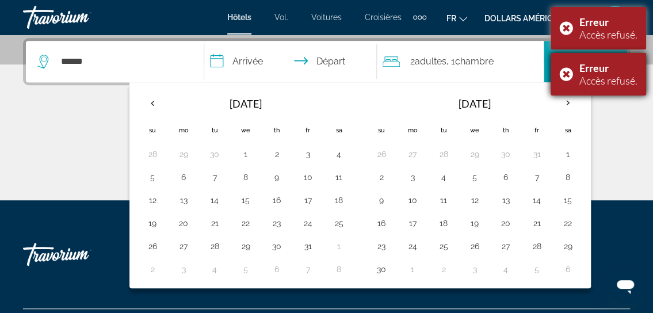
click at [566, 74] on div "Erreur Accès refusé." at bounding box center [597, 74] width 95 height 43
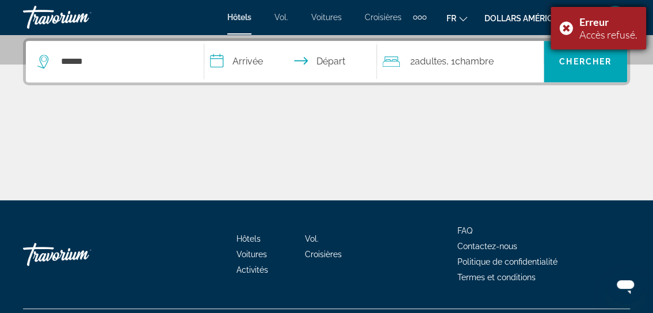
click at [563, 30] on div "Erreur Accès refusé." at bounding box center [597, 28] width 95 height 43
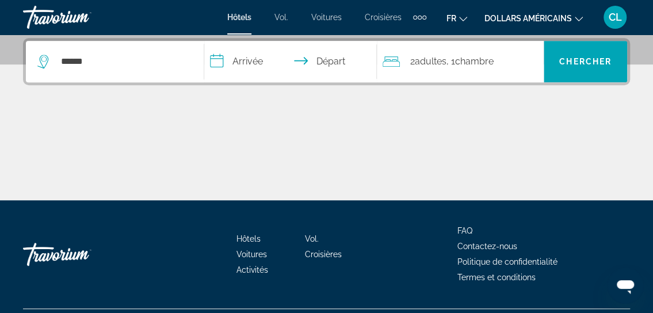
click at [237, 64] on input "**********" at bounding box center [292, 63] width 177 height 45
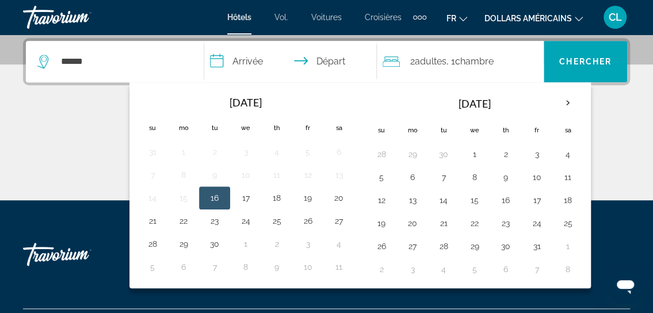
click at [559, 107] on th "Next month" at bounding box center [567, 102] width 31 height 25
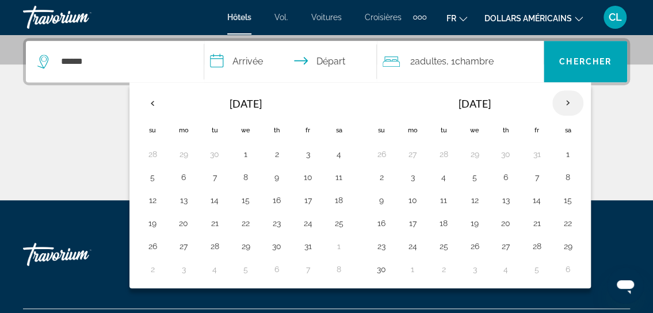
click at [562, 107] on th "Next month" at bounding box center [567, 102] width 31 height 25
click at [534, 202] on button "19" at bounding box center [536, 200] width 18 height 16
click at [563, 108] on th "Next month" at bounding box center [567, 102] width 31 height 25
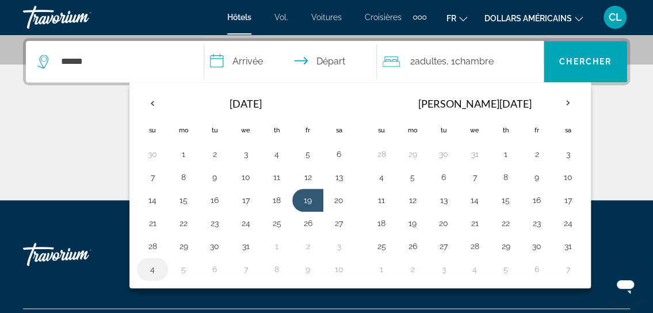
click at [154, 268] on button "4" at bounding box center [152, 269] width 18 height 16
type input "**********"
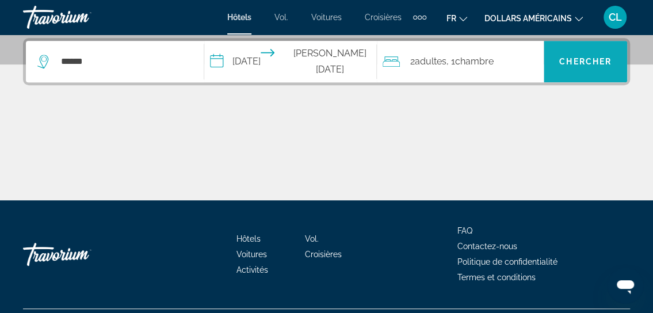
click at [586, 64] on span "Chercher" at bounding box center [585, 61] width 52 height 9
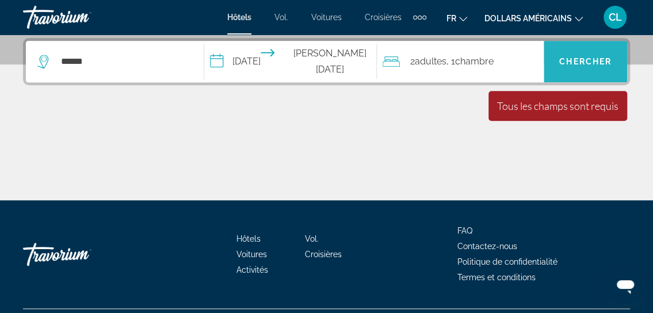
click at [584, 57] on span "Chercher" at bounding box center [585, 61] width 52 height 9
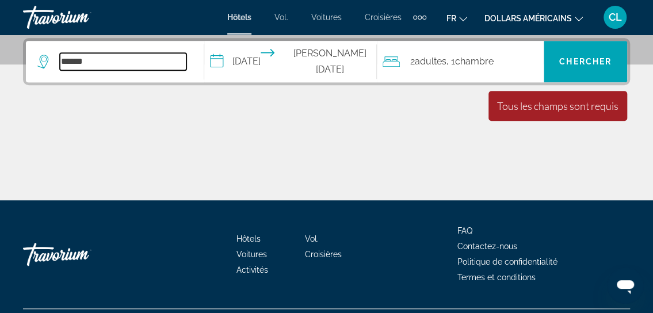
click at [111, 68] on input "******" at bounding box center [123, 61] width 126 height 17
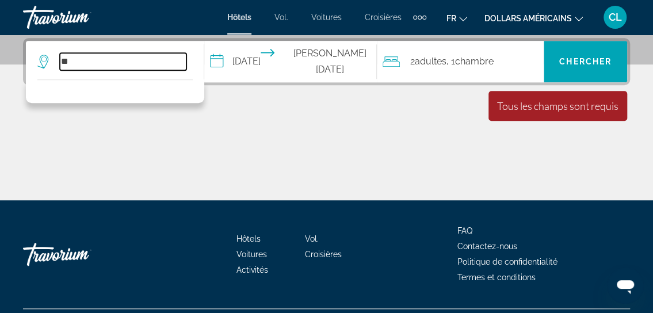
type input "*"
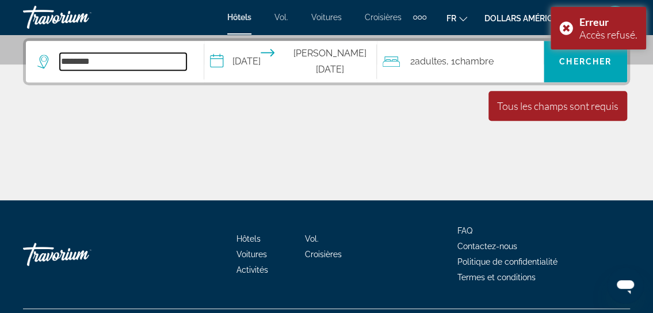
type input "*********"
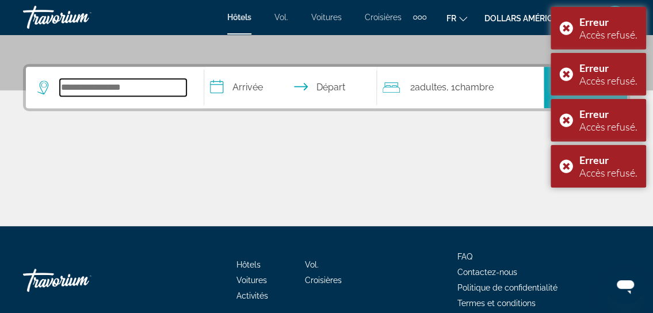
click at [67, 93] on input "Search widget" at bounding box center [123, 87] width 126 height 17
